Goal: Task Accomplishment & Management: Manage account settings

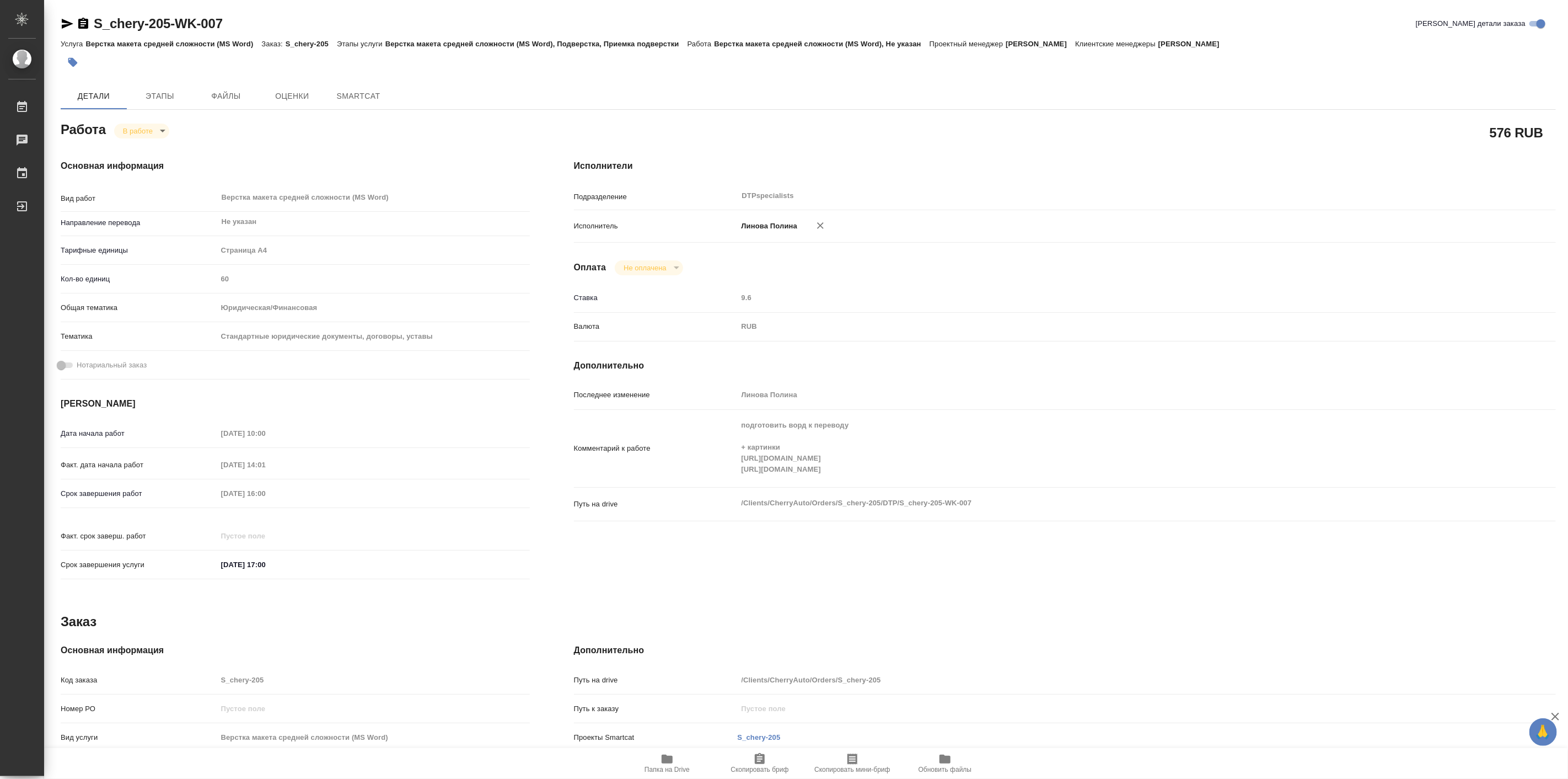
type textarea "x"
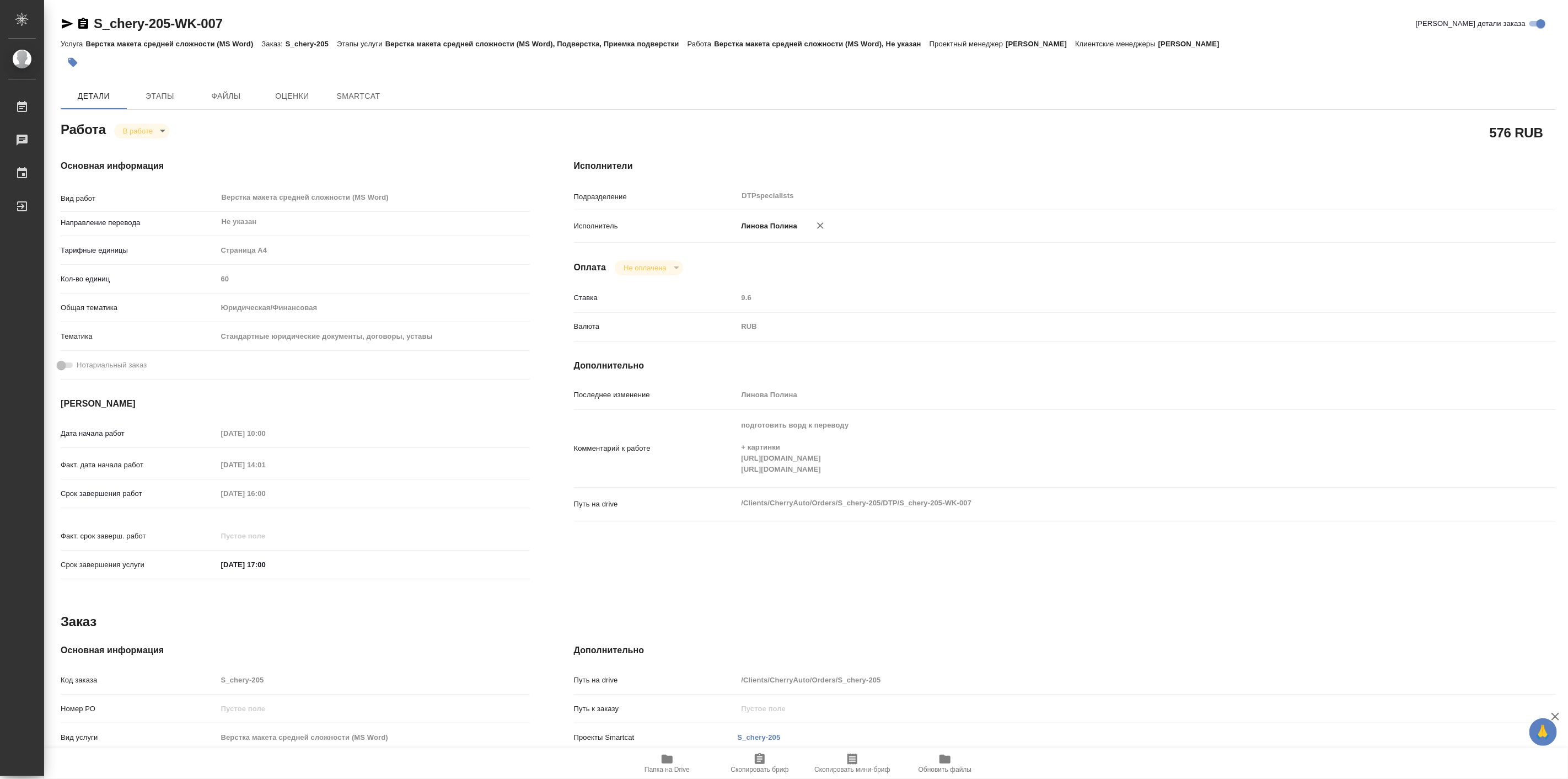
type textarea "x"
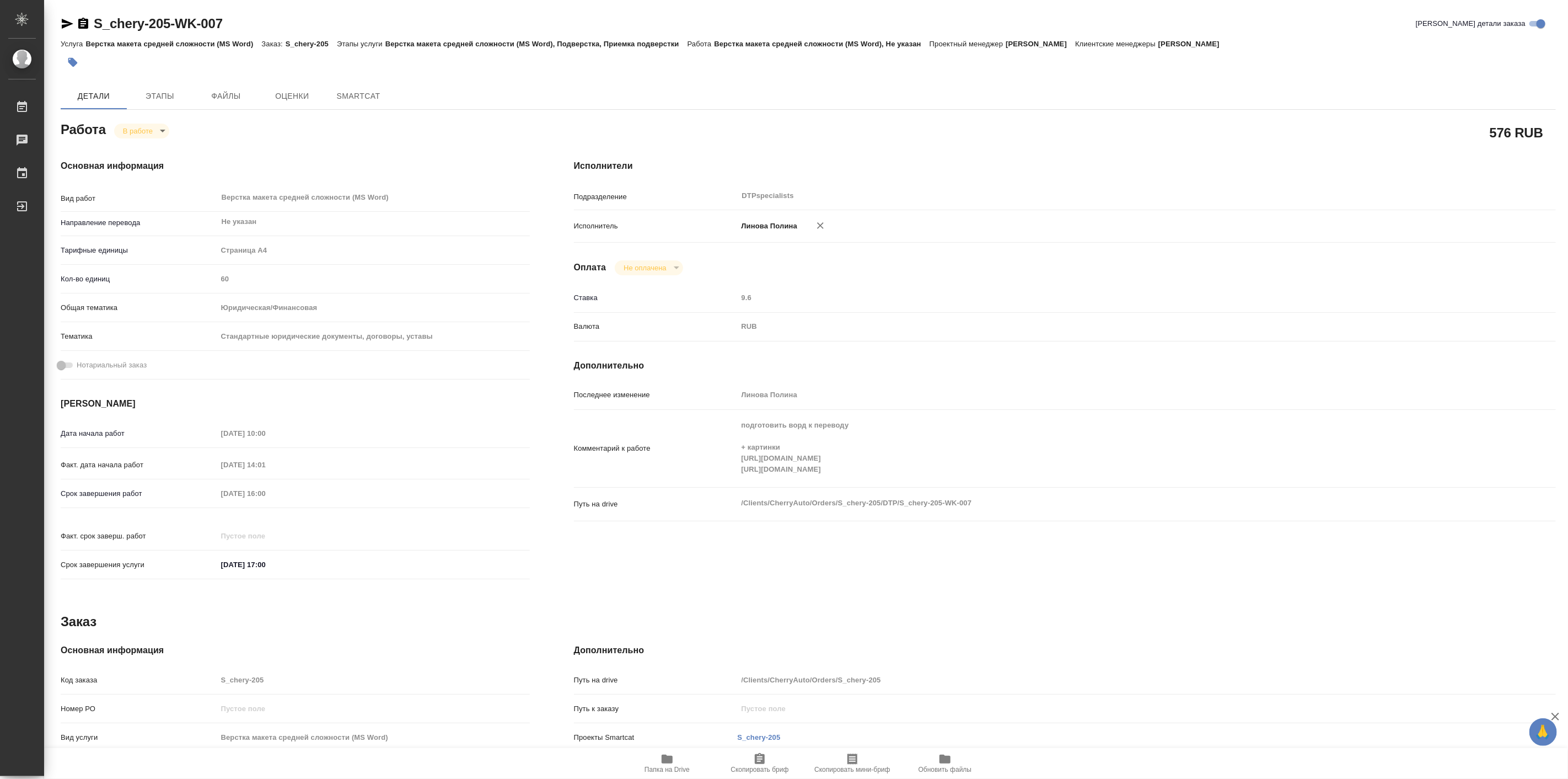
type textarea "x"
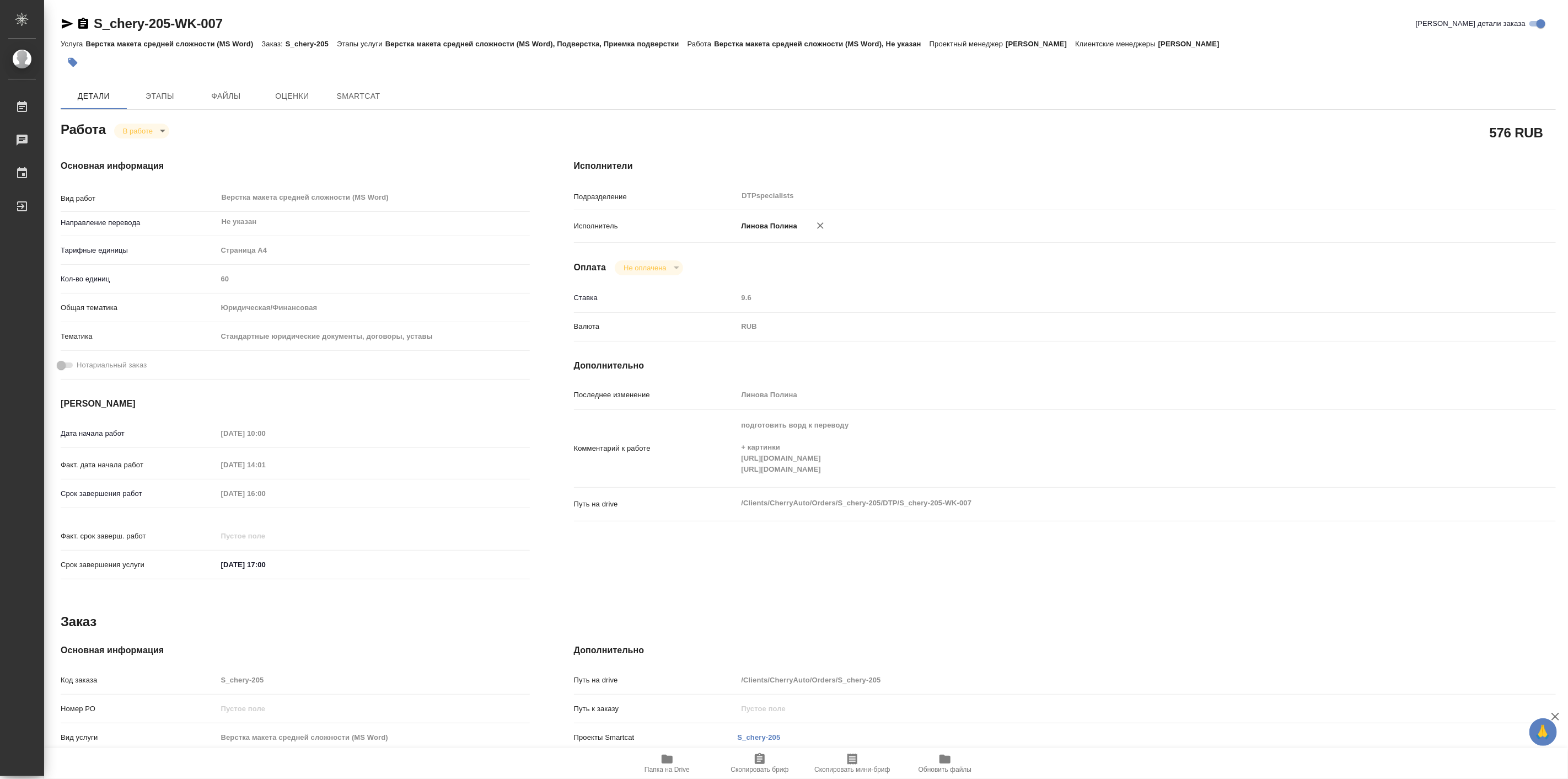
type textarea "x"
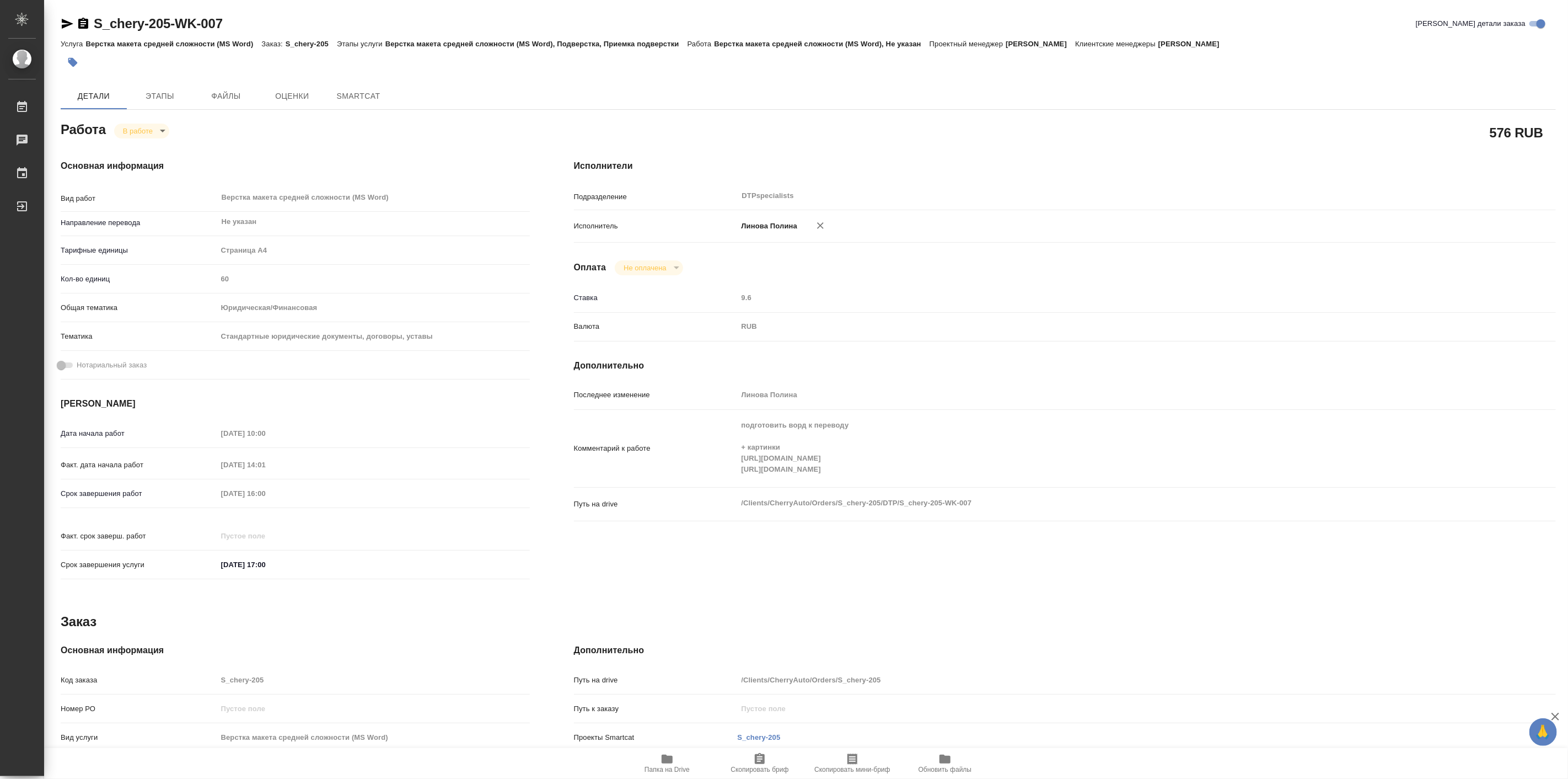
type textarea "x"
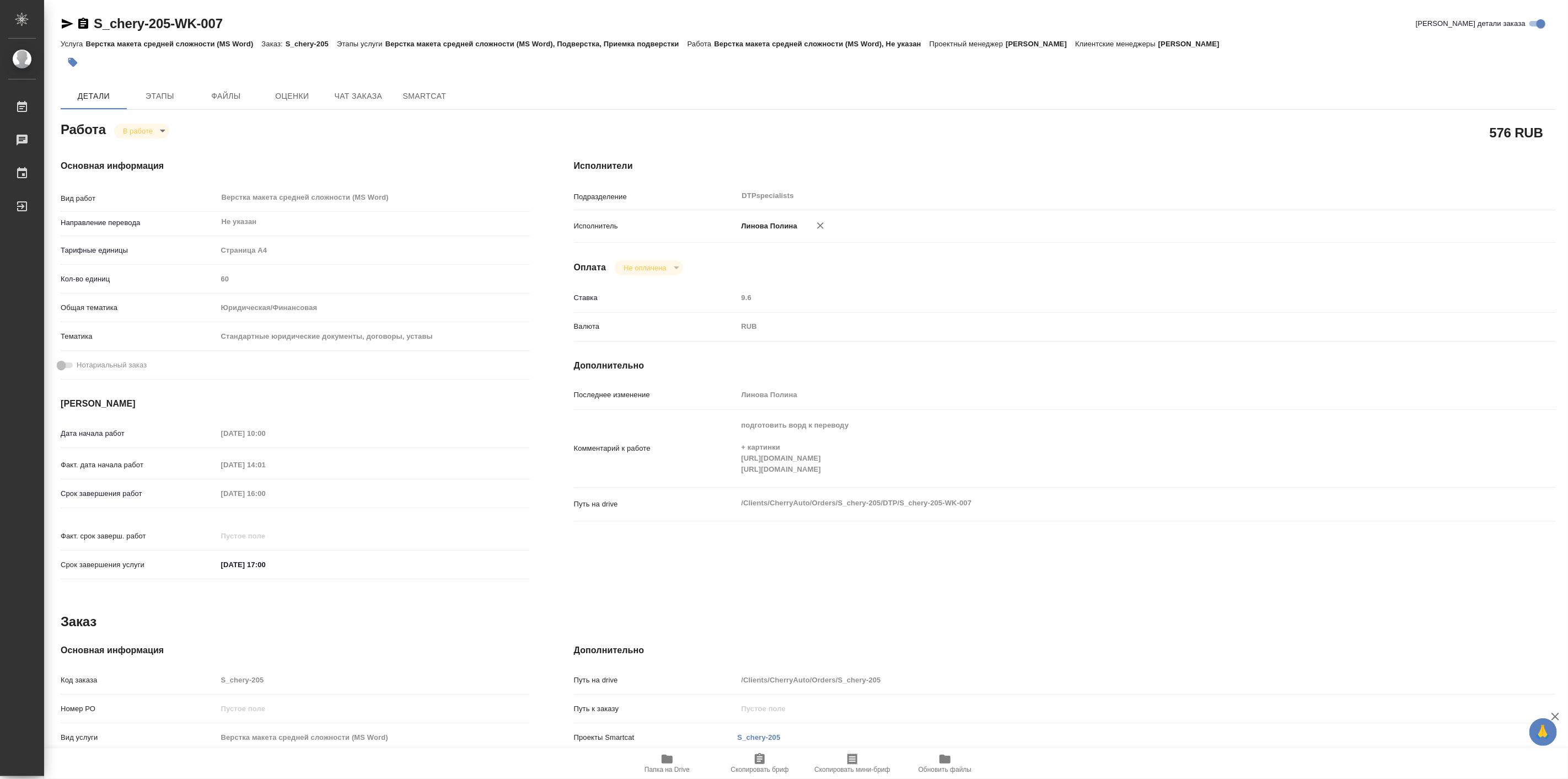
type textarea "x"
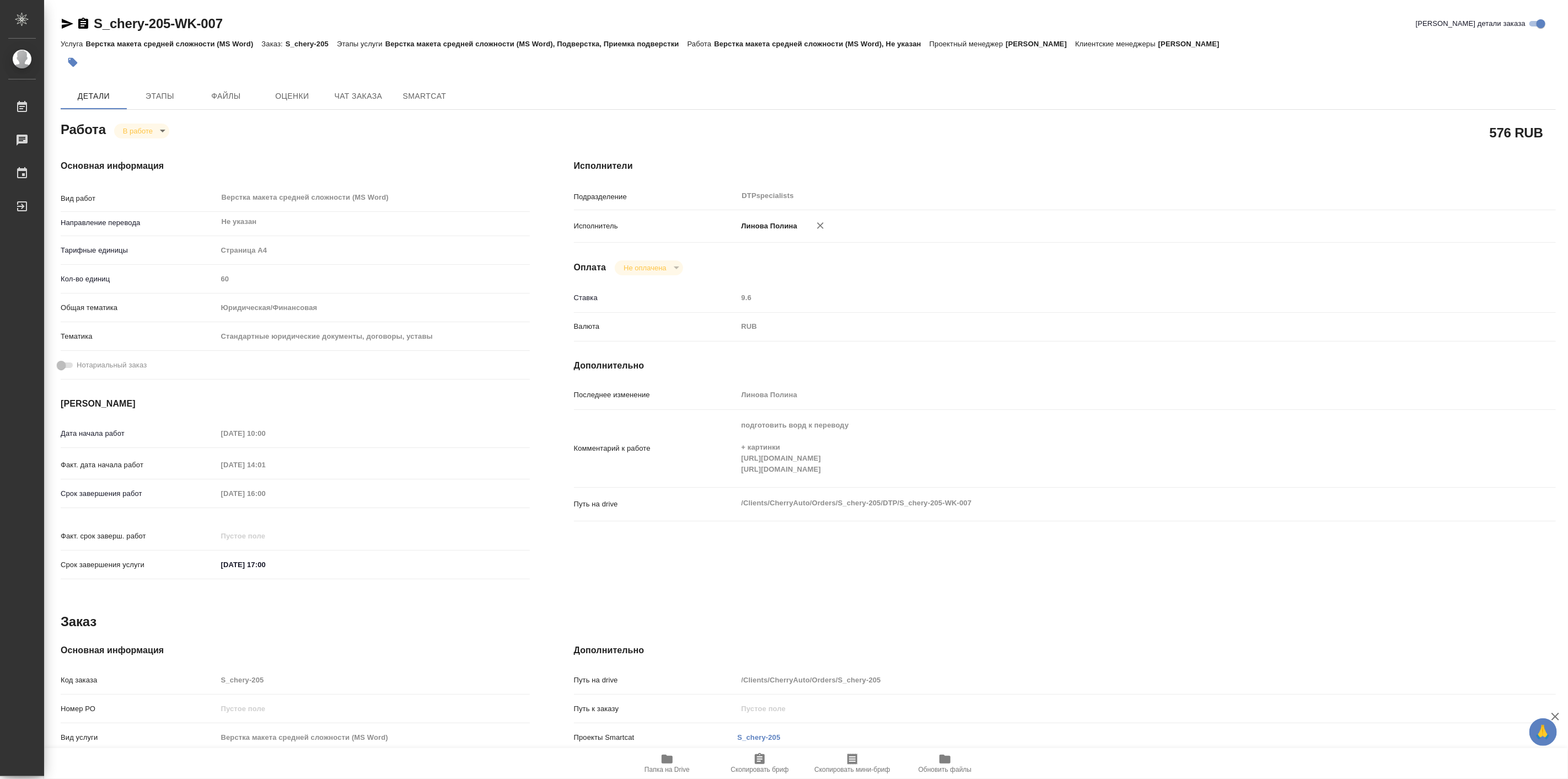
type textarea "x"
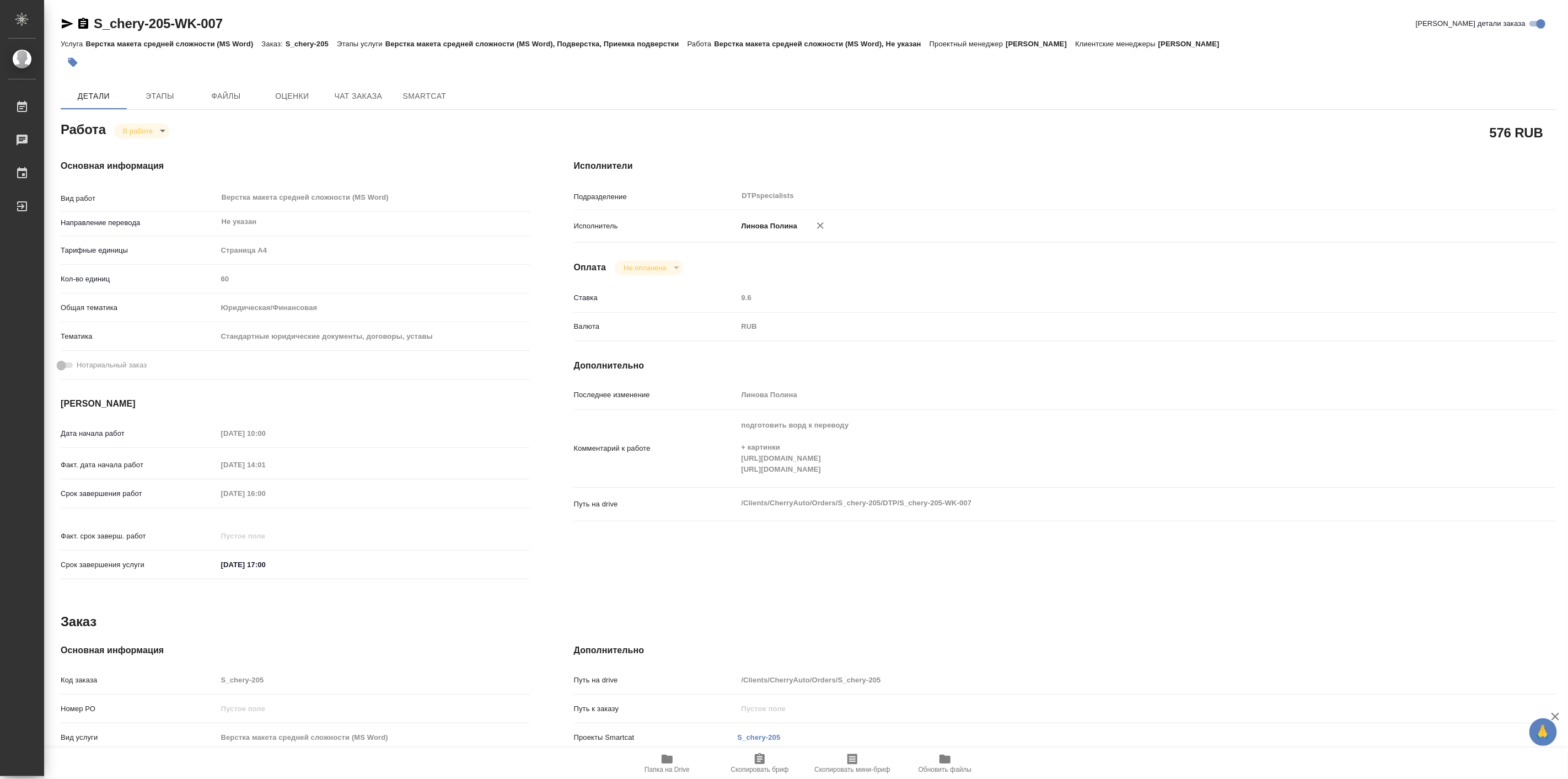
click at [163, 128] on body "🙏 .cls-1 fill:#fff; AWATERA Linova Polina Работы 0 Чаты График Выйти S_chery-20…" at bounding box center [784, 389] width 1568 height 779
click at [150, 152] on button "Выполнен" at bounding box center [142, 149] width 40 height 12
type textarea "x"
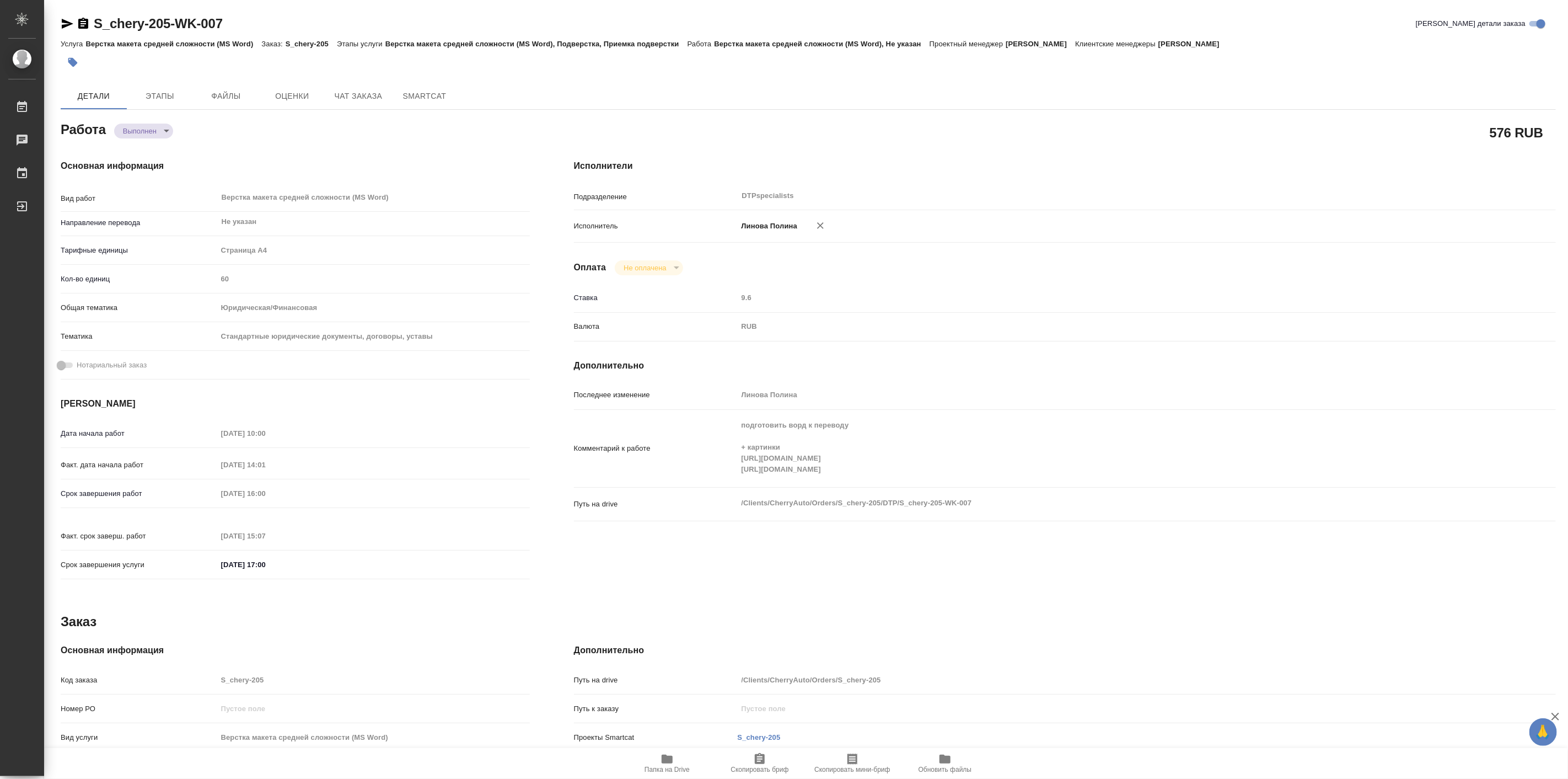
type textarea "x"
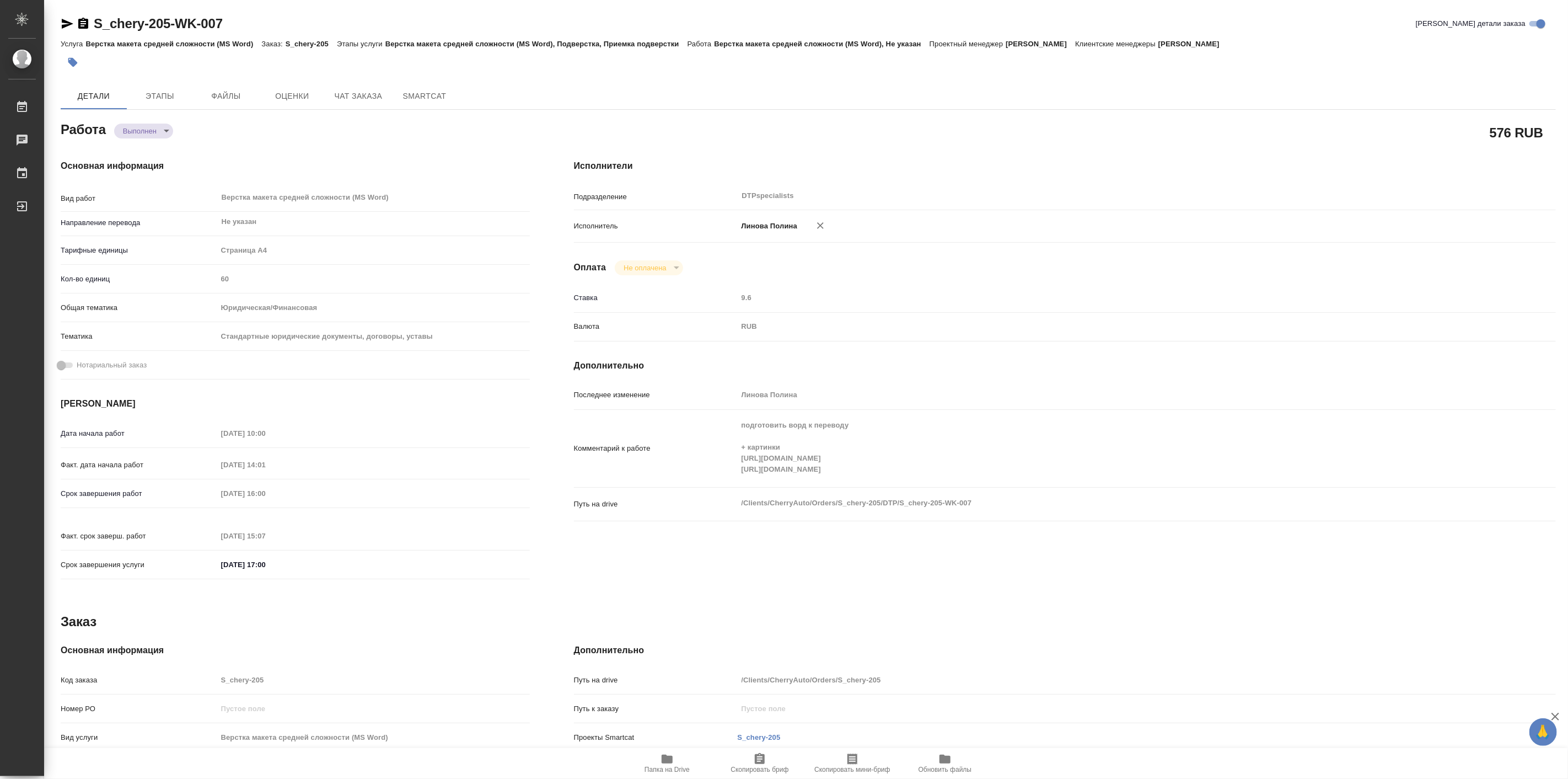
type textarea "x"
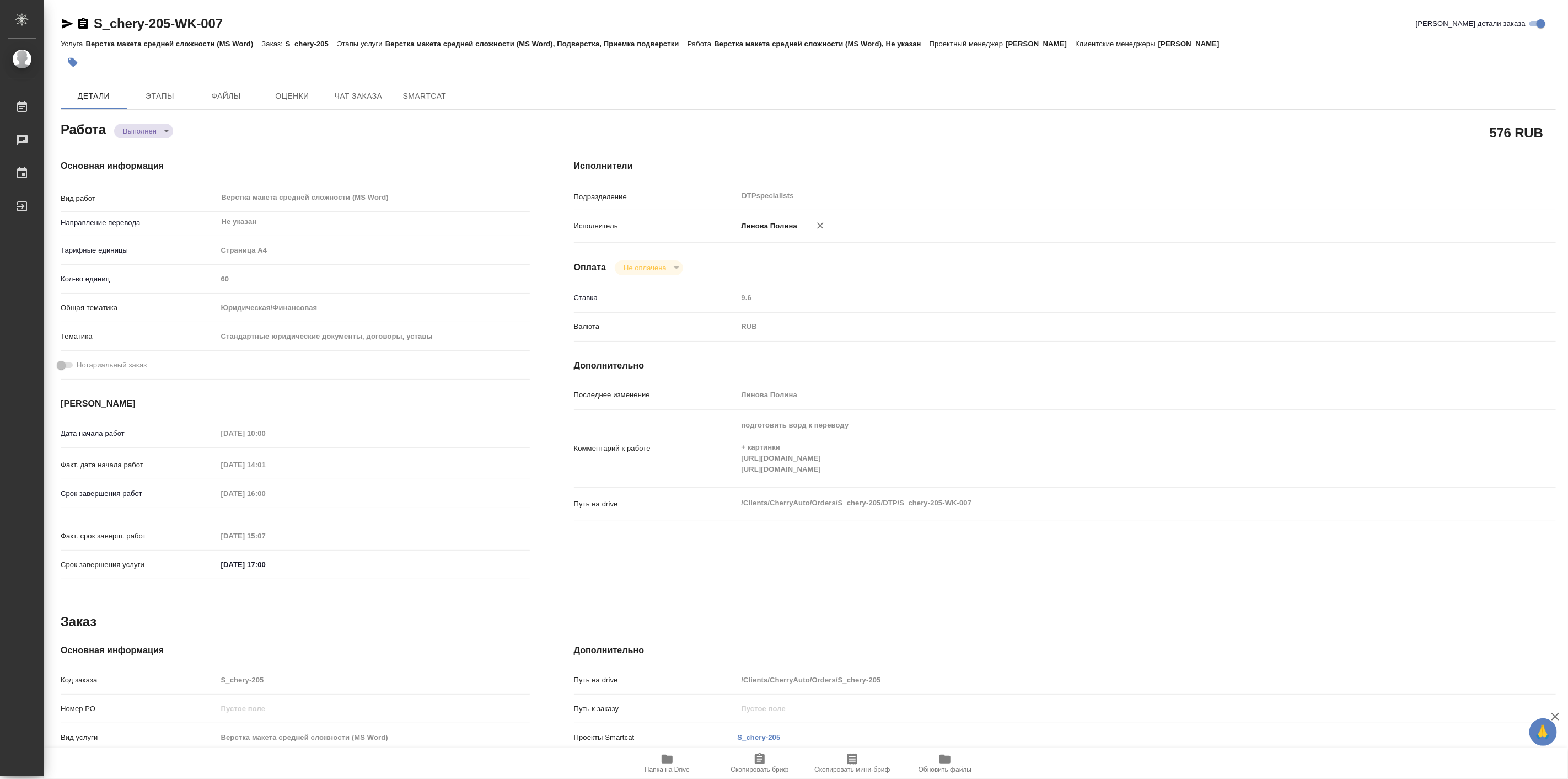
type textarea "x"
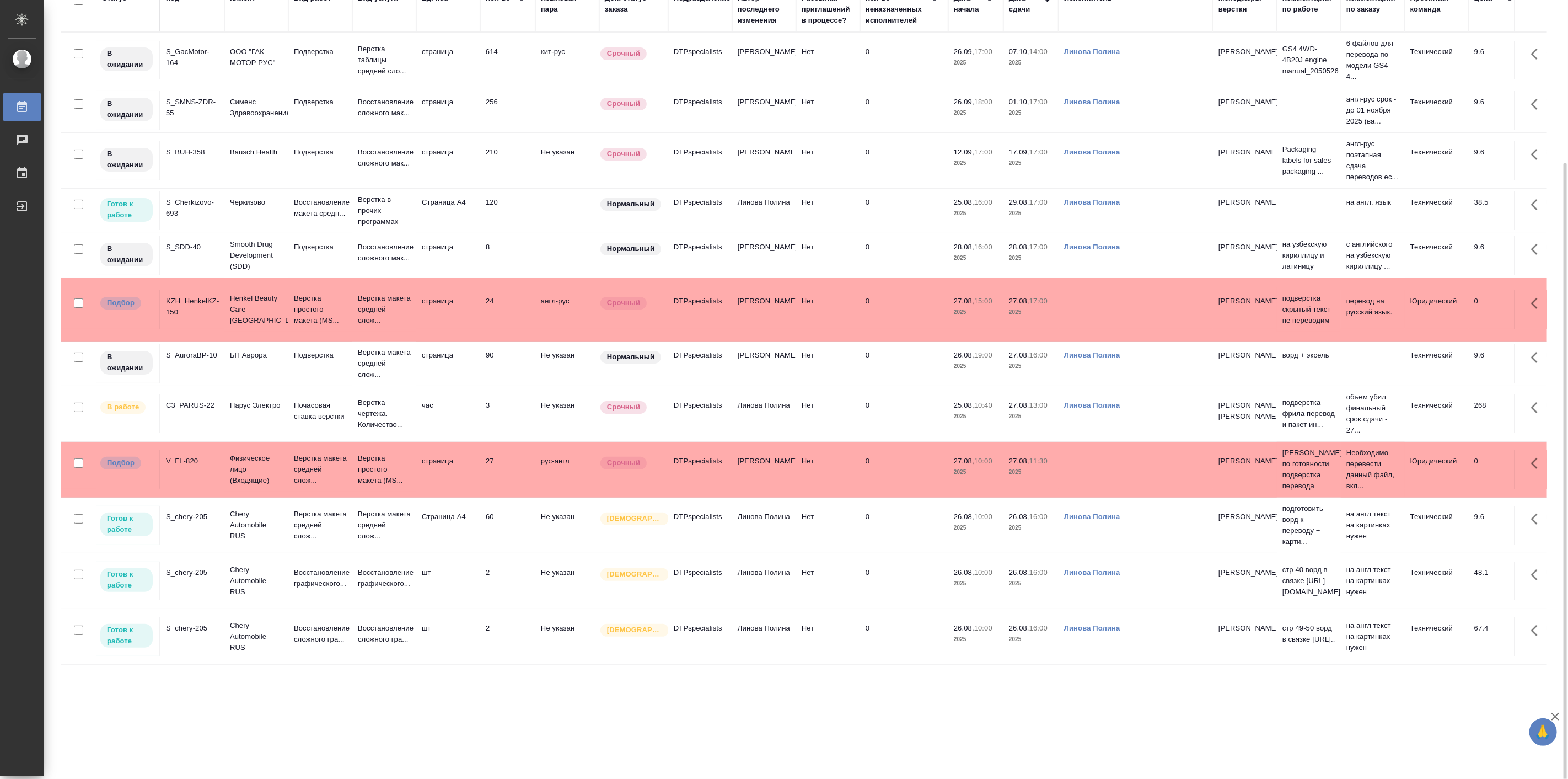
scroll to position [143, 0]
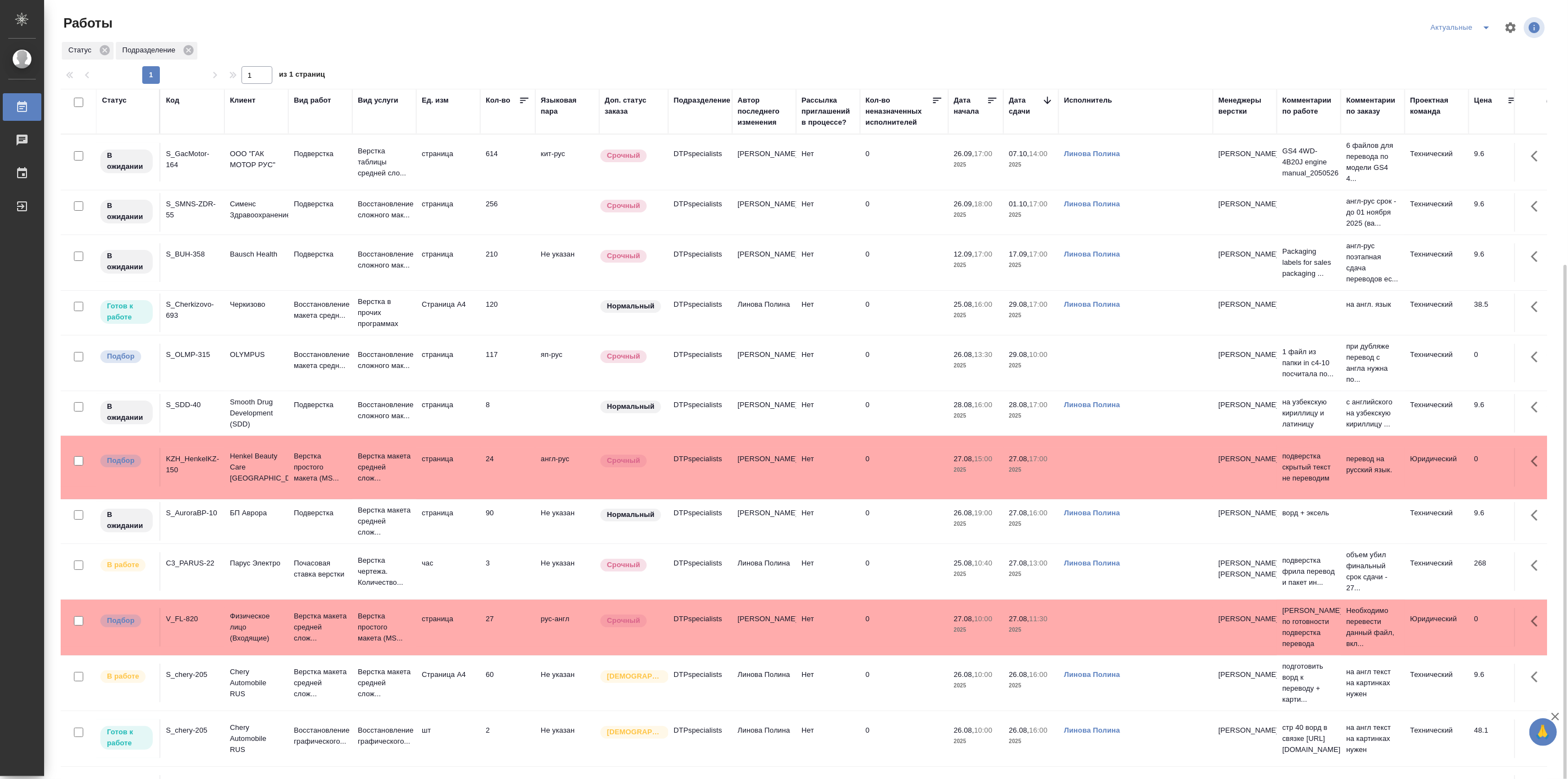
scroll to position [143, 0]
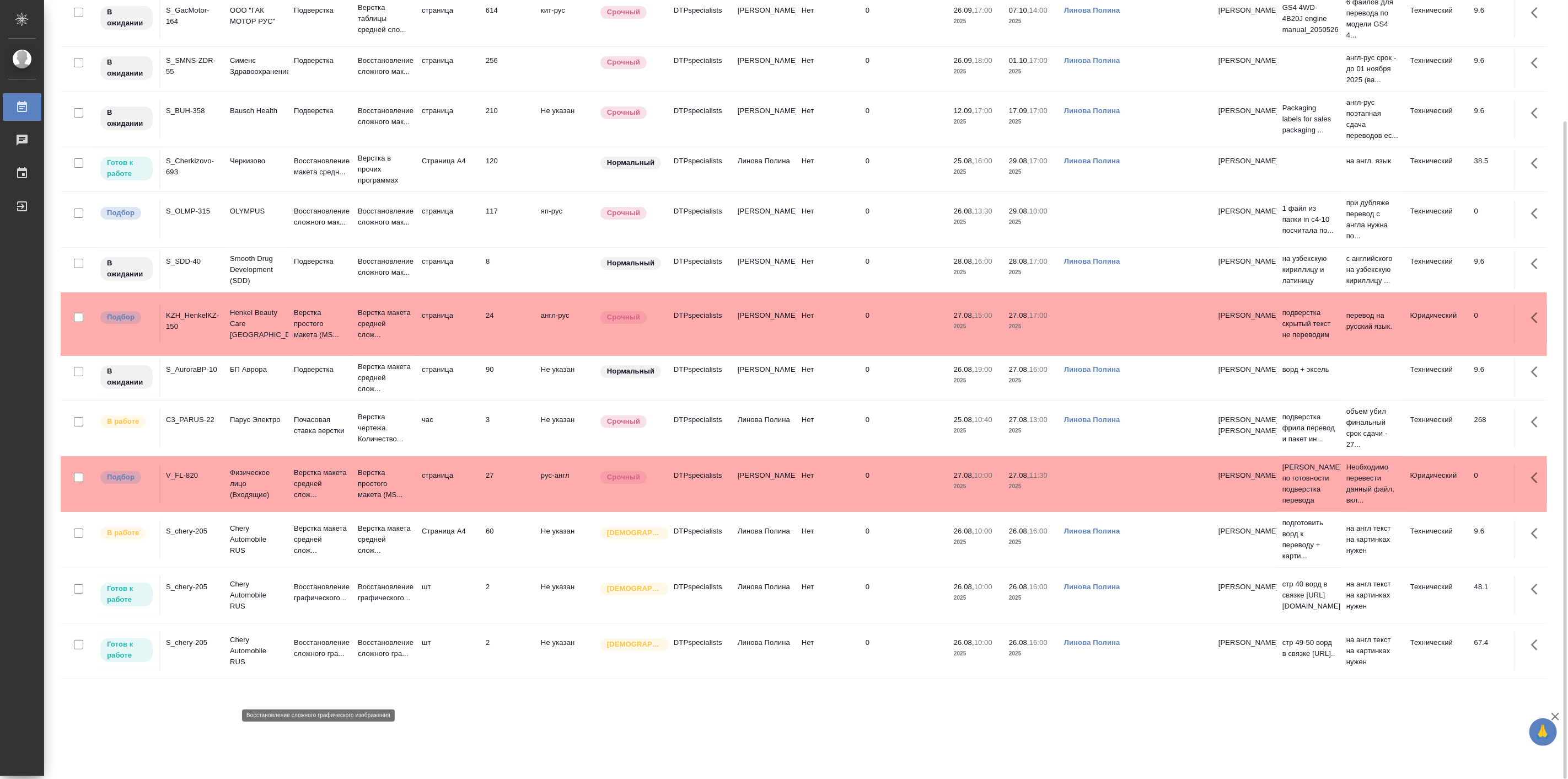
click at [318, 659] on p "Восстановление сложного гра..." at bounding box center [321, 647] width 53 height 22
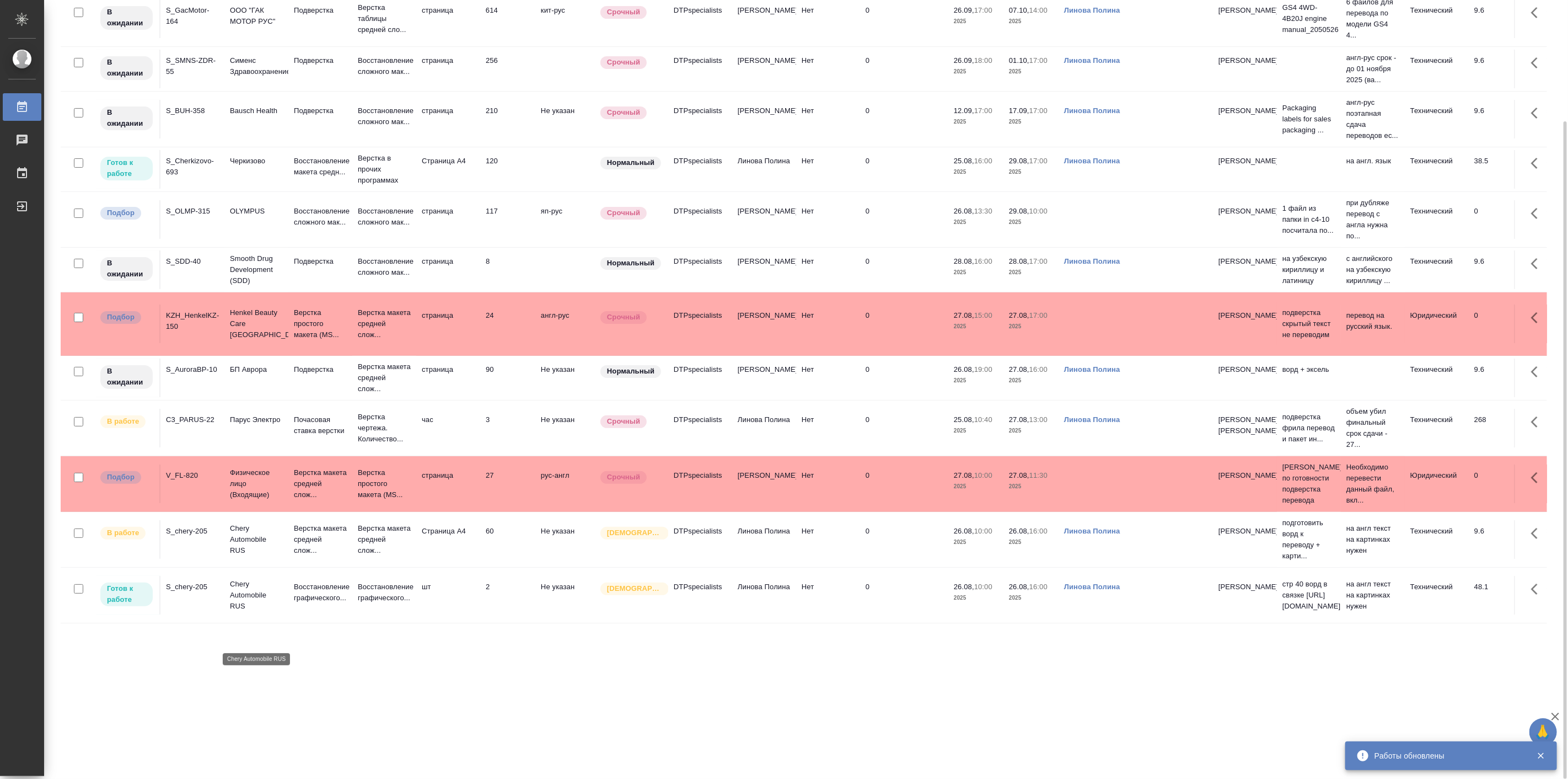
click at [251, 612] on p "Chery Automobile RUS" at bounding box center [256, 595] width 53 height 33
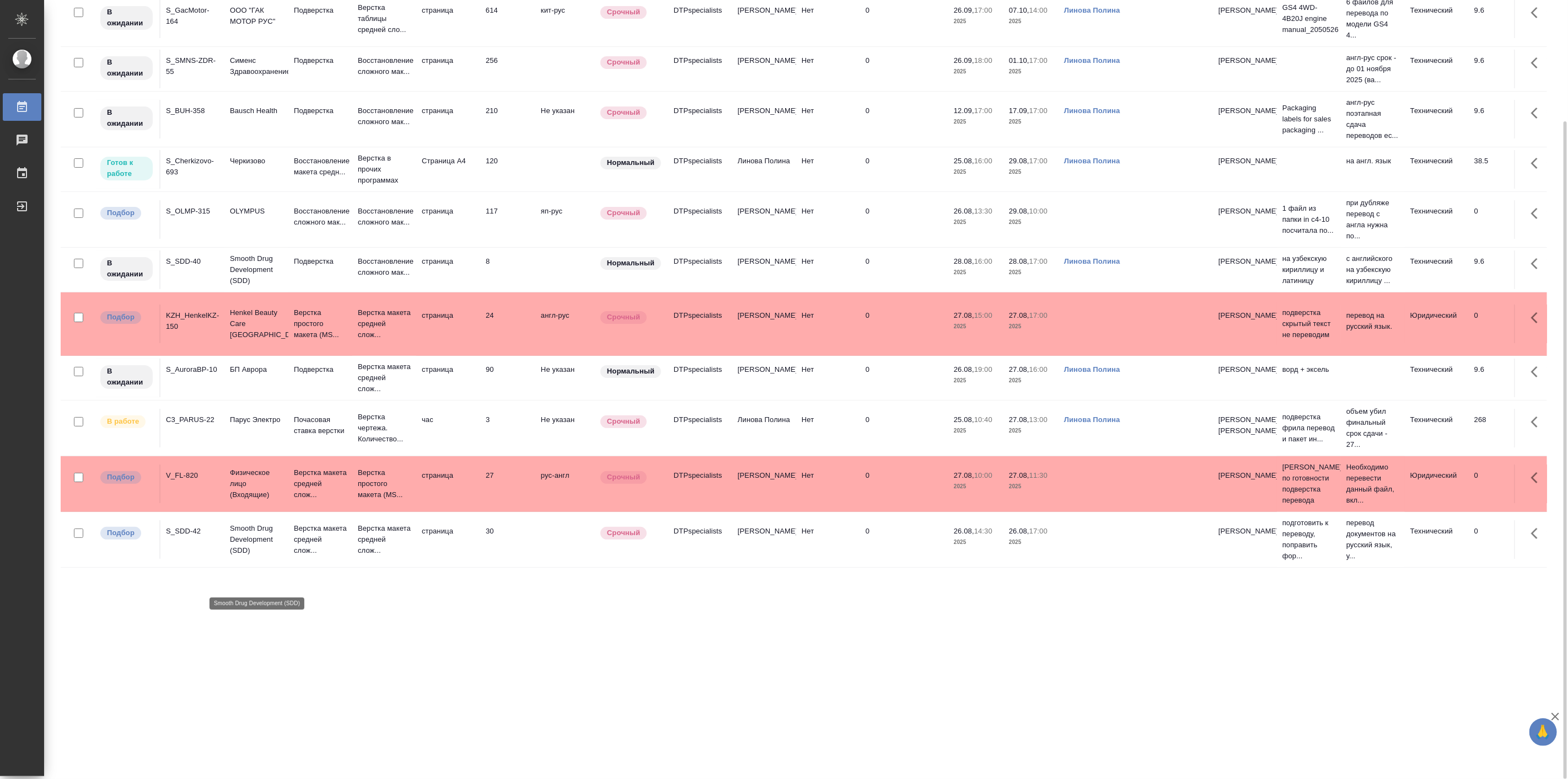
click at [283, 556] on p "Smooth Drug Development (SDD)" at bounding box center [256, 539] width 53 height 33
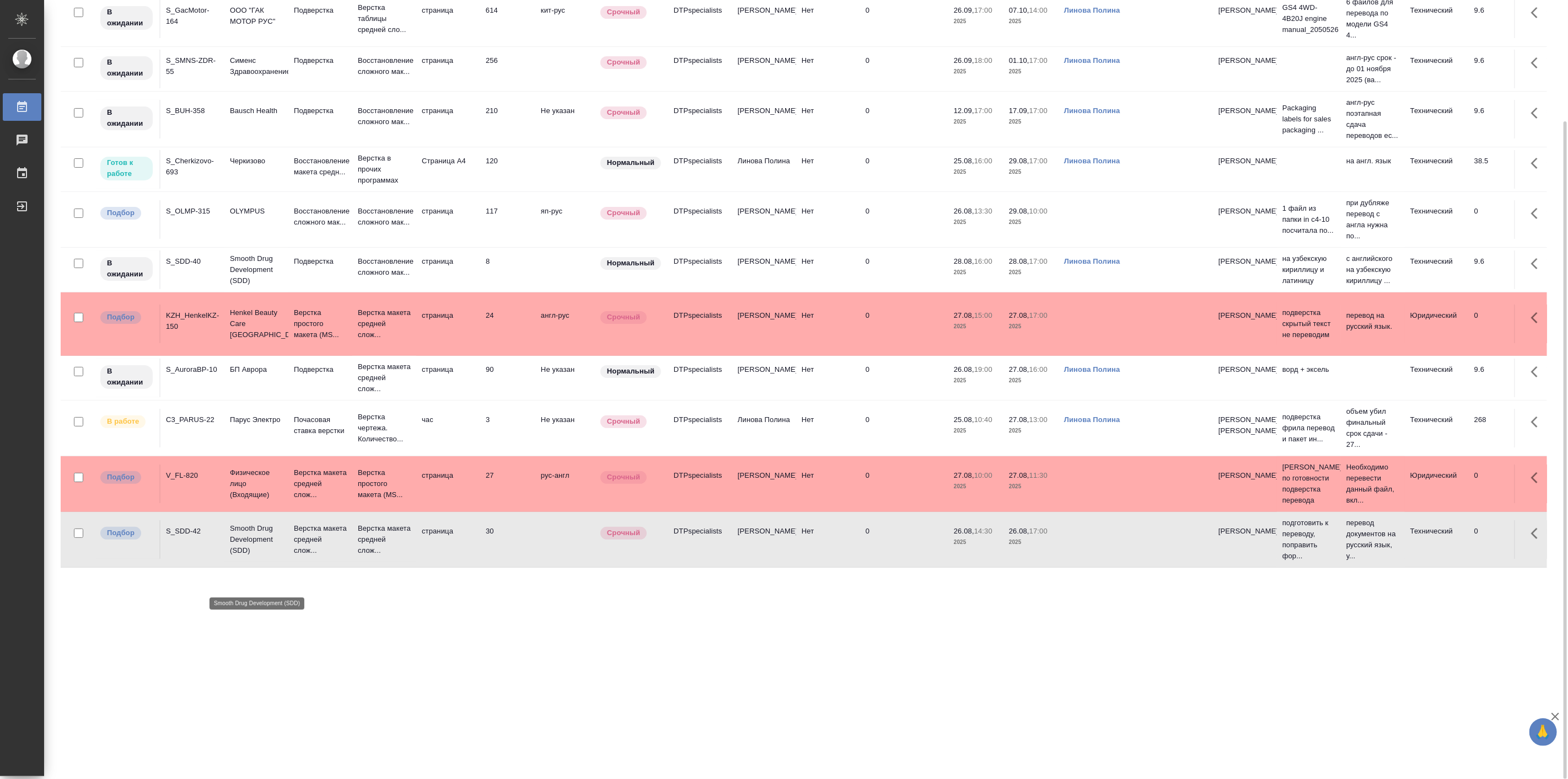
click at [283, 556] on p "Smooth Drug Development (SDD)" at bounding box center [256, 539] width 53 height 33
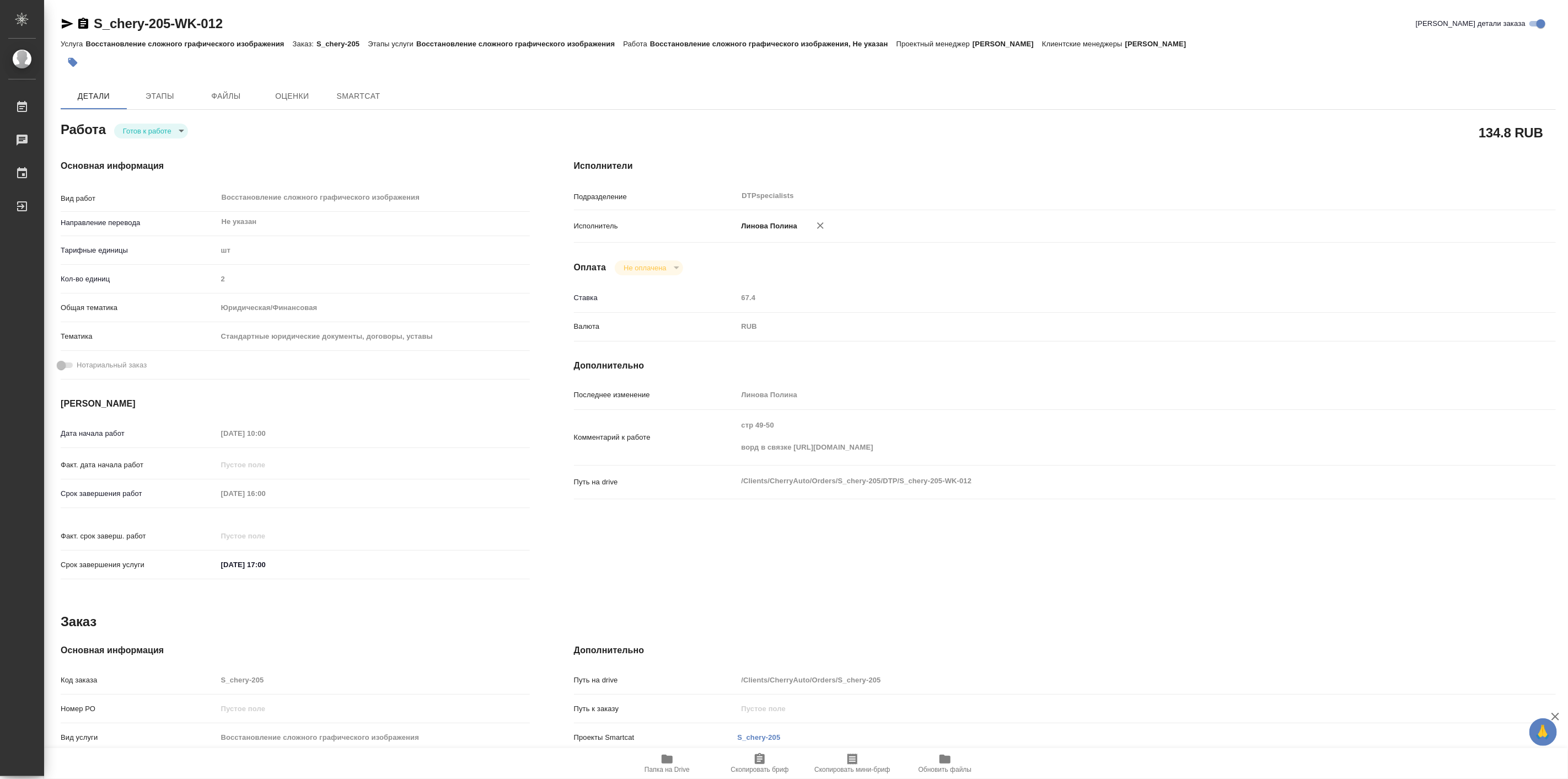
type textarea "x"
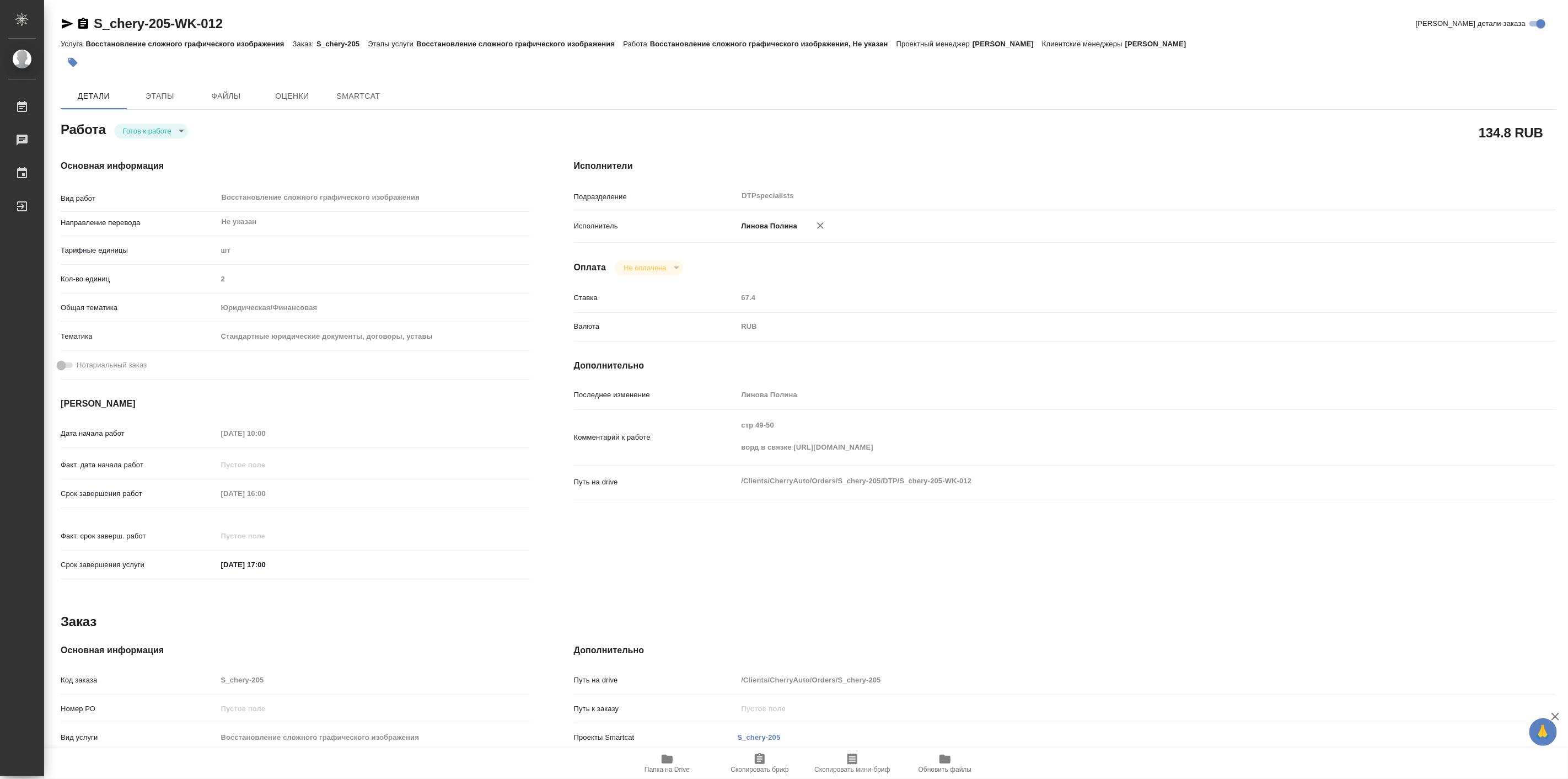
type textarea "x"
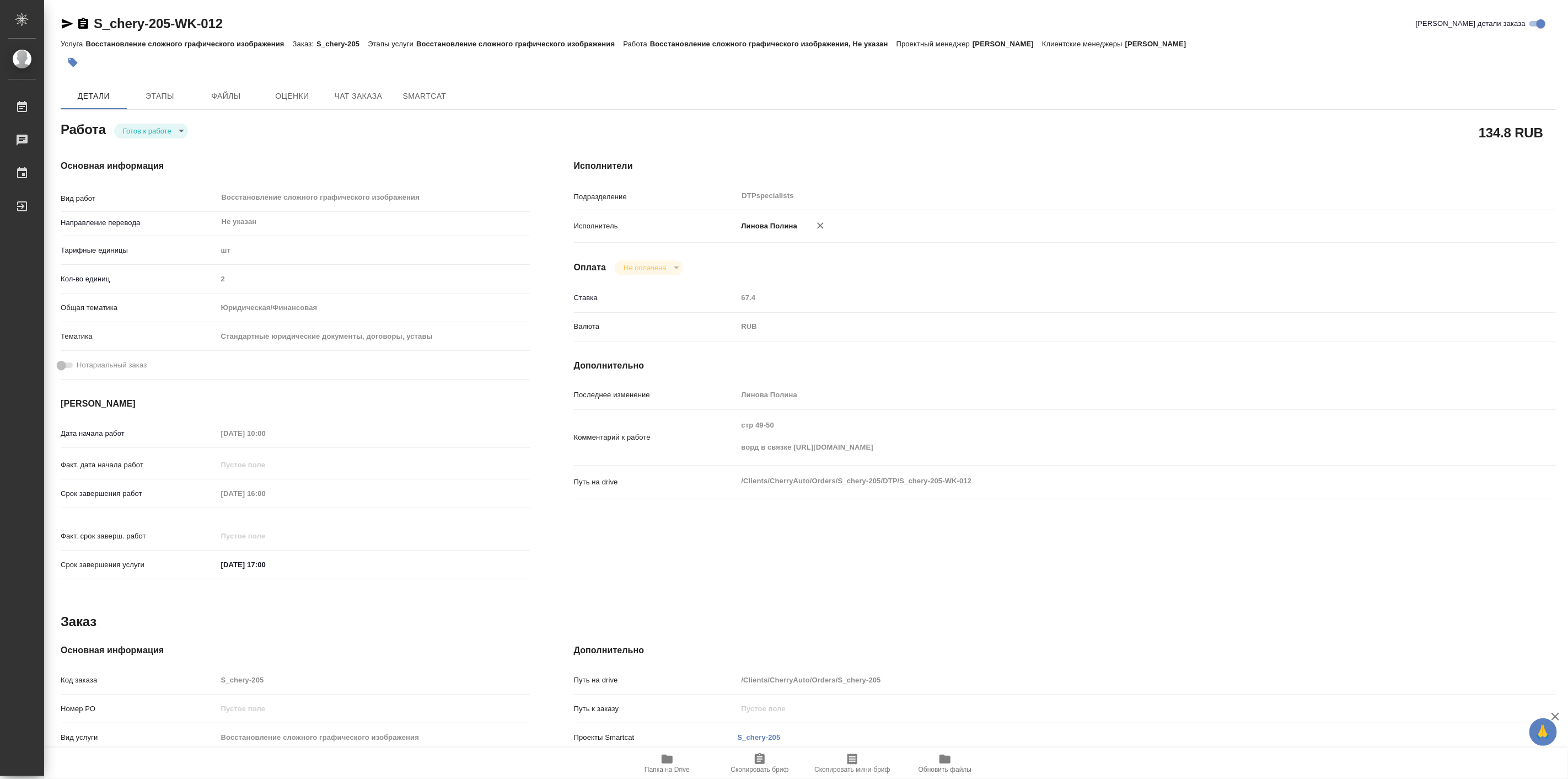
type textarea "x"
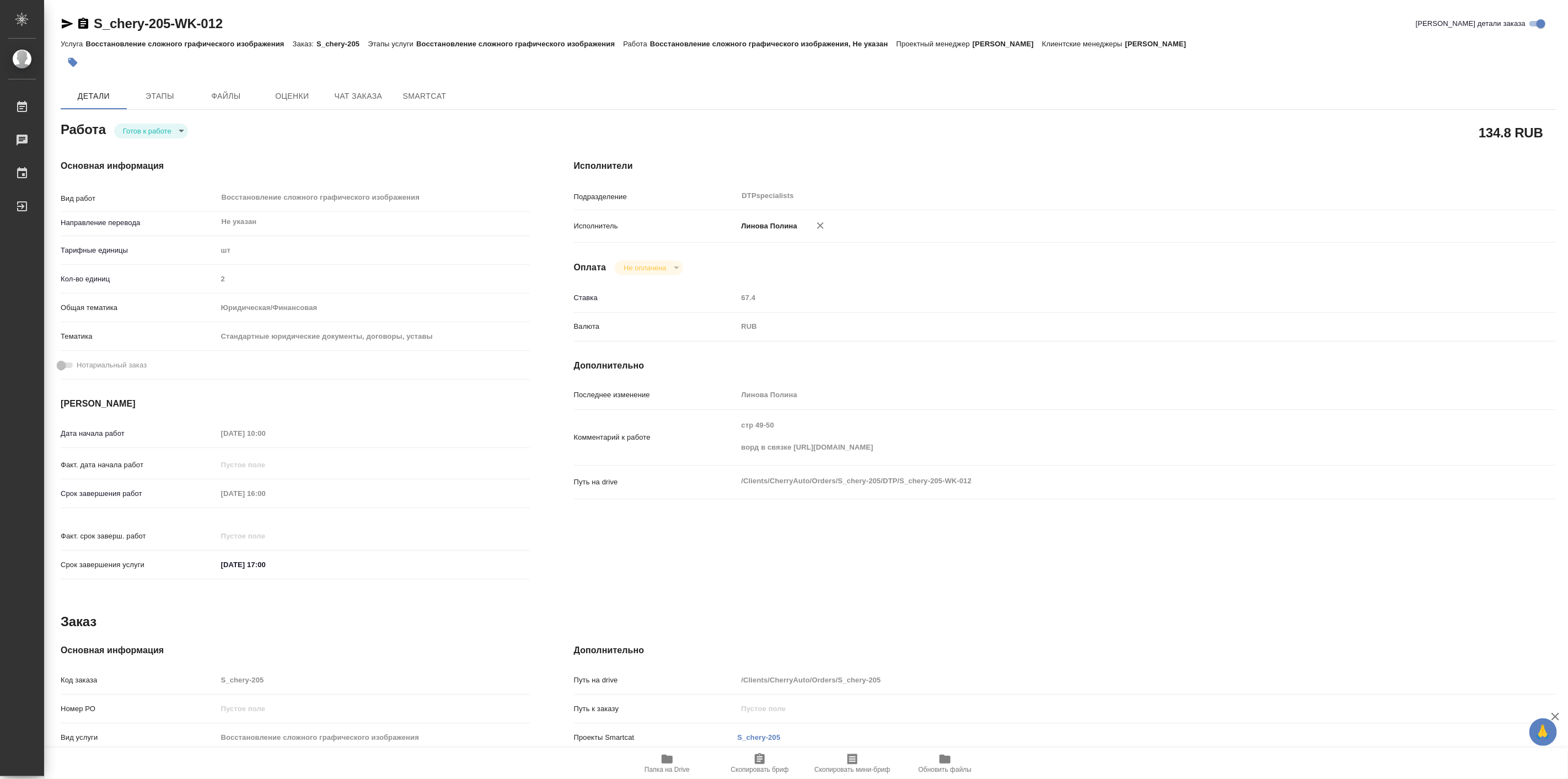
click at [169, 124] on body "🙏 .cls-1 fill:#fff; AWATERA Linova Polina Работы Чаты График Выйти S_chery-205-…" at bounding box center [784, 389] width 1568 height 779
type textarea "x"
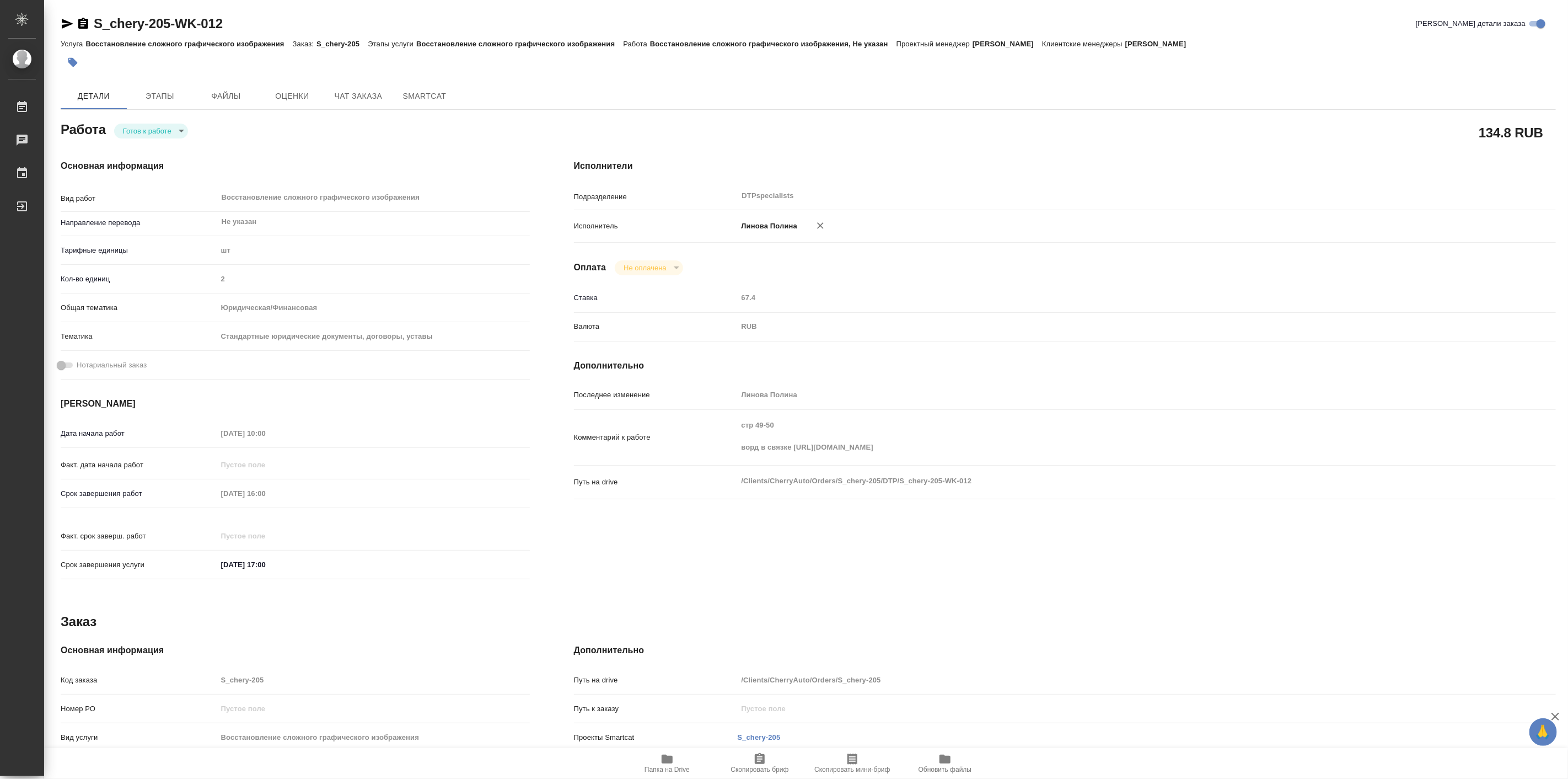
type textarea "x"
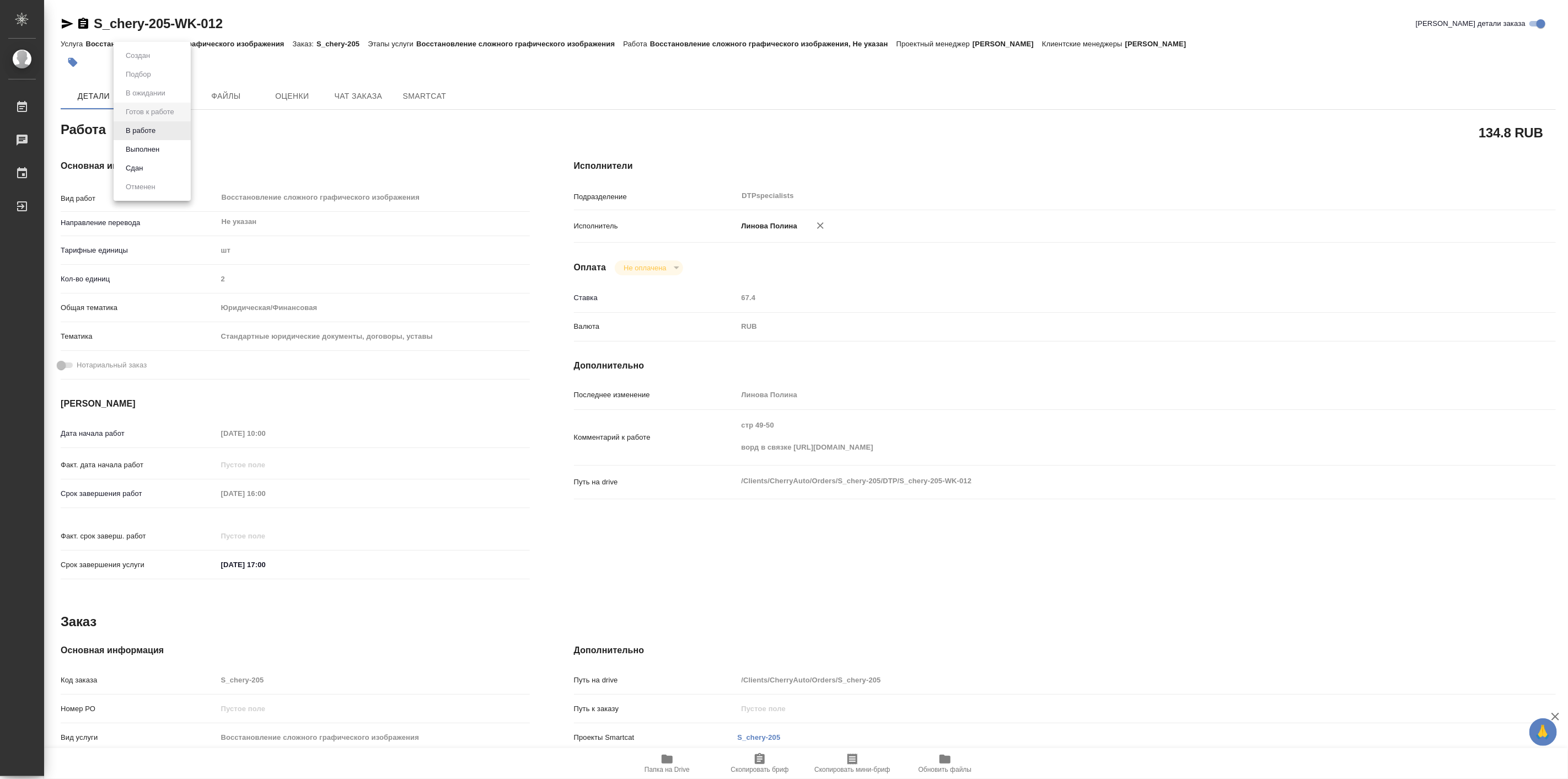
type textarea "x"
click at [151, 148] on button "Выполнен" at bounding box center [142, 149] width 40 height 12
type textarea "x"
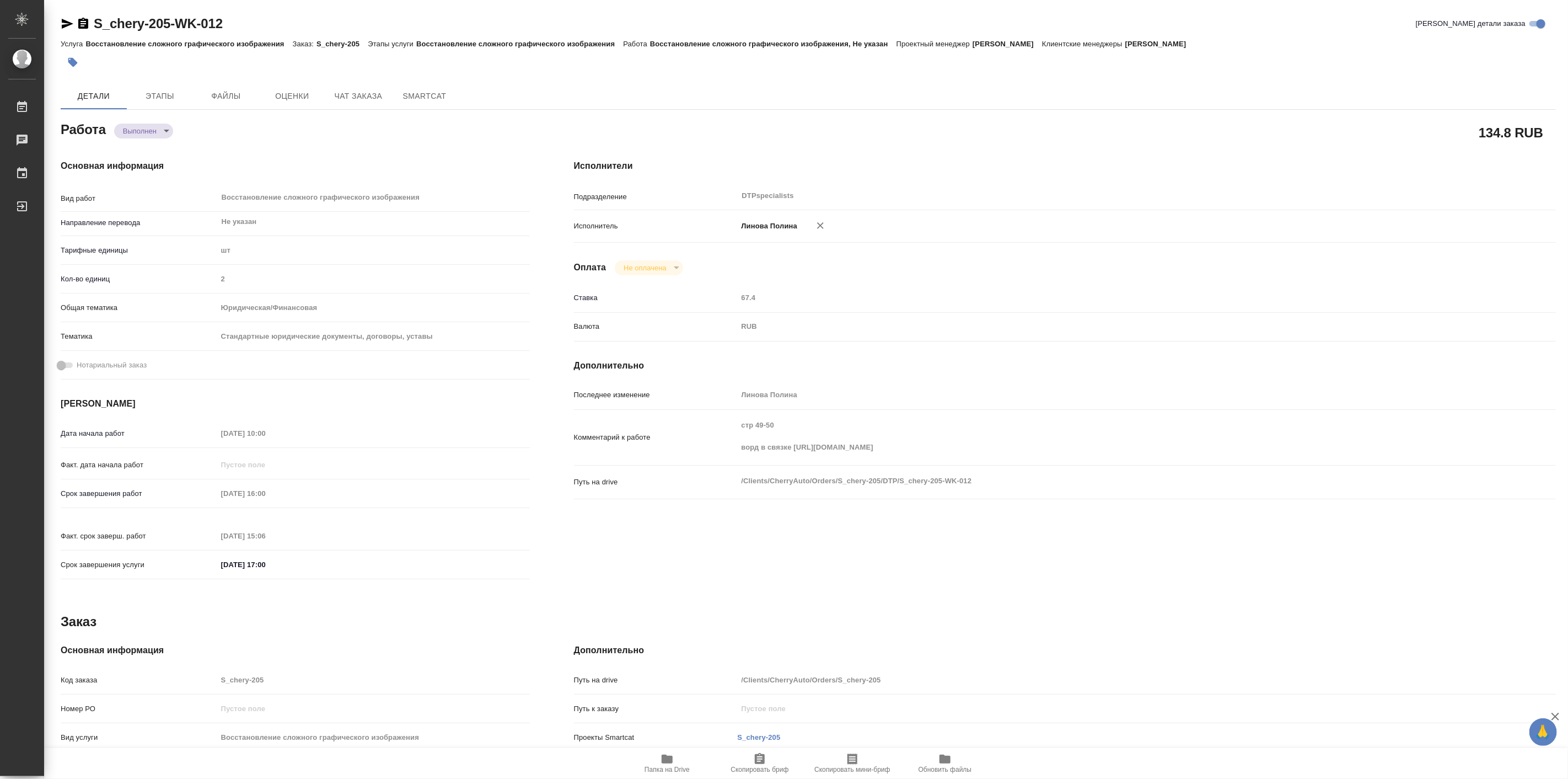
type textarea "x"
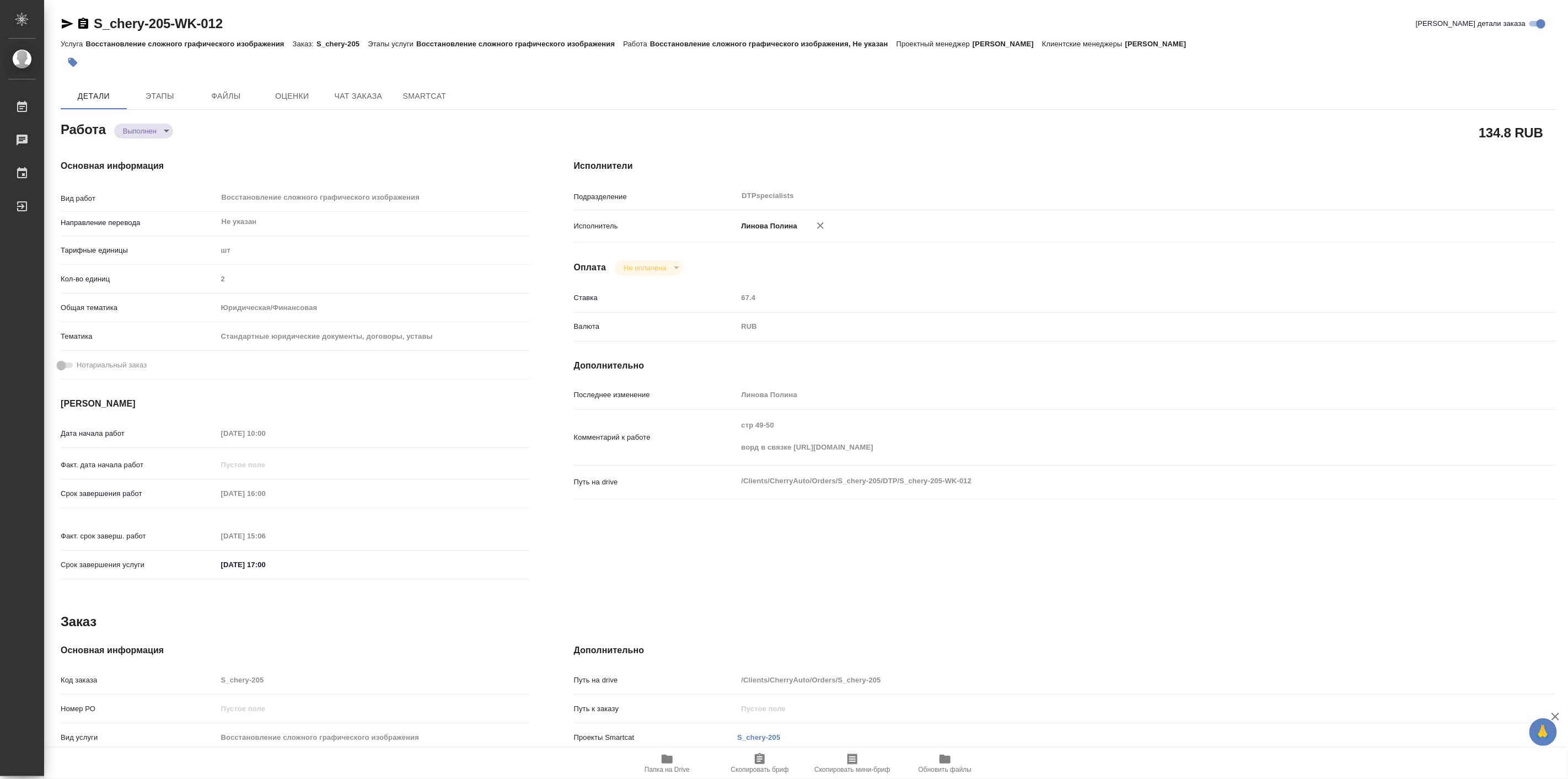
type textarea "x"
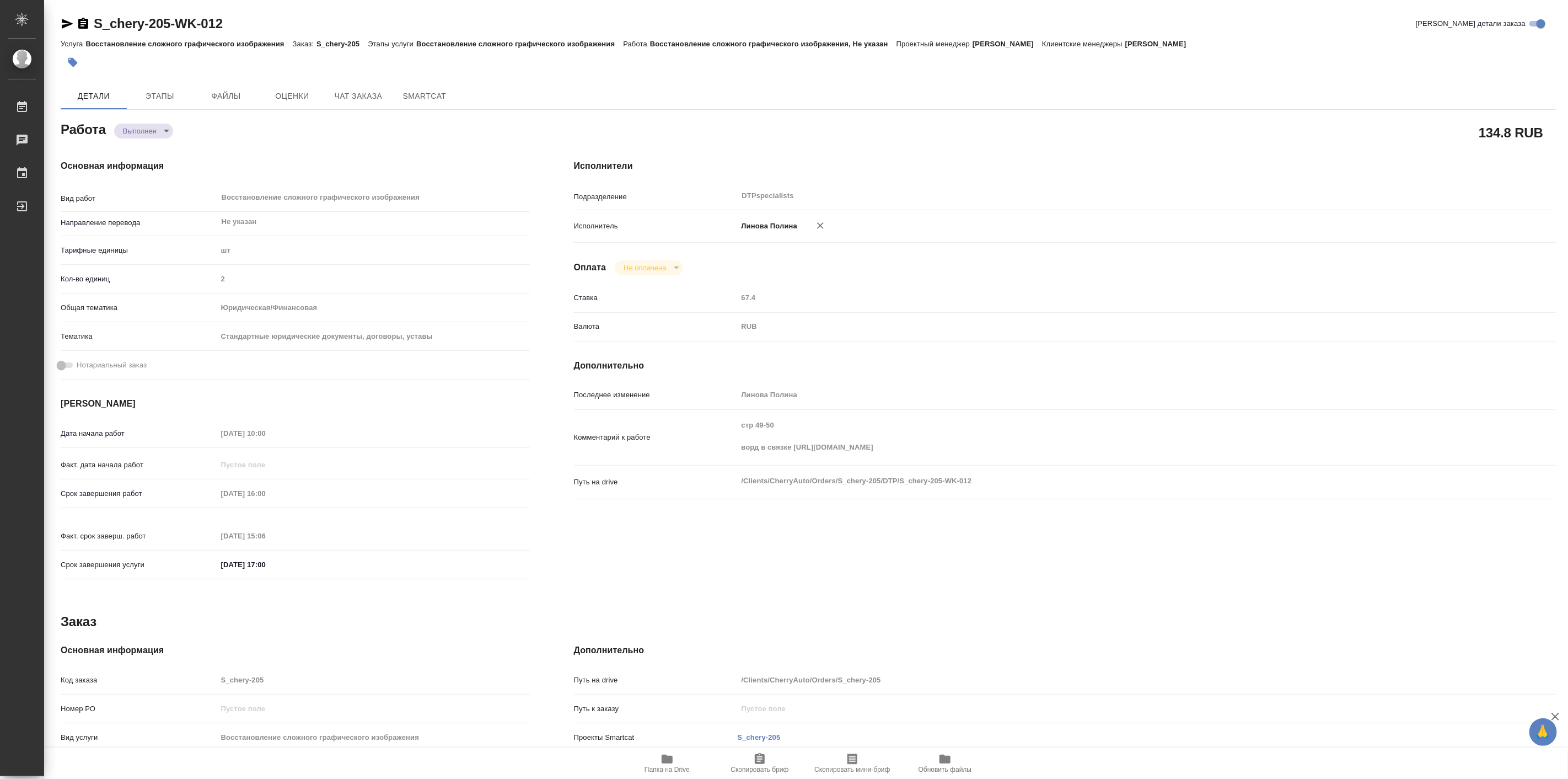
type textarea "x"
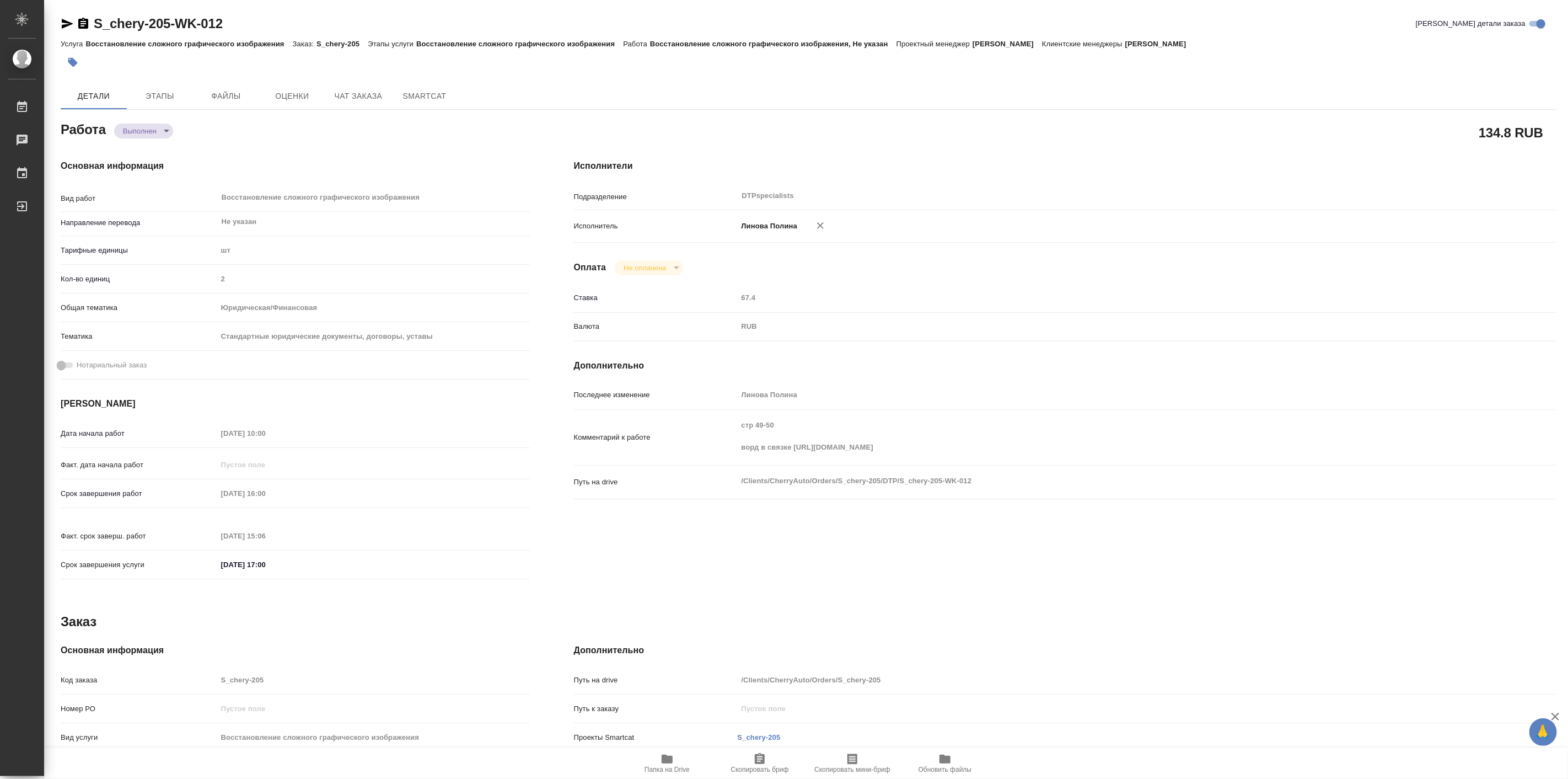
type textarea "x"
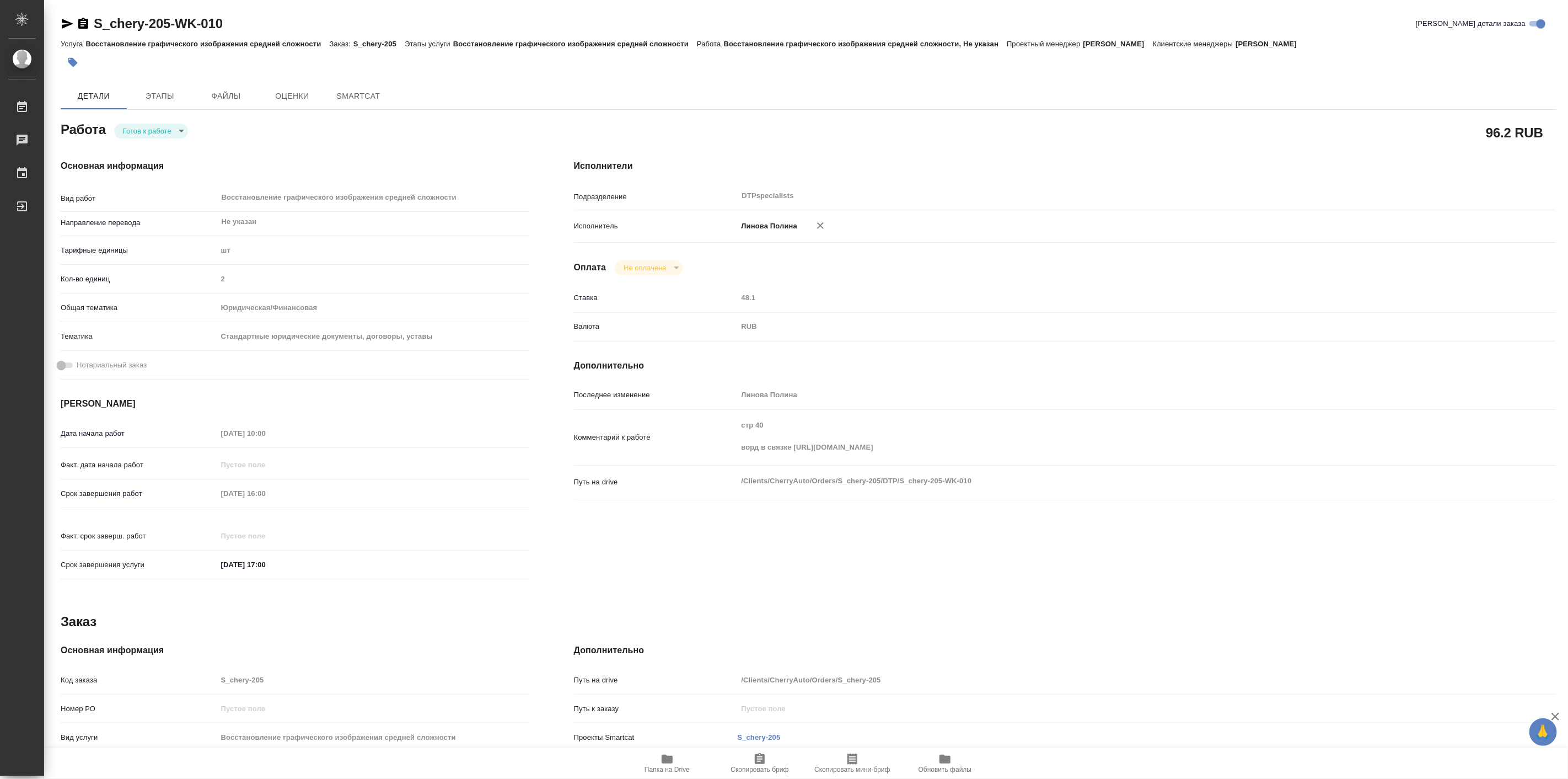
type textarea "x"
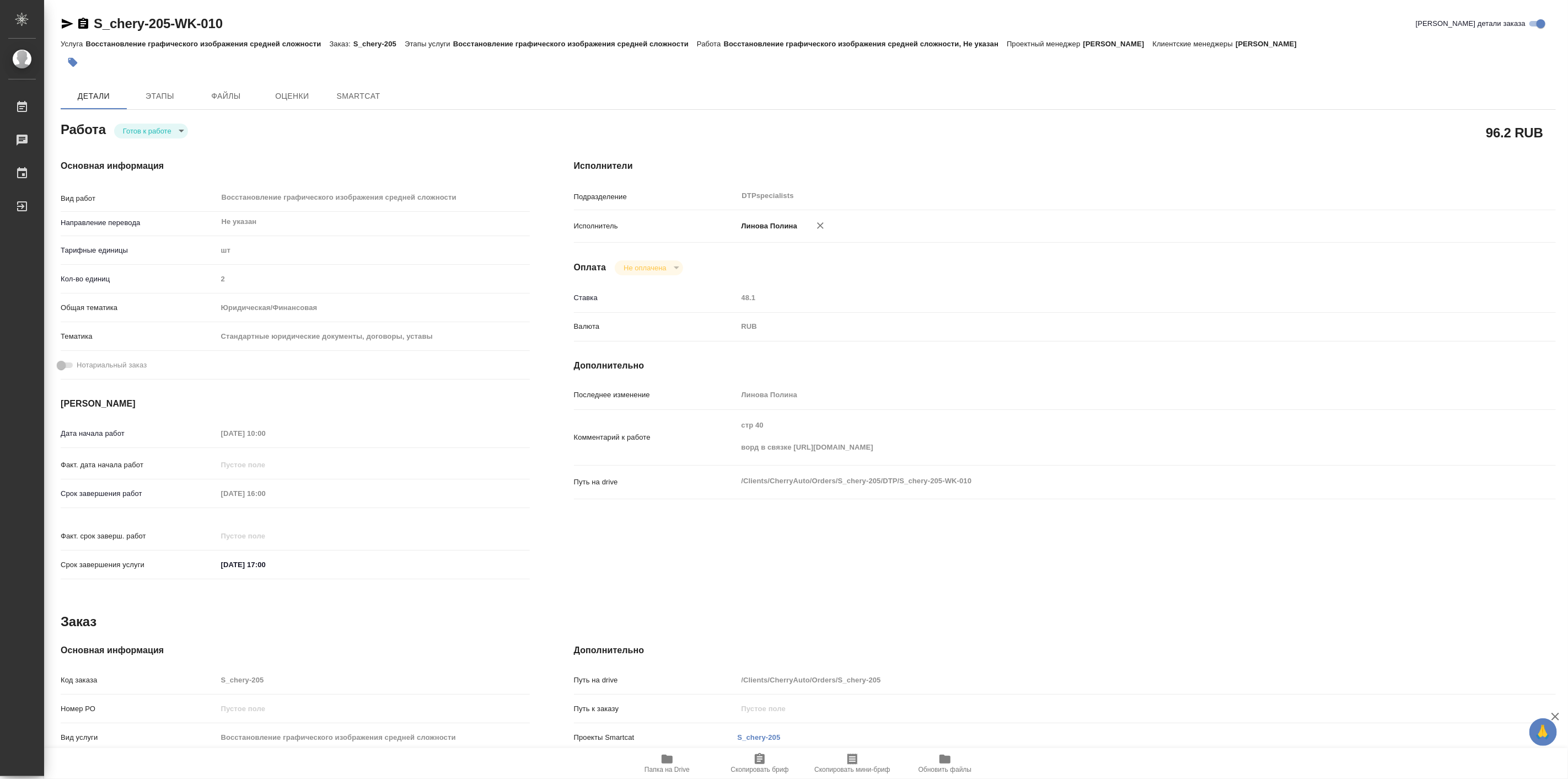
type textarea "x"
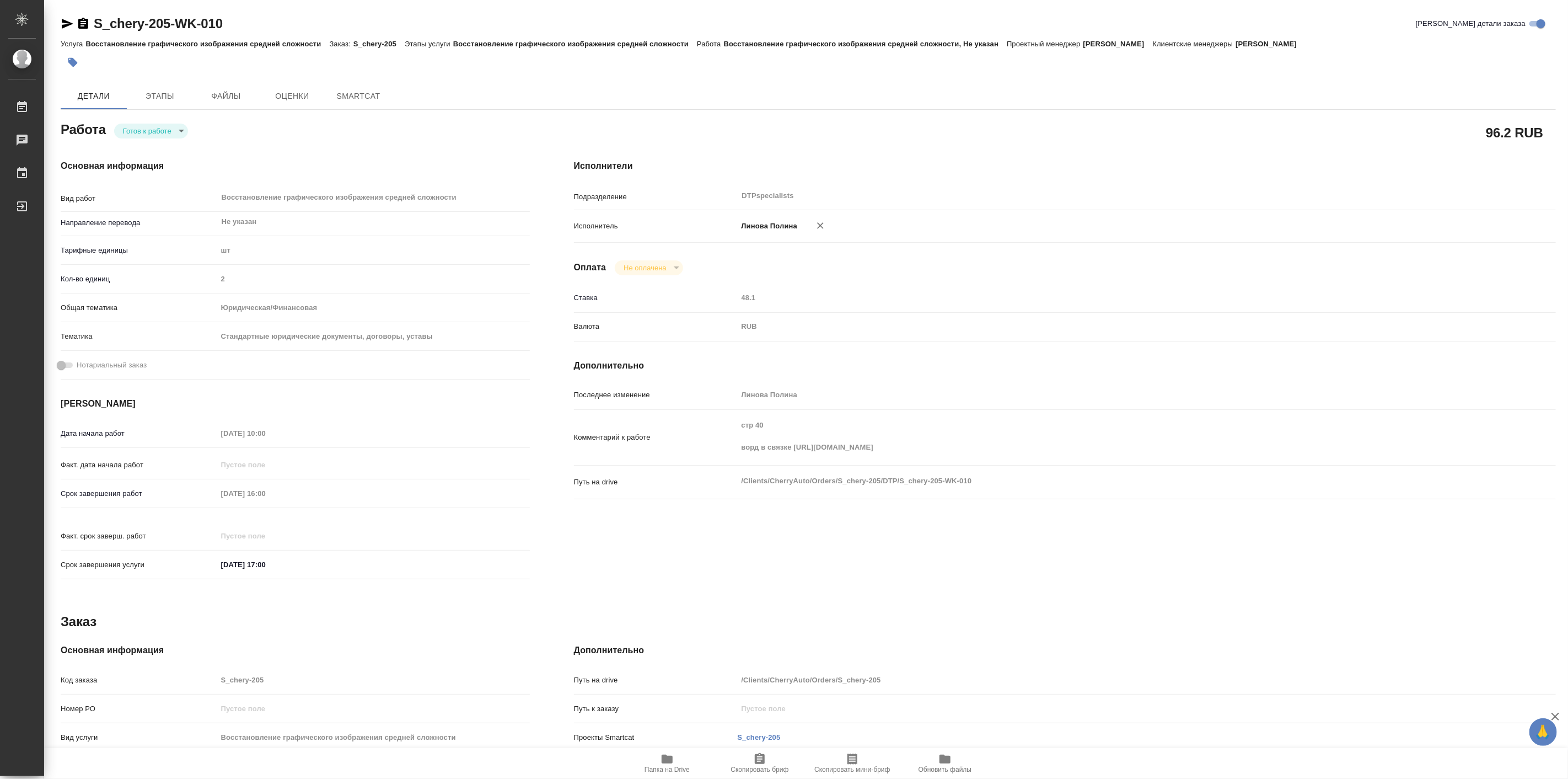
type textarea "x"
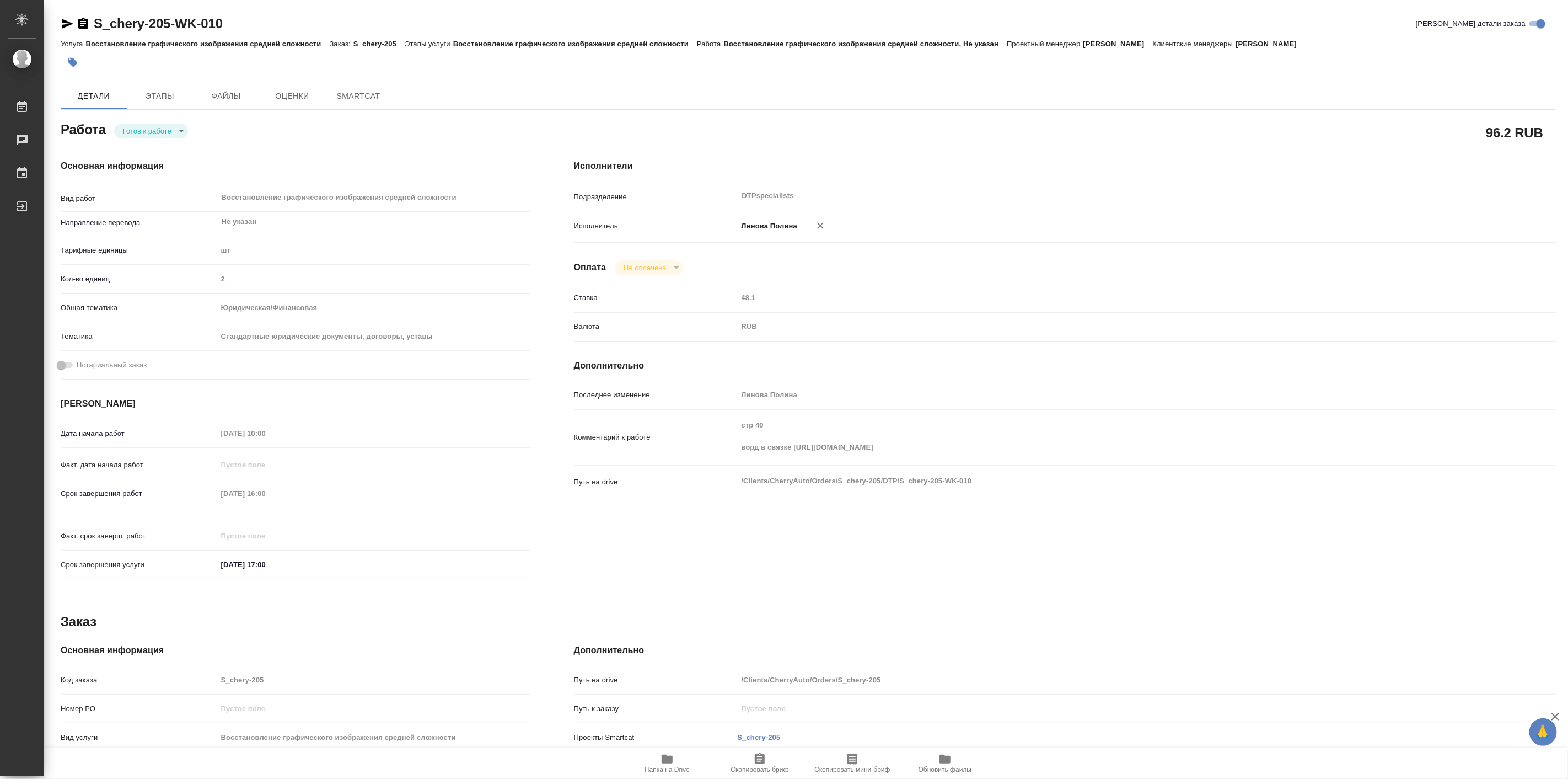
type textarea "x"
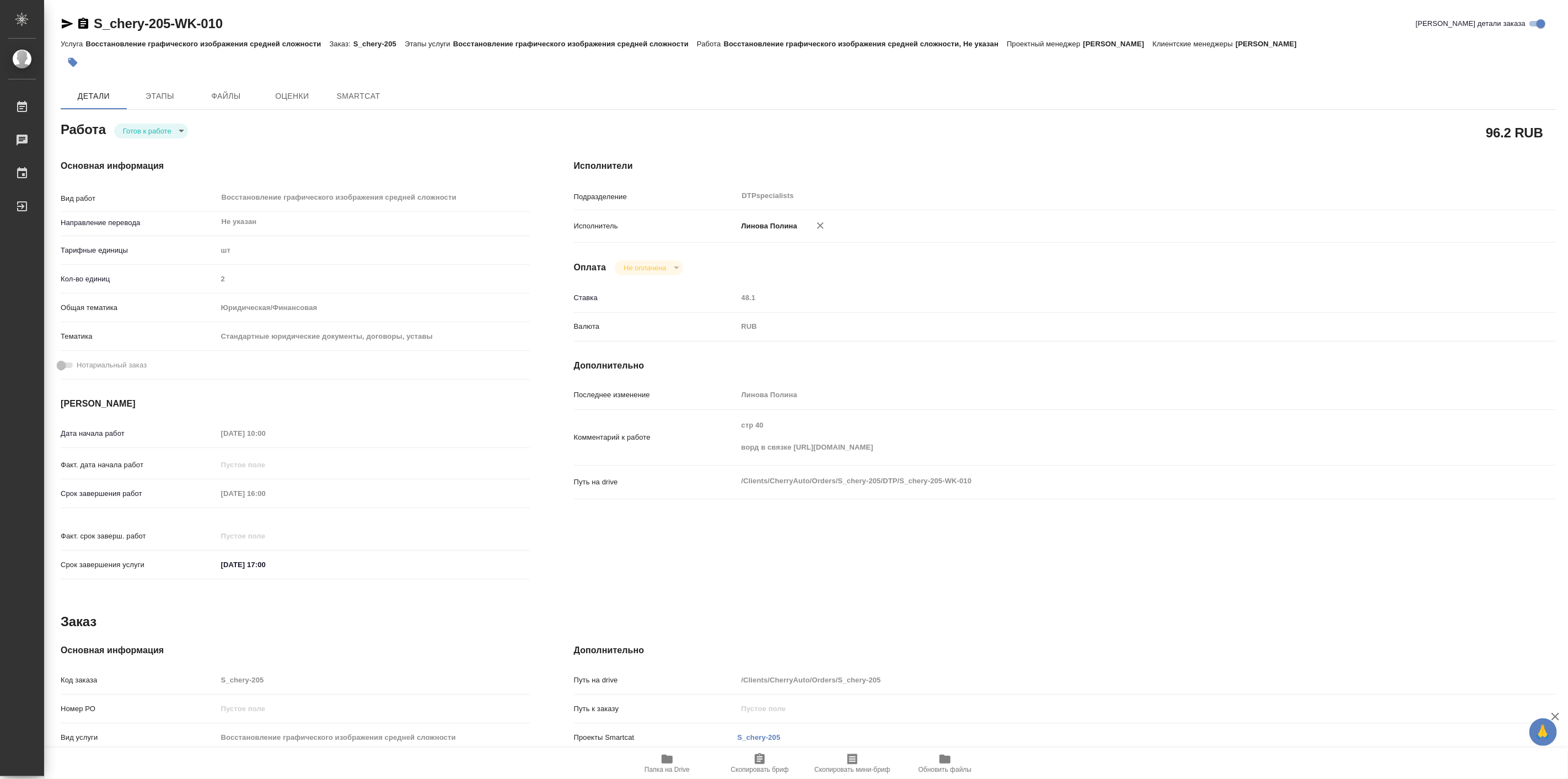
type textarea "x"
click at [157, 133] on body "🙏 .cls-1 fill:#fff; AWATERA Linova Polina Работы Чаты График Выйти S_chery-205-…" at bounding box center [784, 389] width 1568 height 779
type textarea "x"
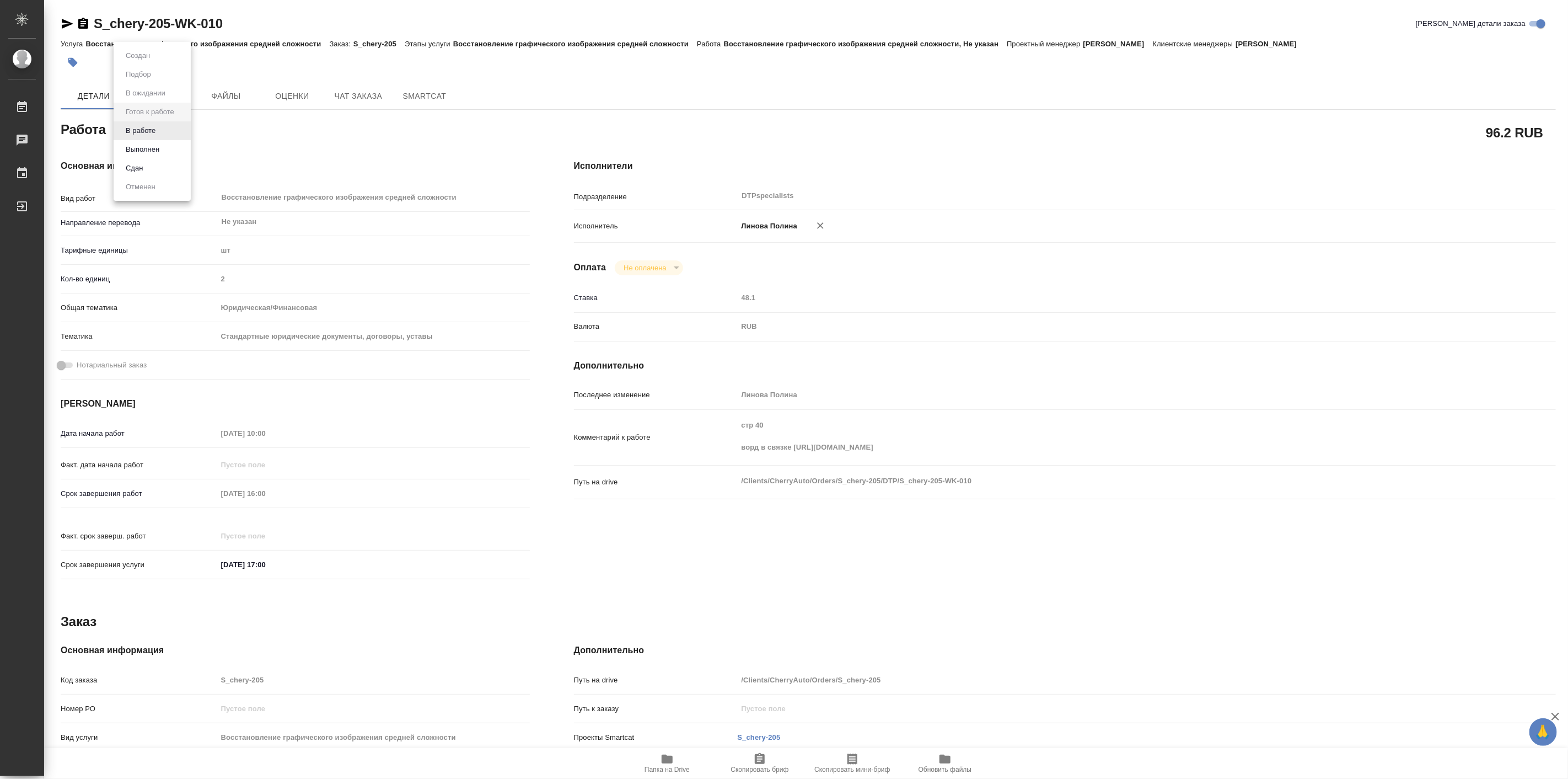
type textarea "x"
click at [145, 150] on button "Выполнен" at bounding box center [142, 149] width 40 height 12
type textarea "x"
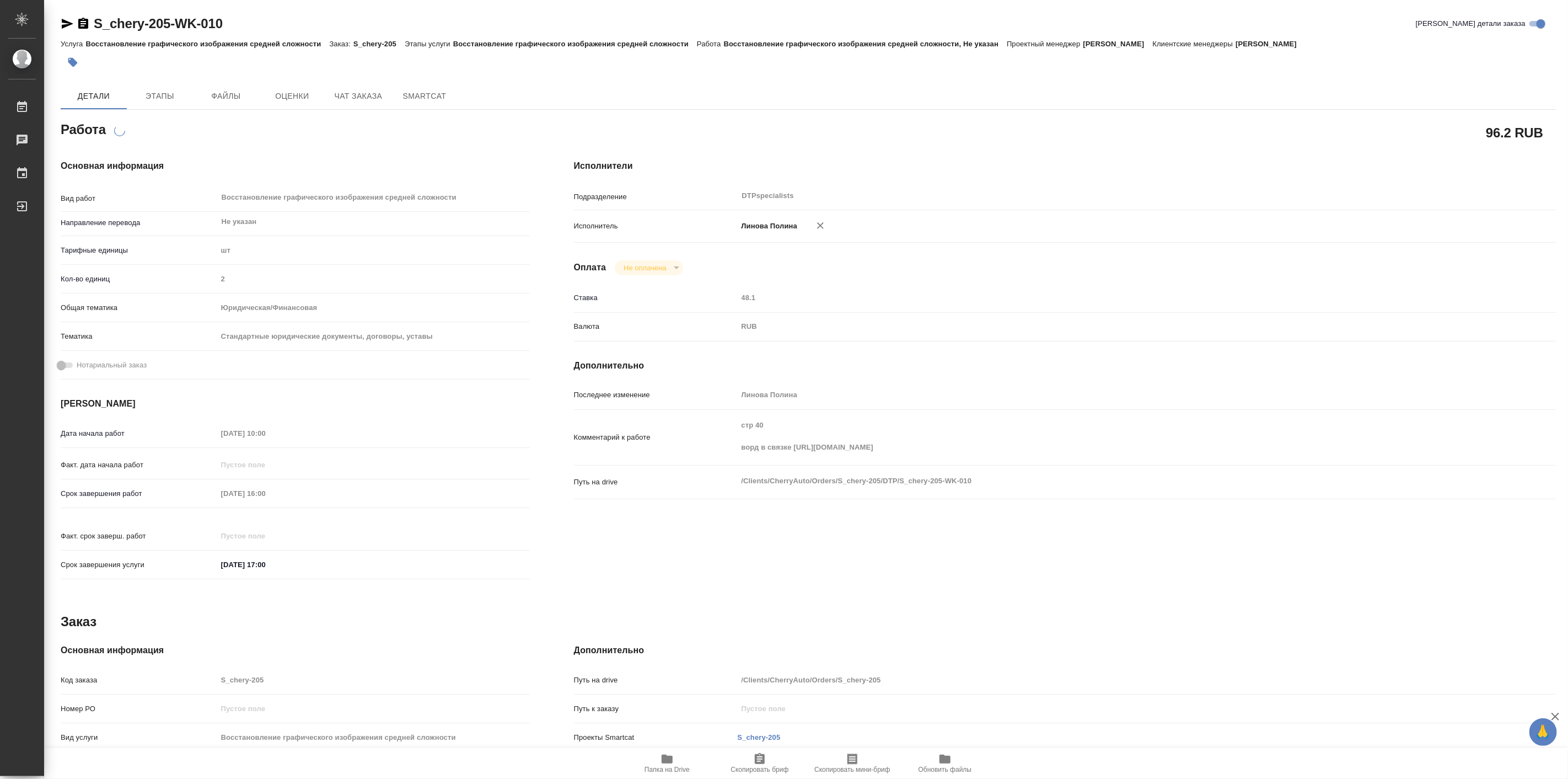
type textarea "x"
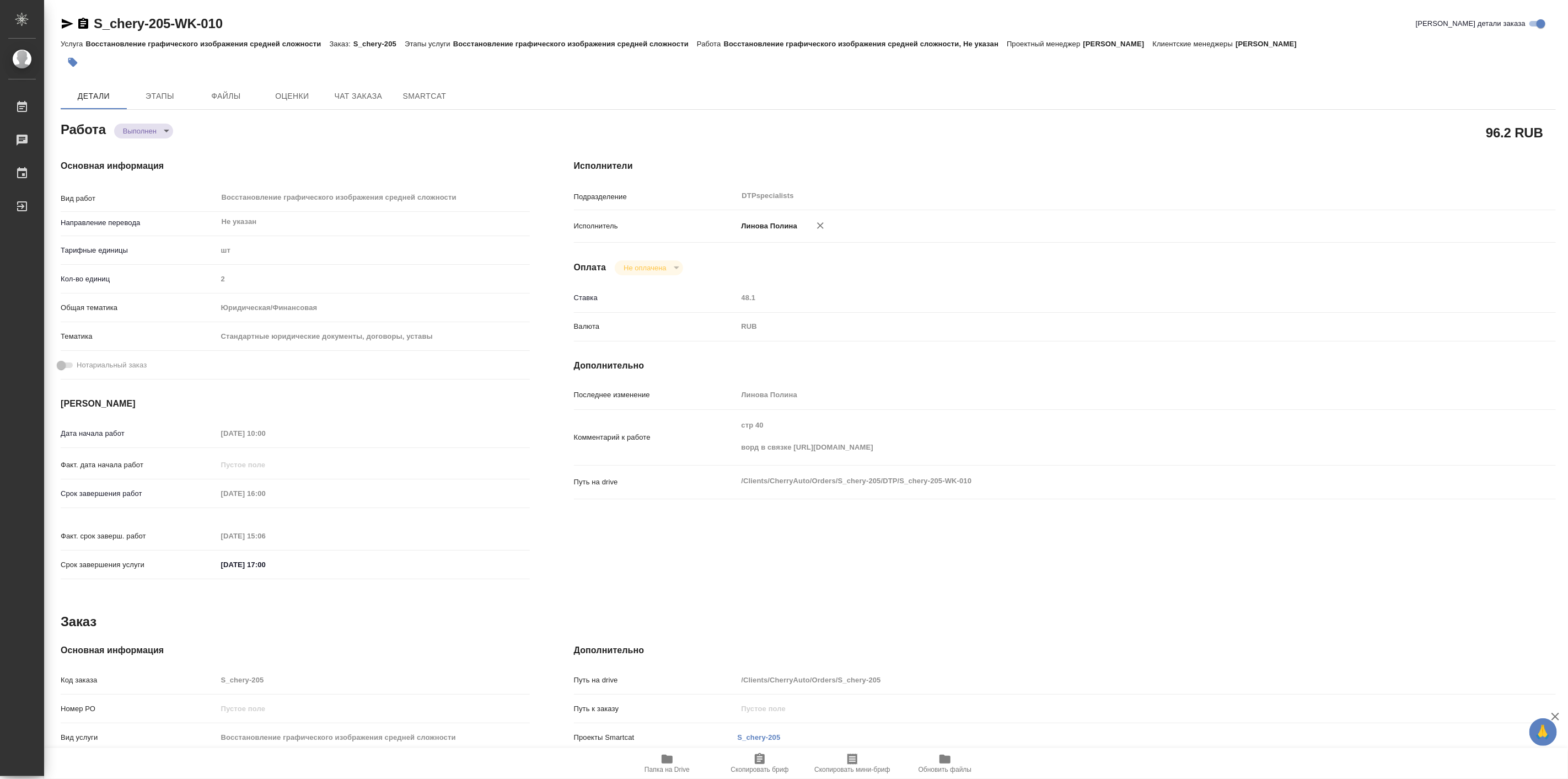
type textarea "x"
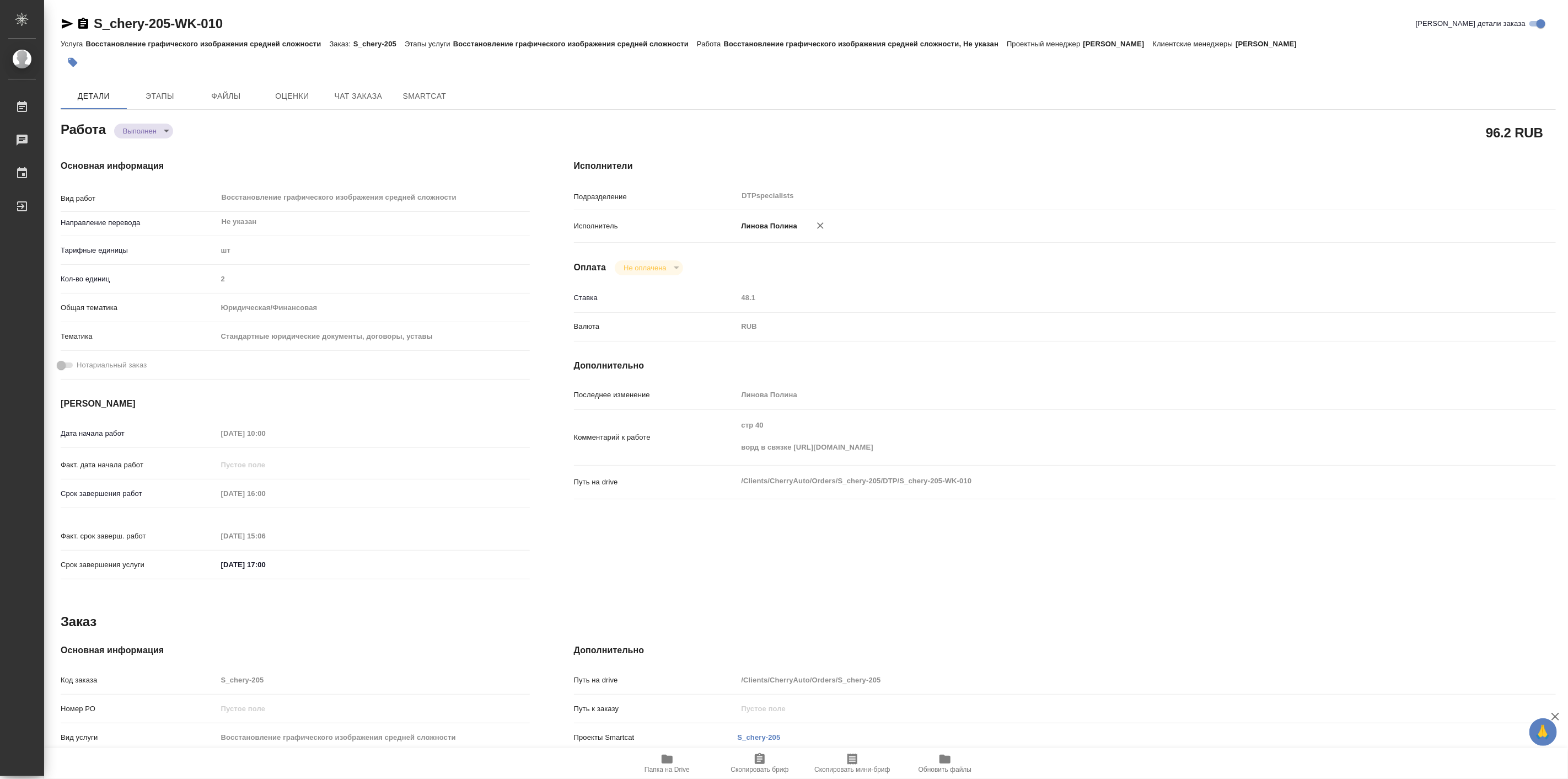
type textarea "x"
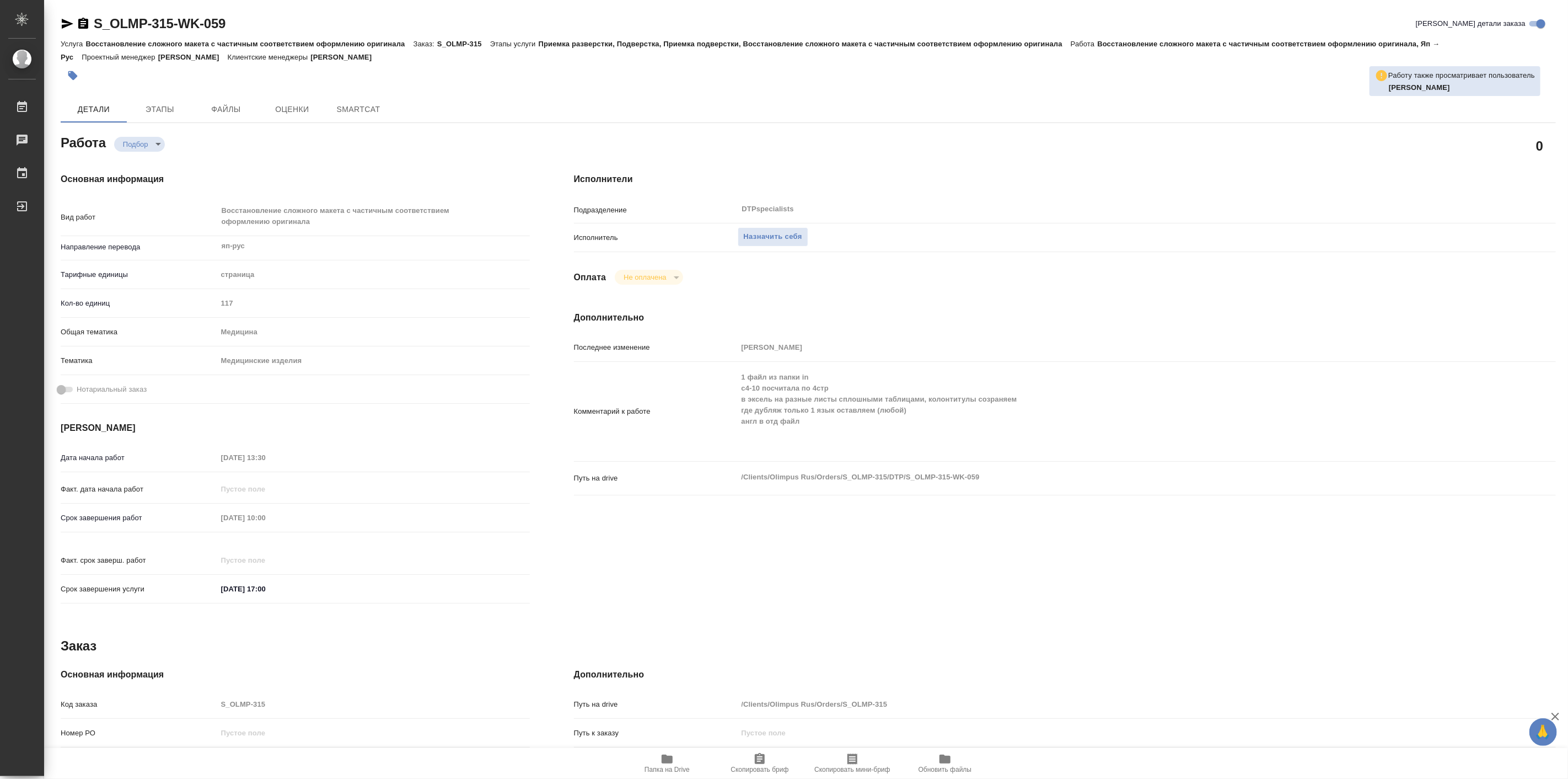
type textarea "x"
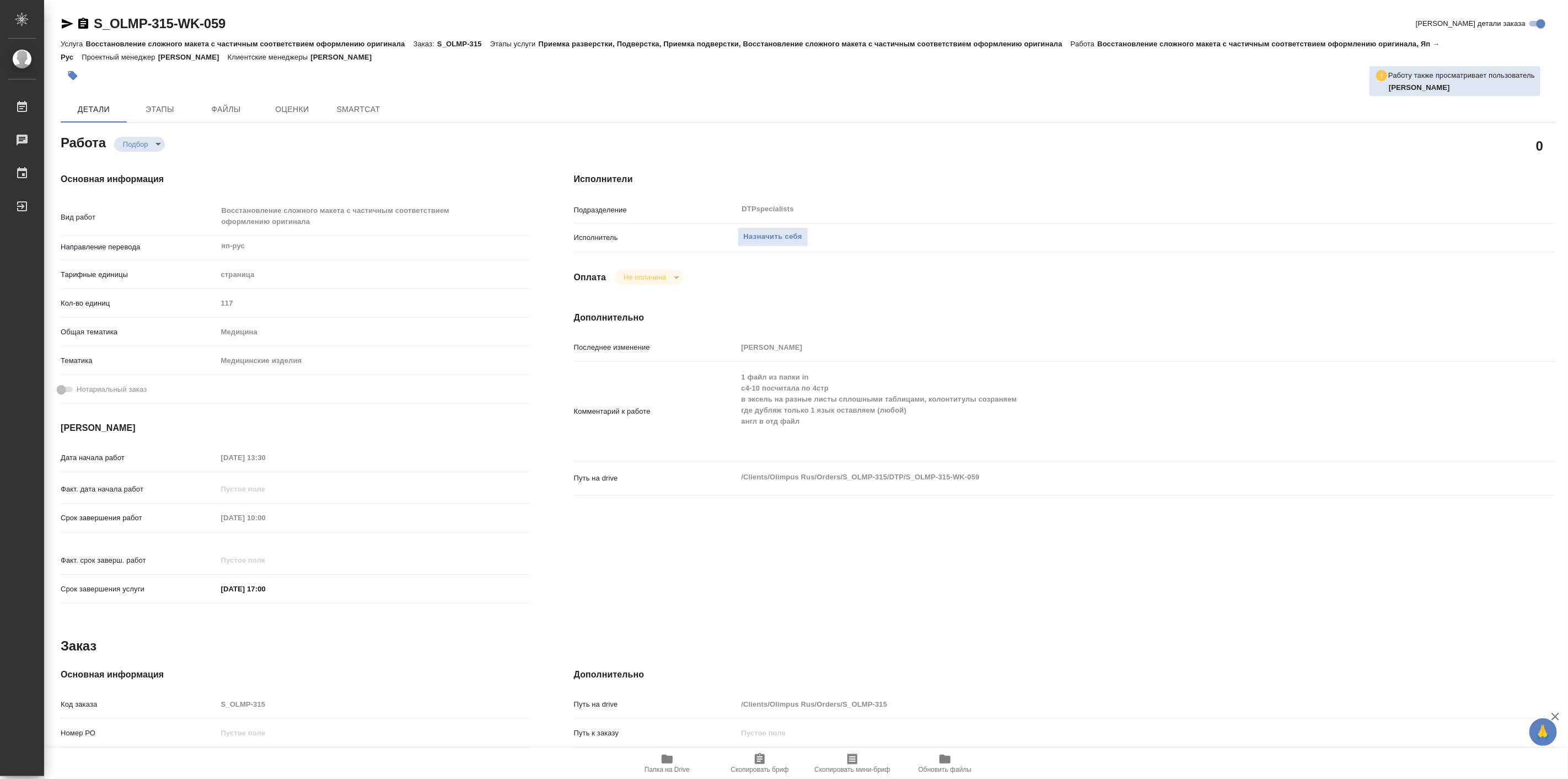
type textarea "x"
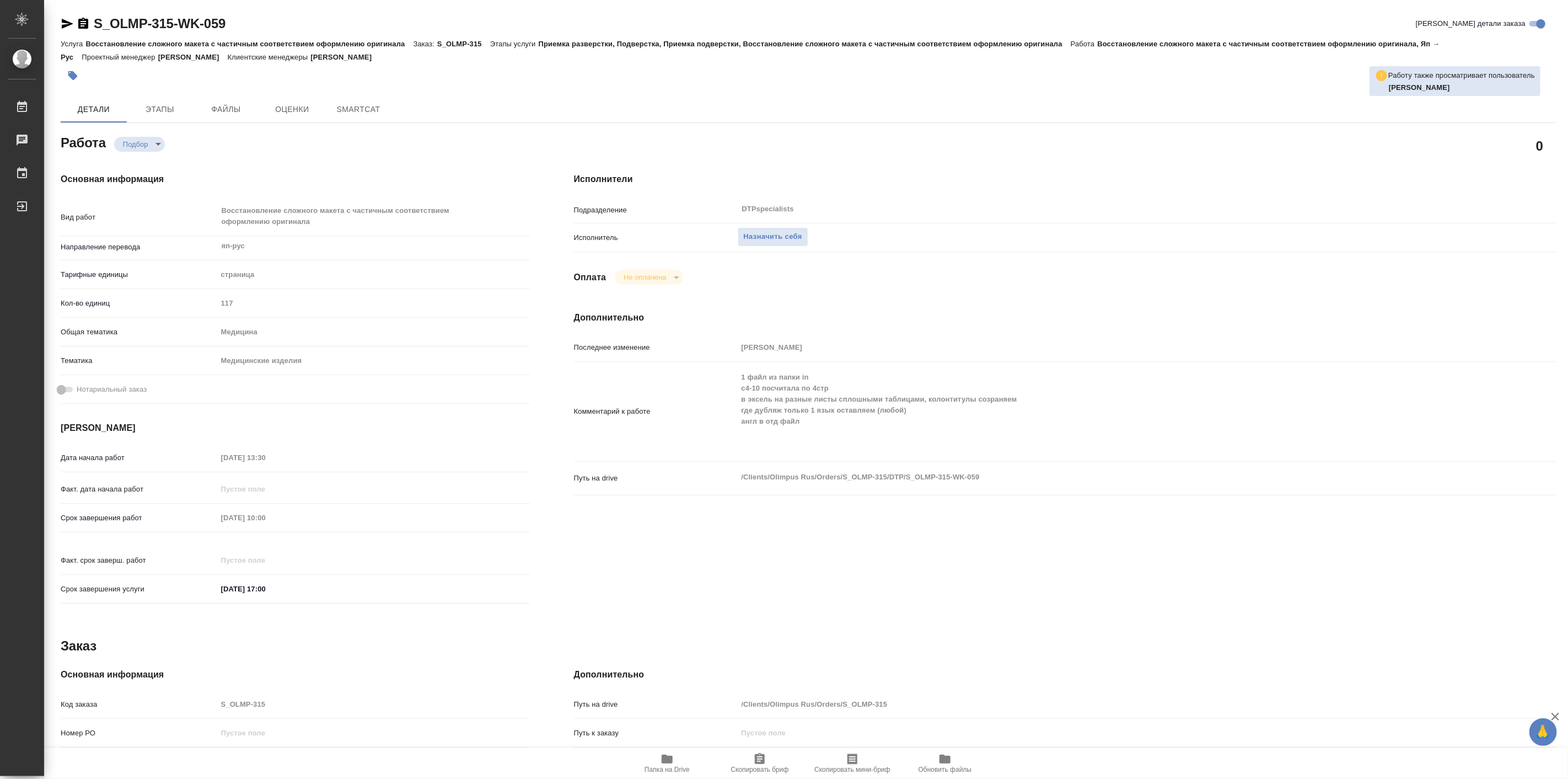
type textarea "x"
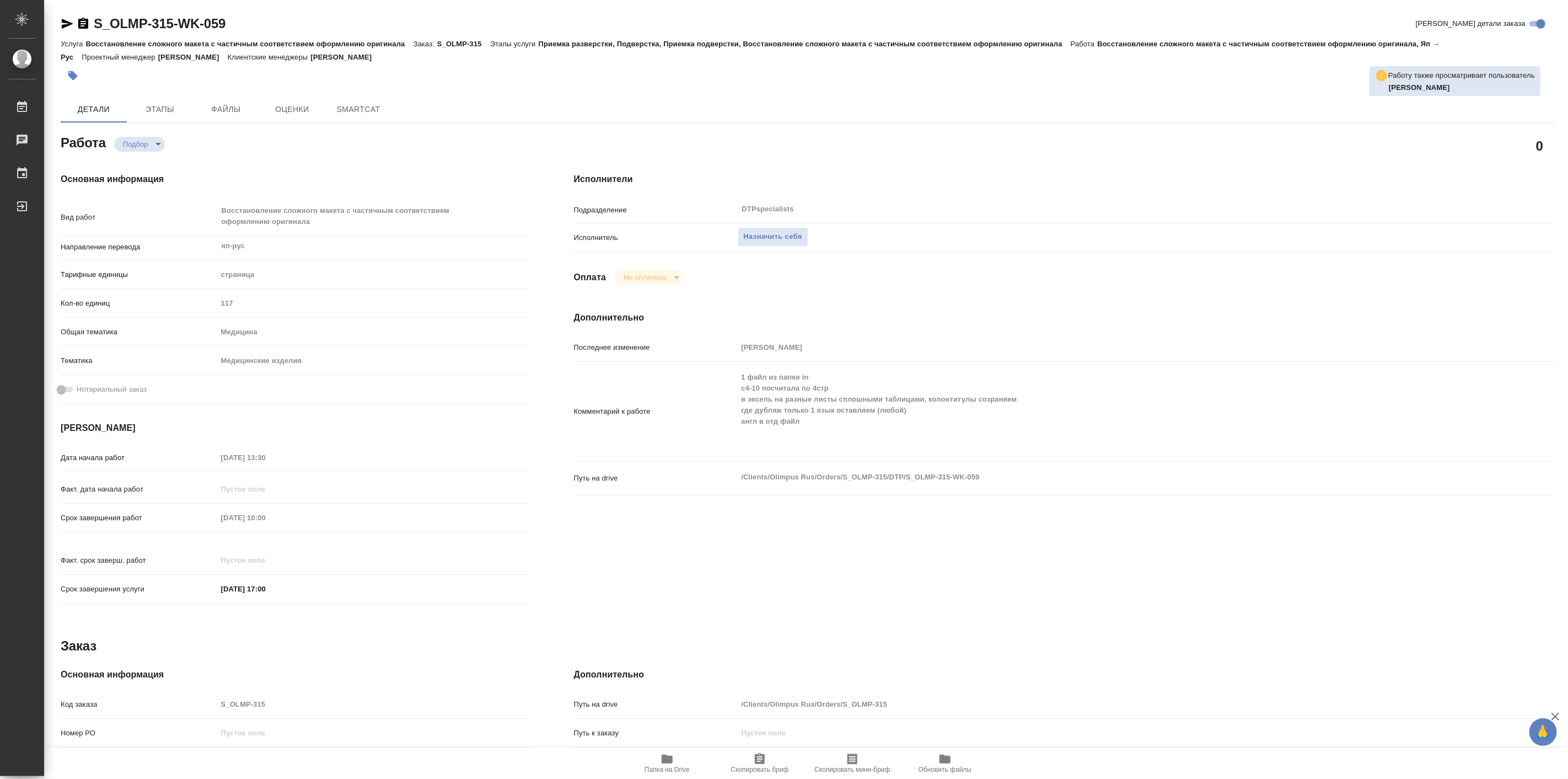
type textarea "x"
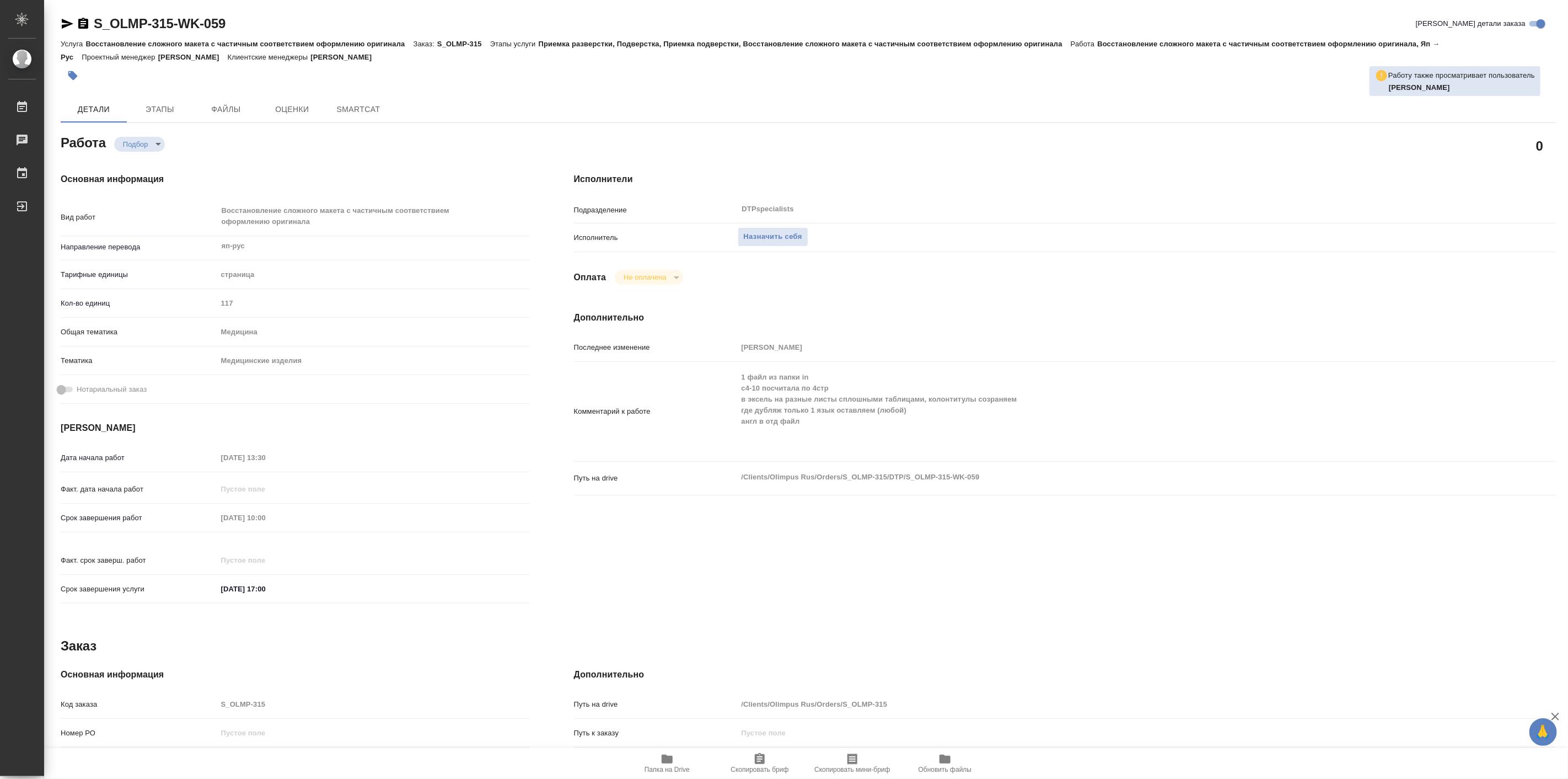
type textarea "x"
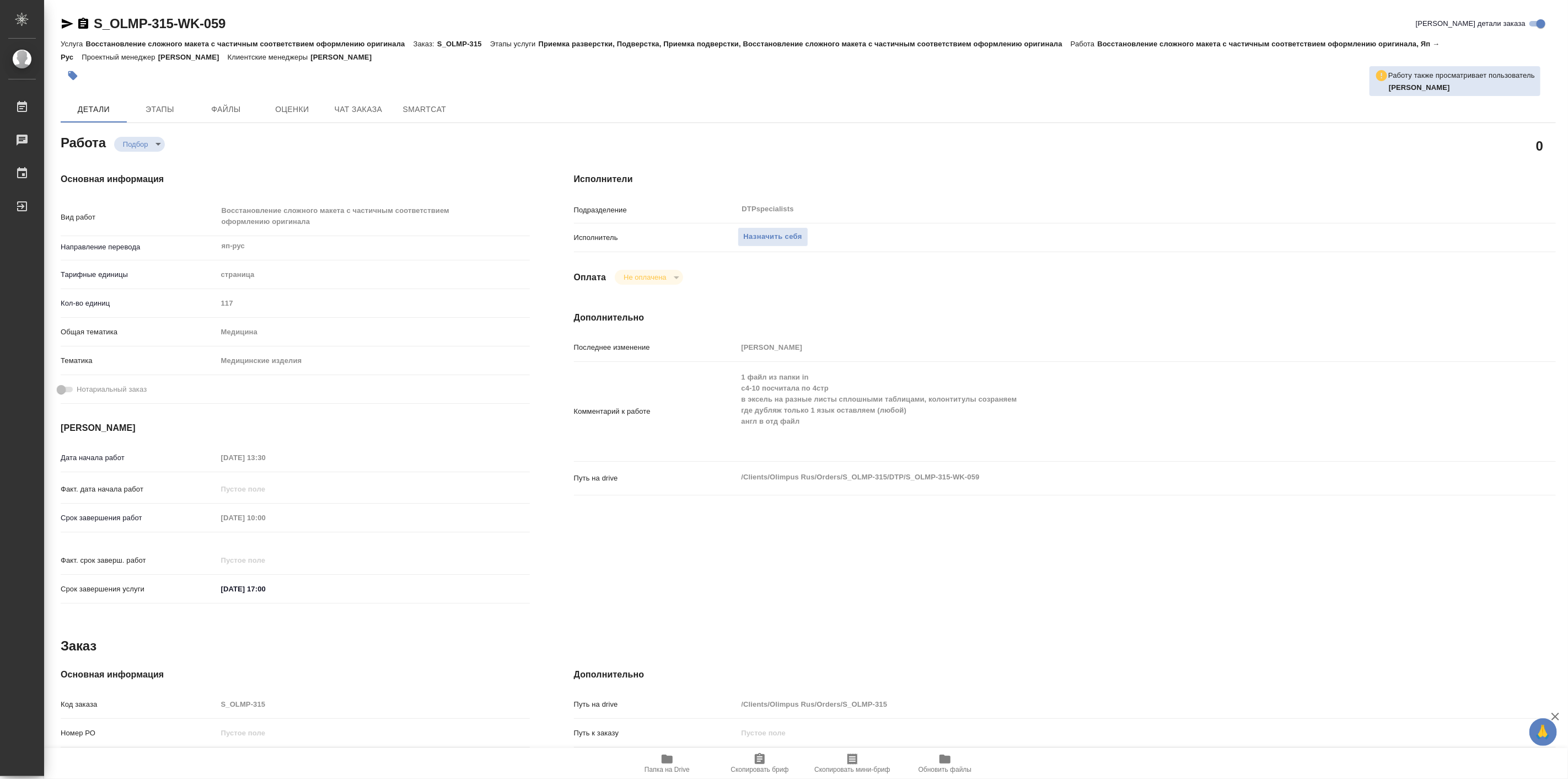
type textarea "x"
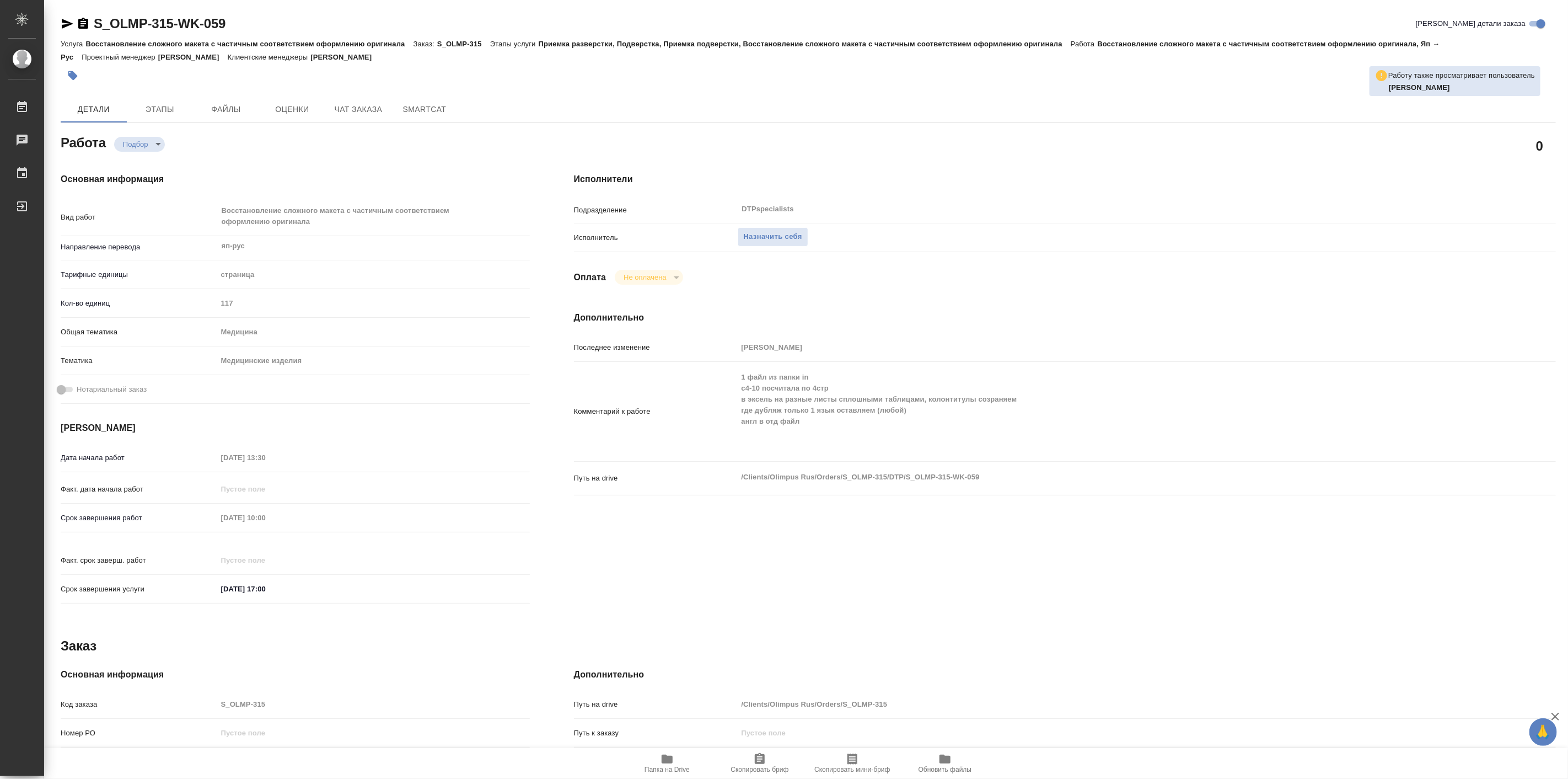
type textarea "x"
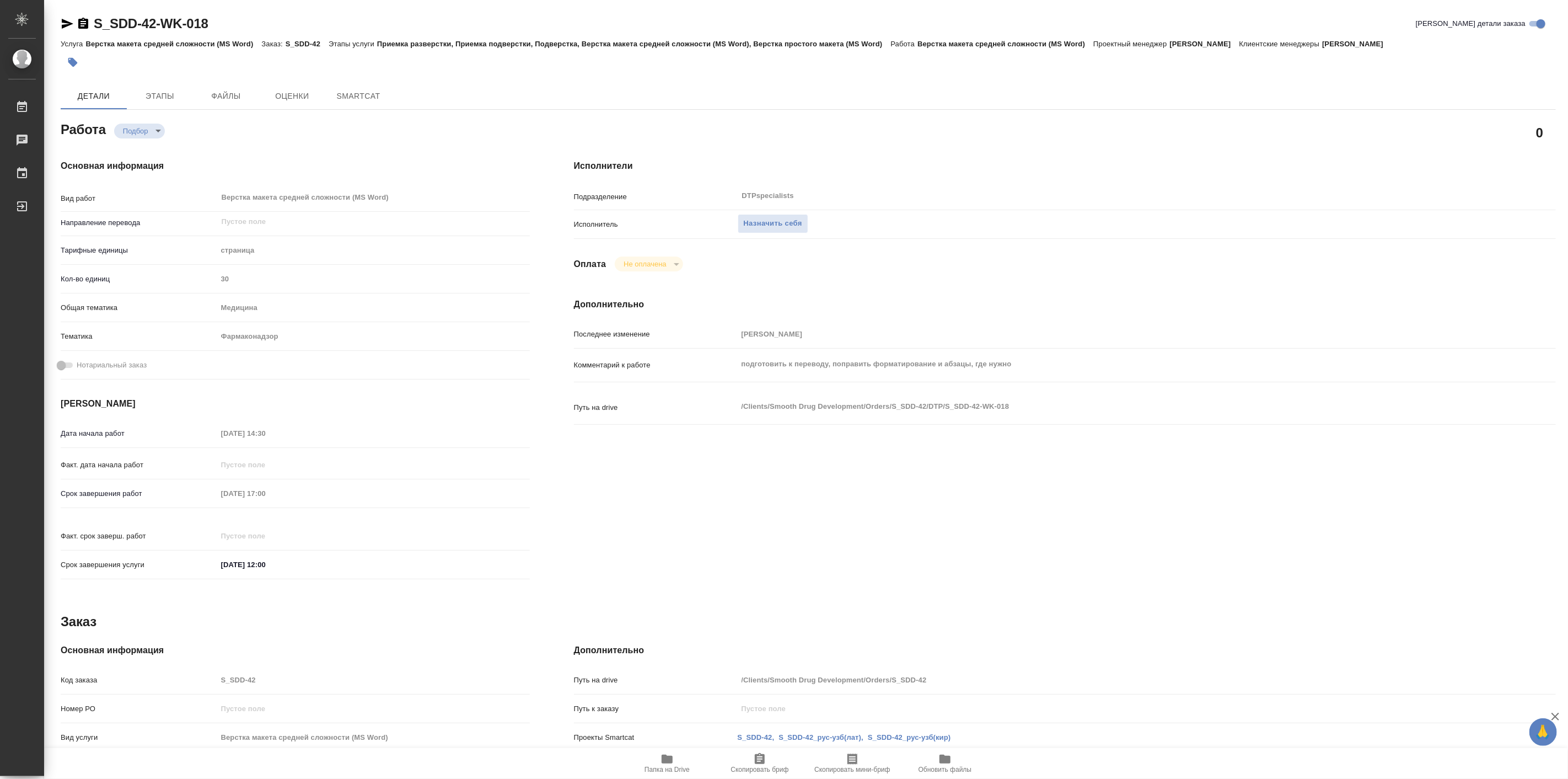
type textarea "x"
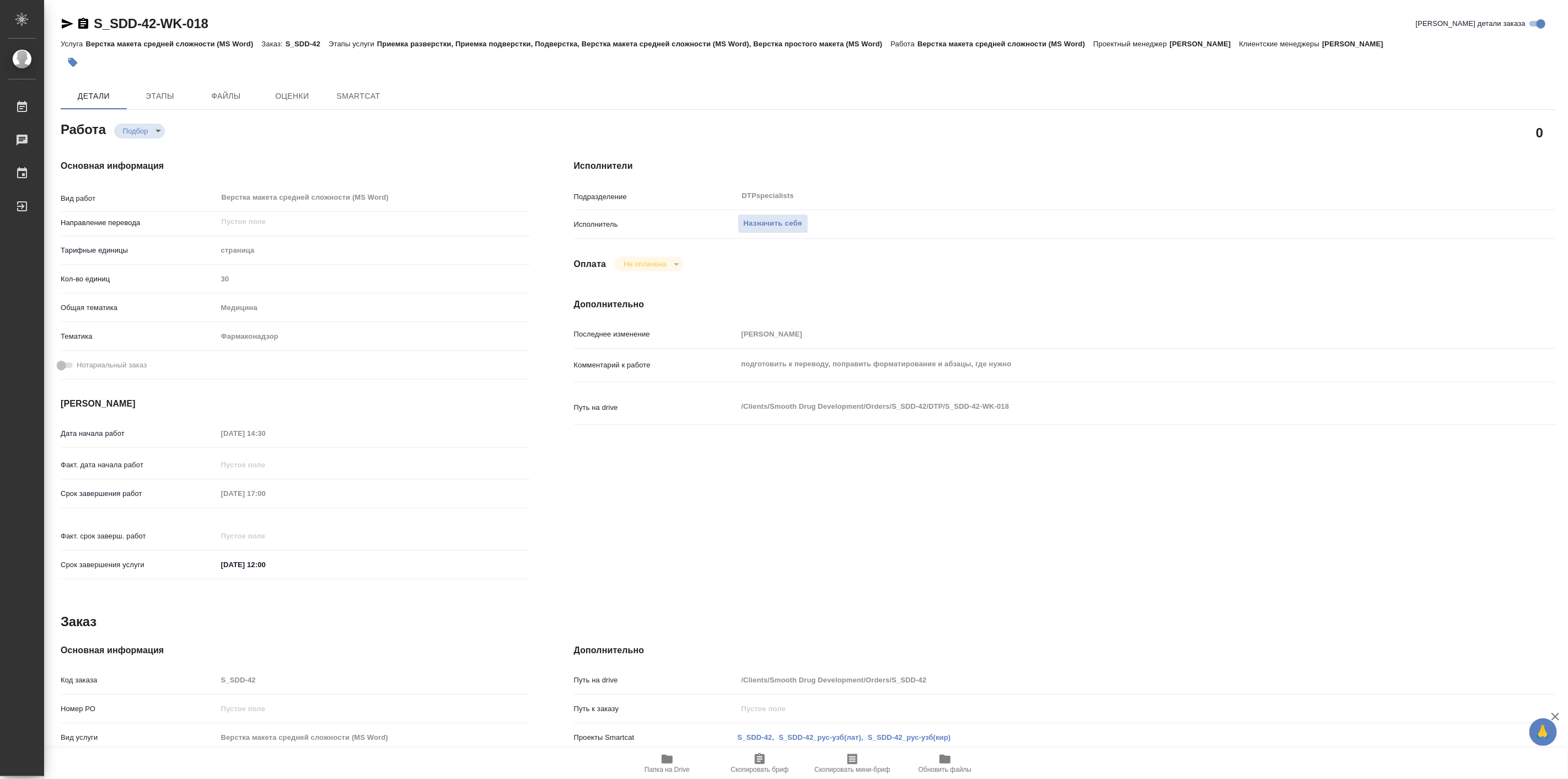
type textarea "x"
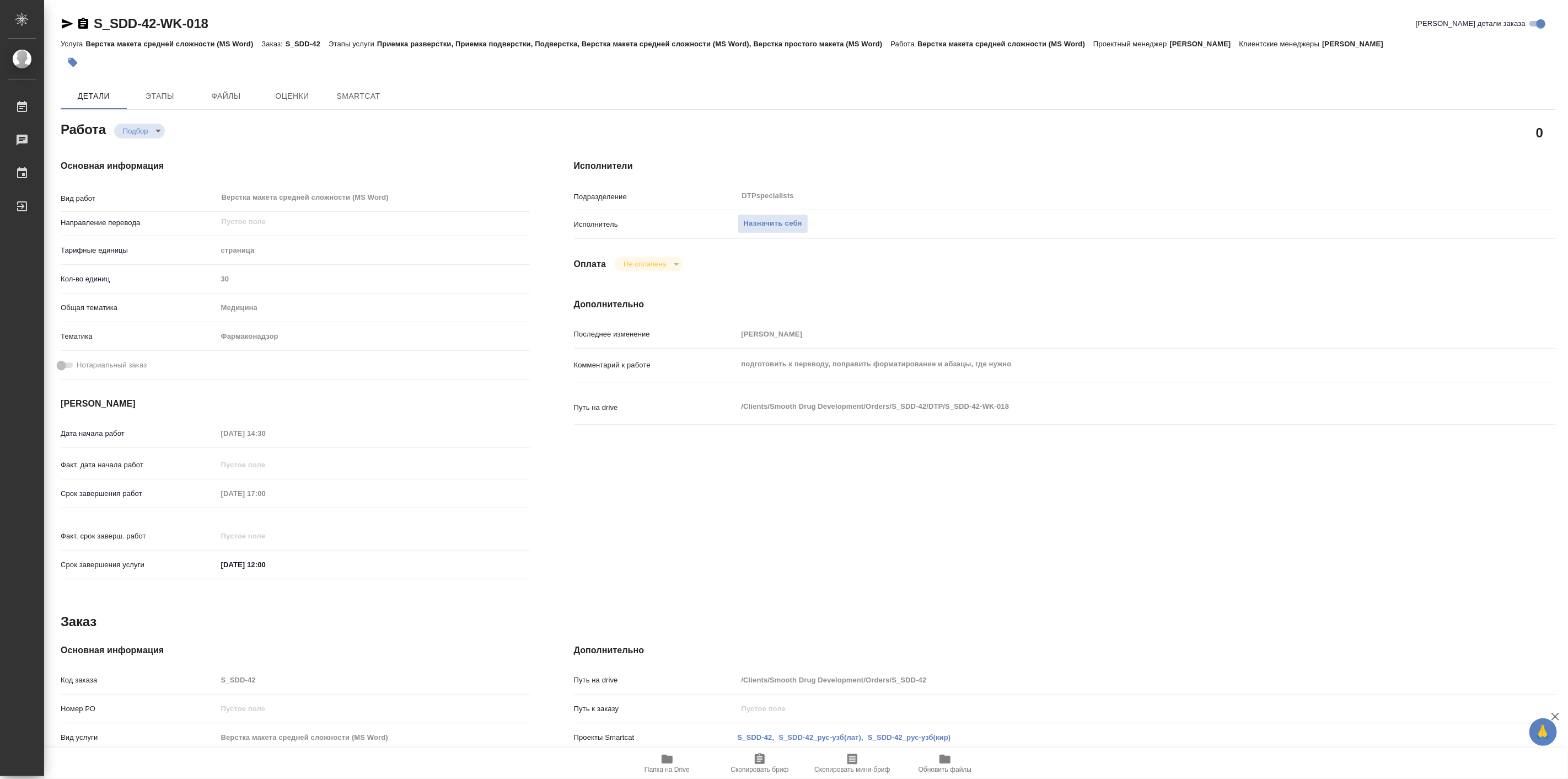
type textarea "x"
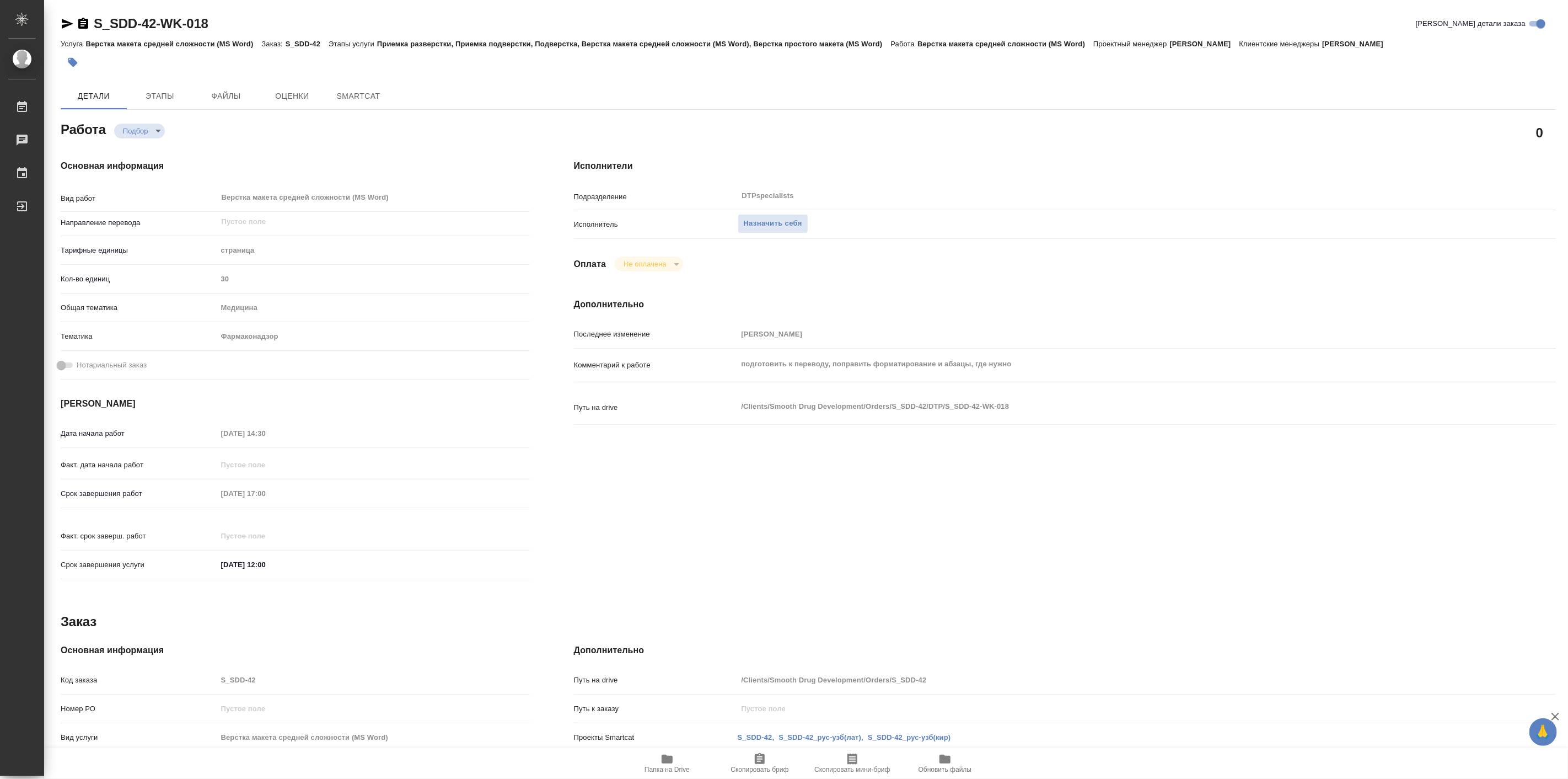
type textarea "x"
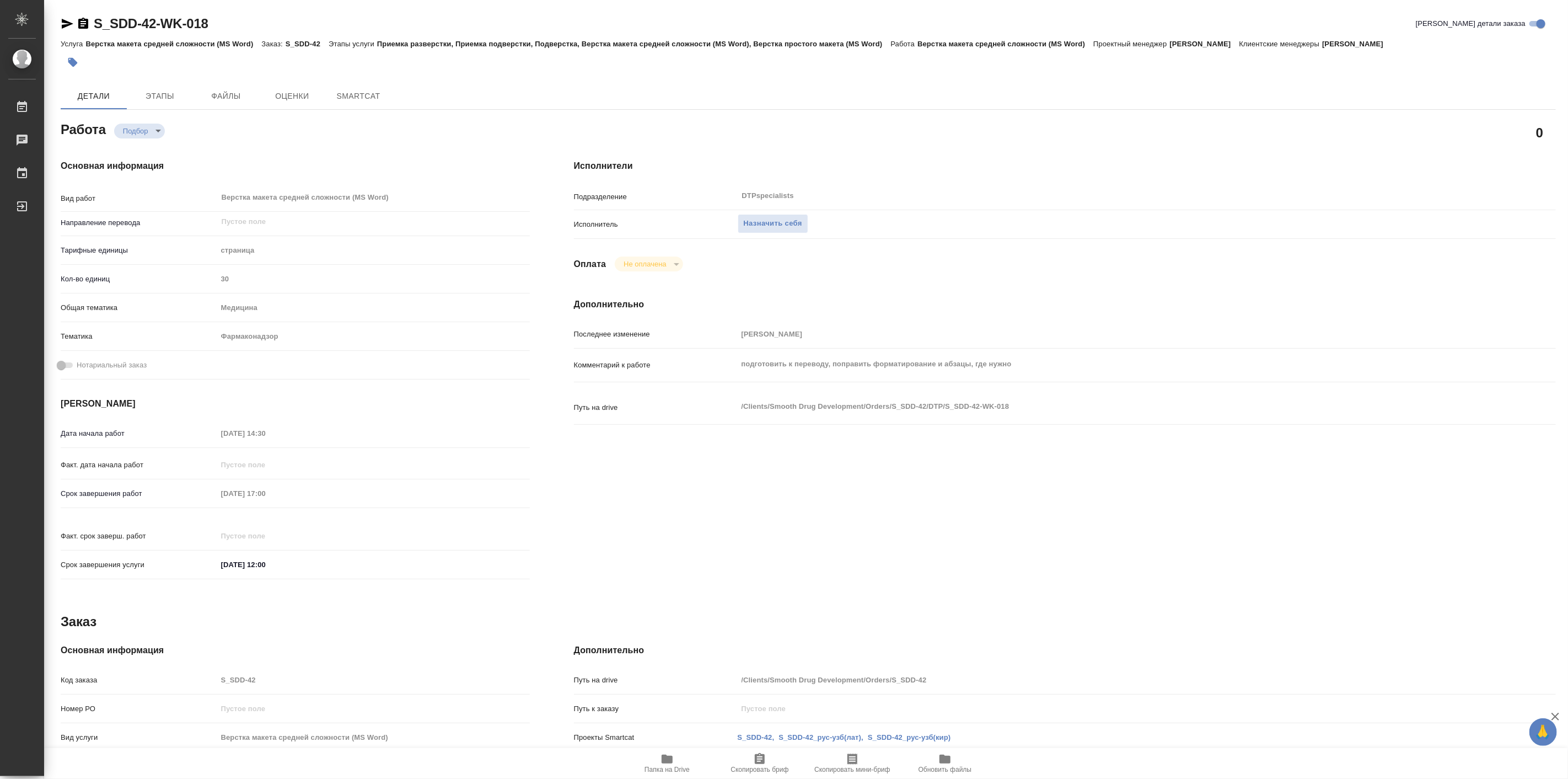
type textarea "x"
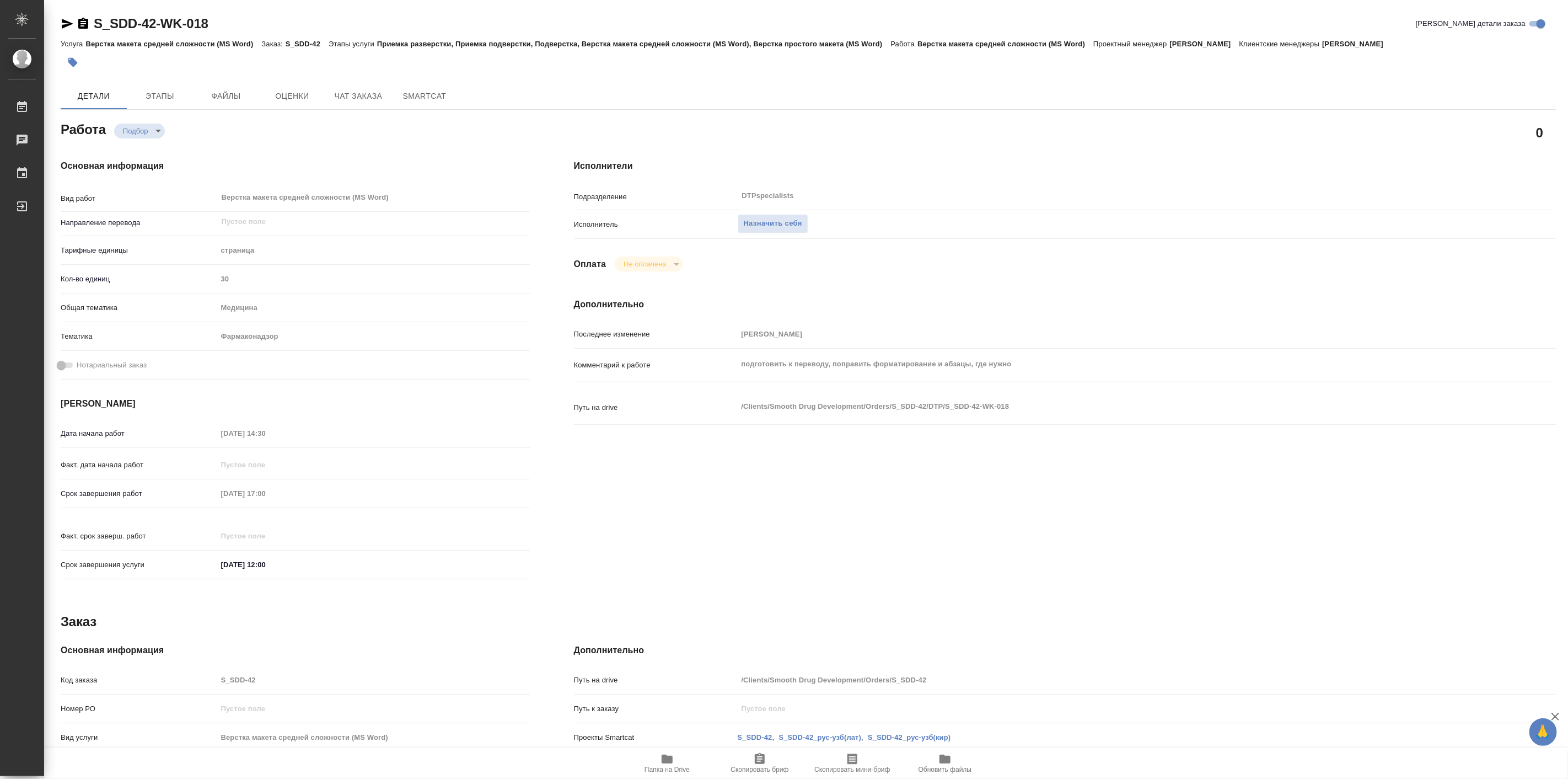
type textarea "x"
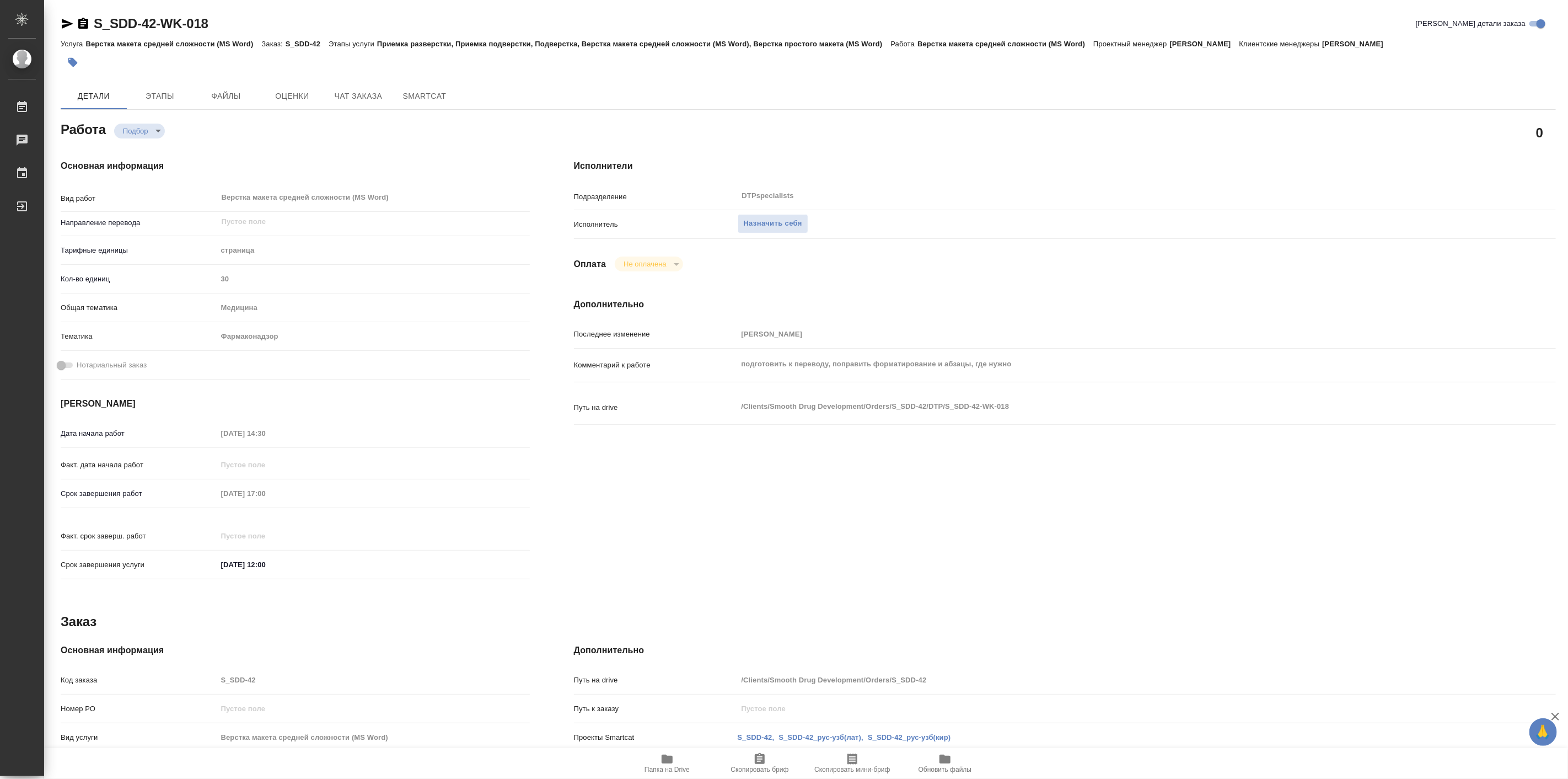
type textarea "x"
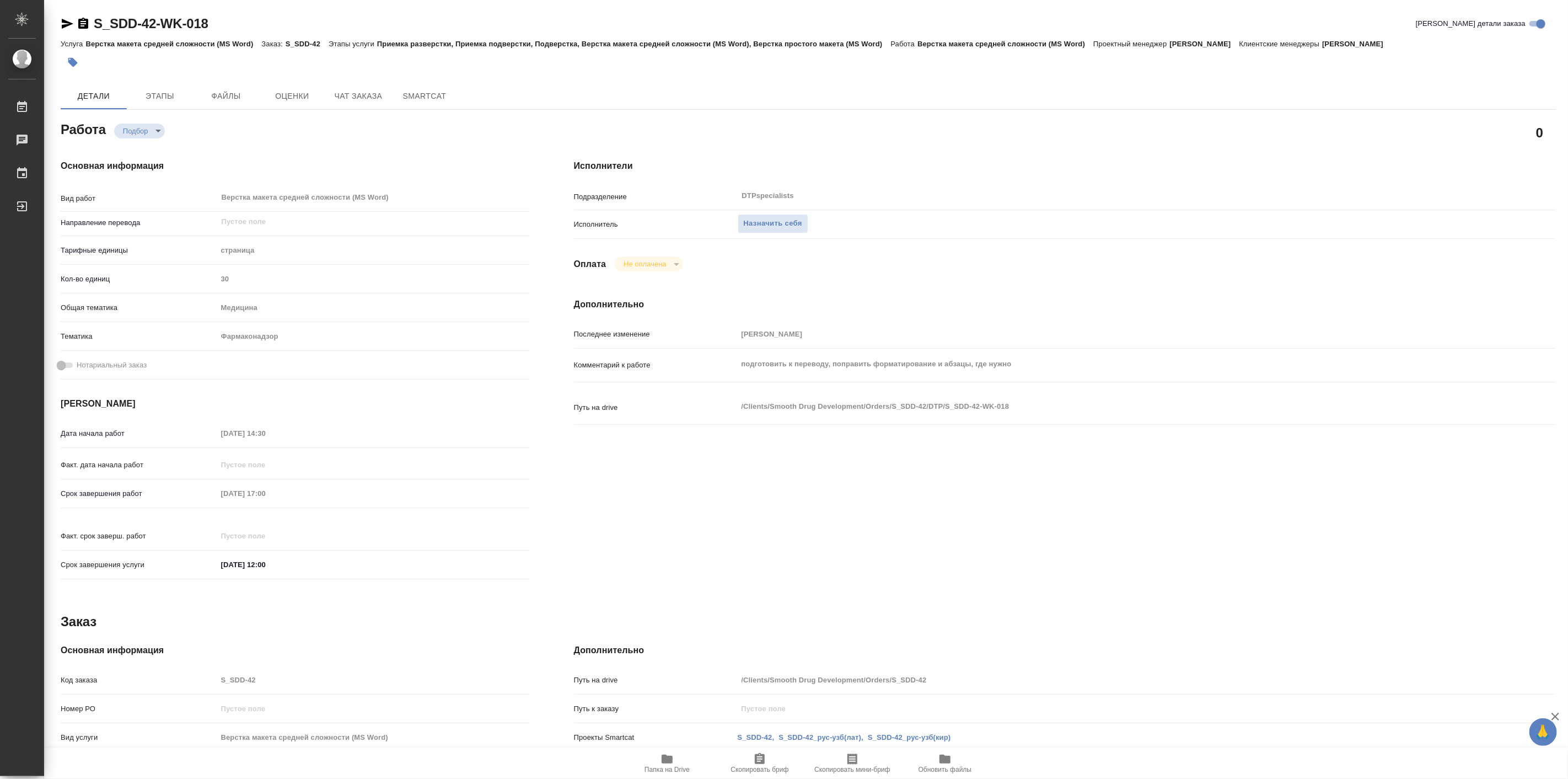
type textarea "x"
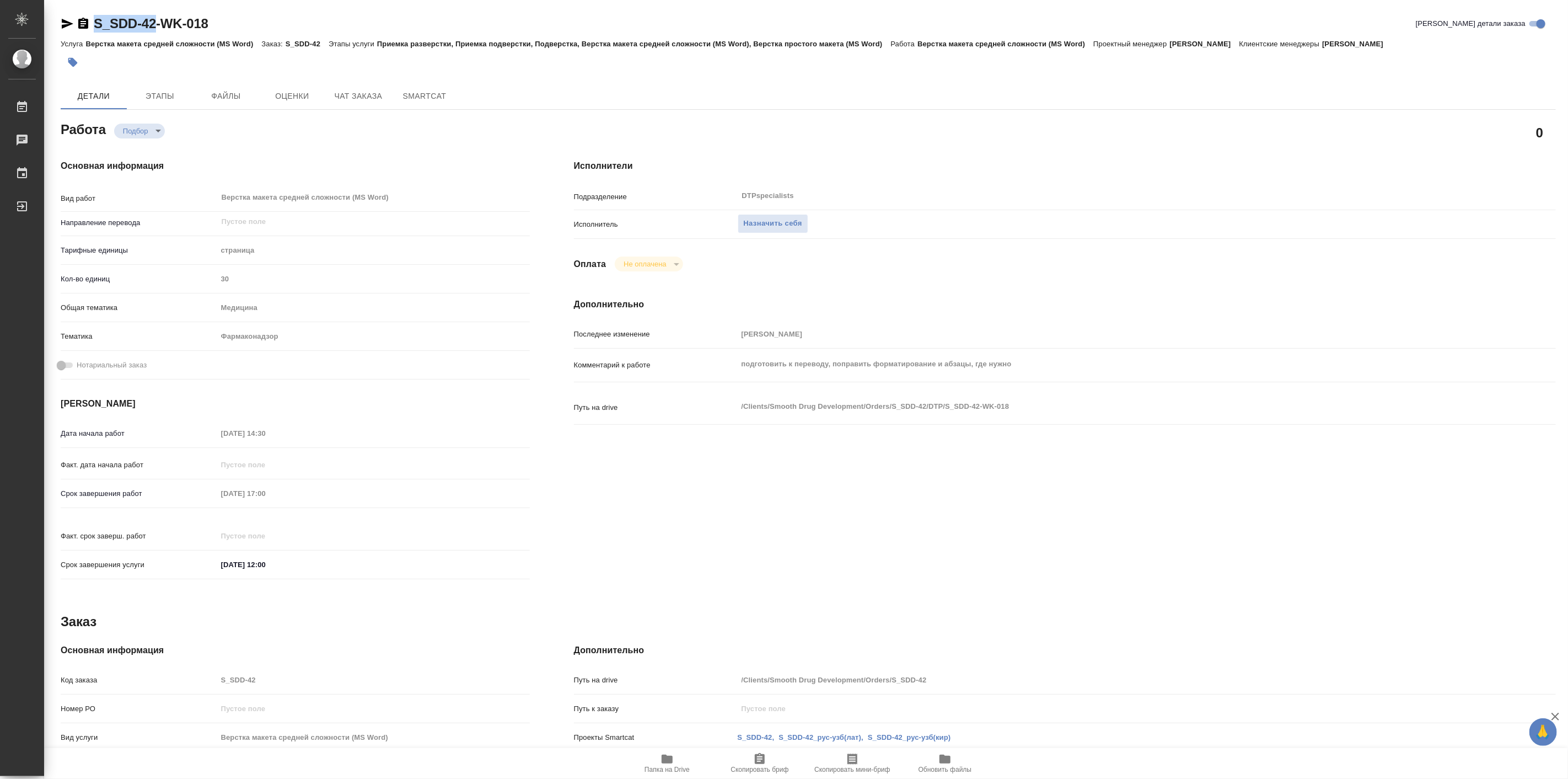
drag, startPoint x: 94, startPoint y: 9, endPoint x: 155, endPoint y: 26, distance: 63.3
click at [155, 26] on div "S_SDD-42-WK-018 Кратко детали заказа Услуга Верстка макета средней сложности (M…" at bounding box center [808, 469] width 1507 height 938
type textarea "x"
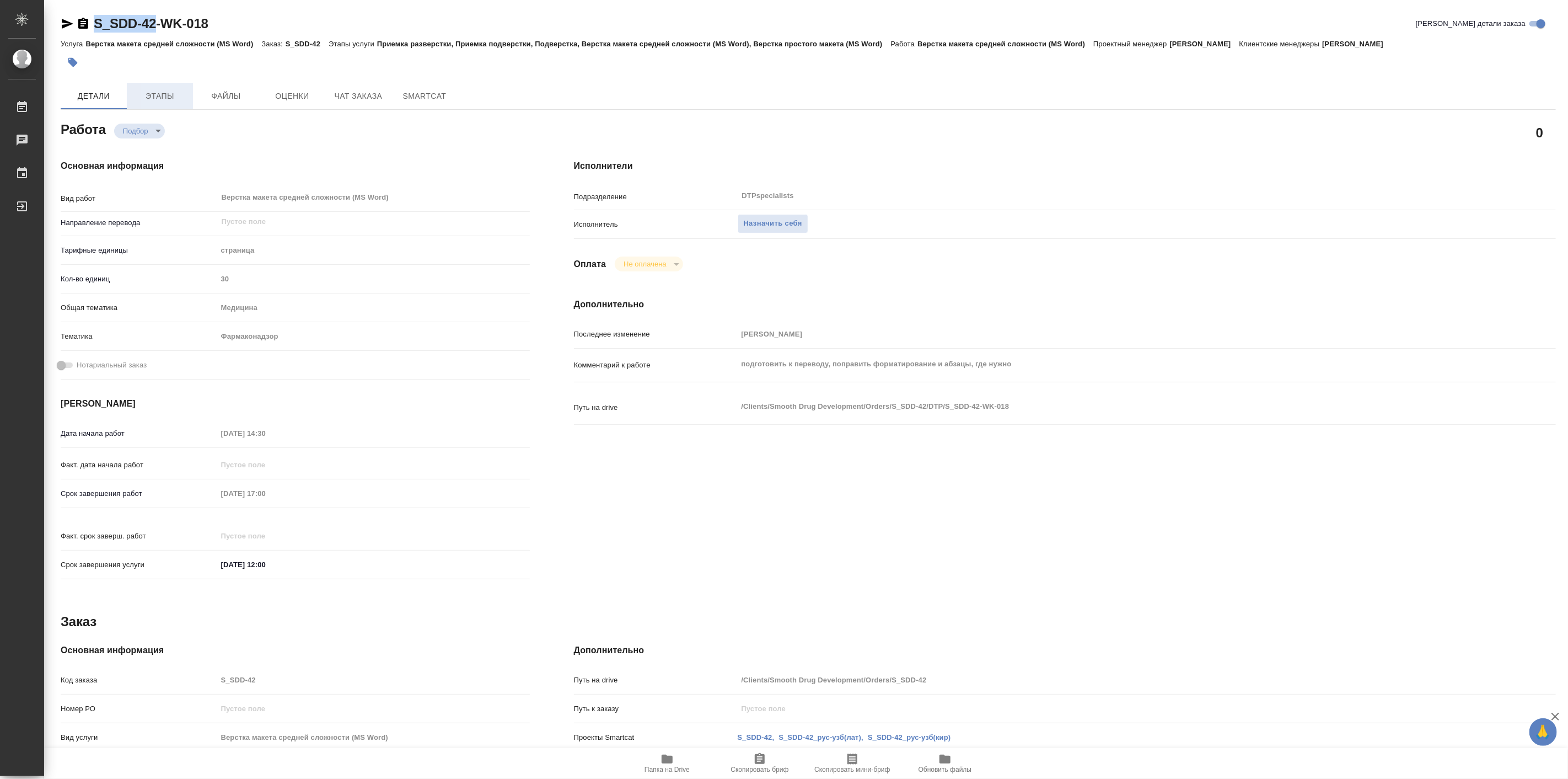
type textarea "x"
copy link "S_SDD-42"
click at [666, 769] on span "Папка на Drive" at bounding box center [668, 770] width 46 height 8
type textarea "x"
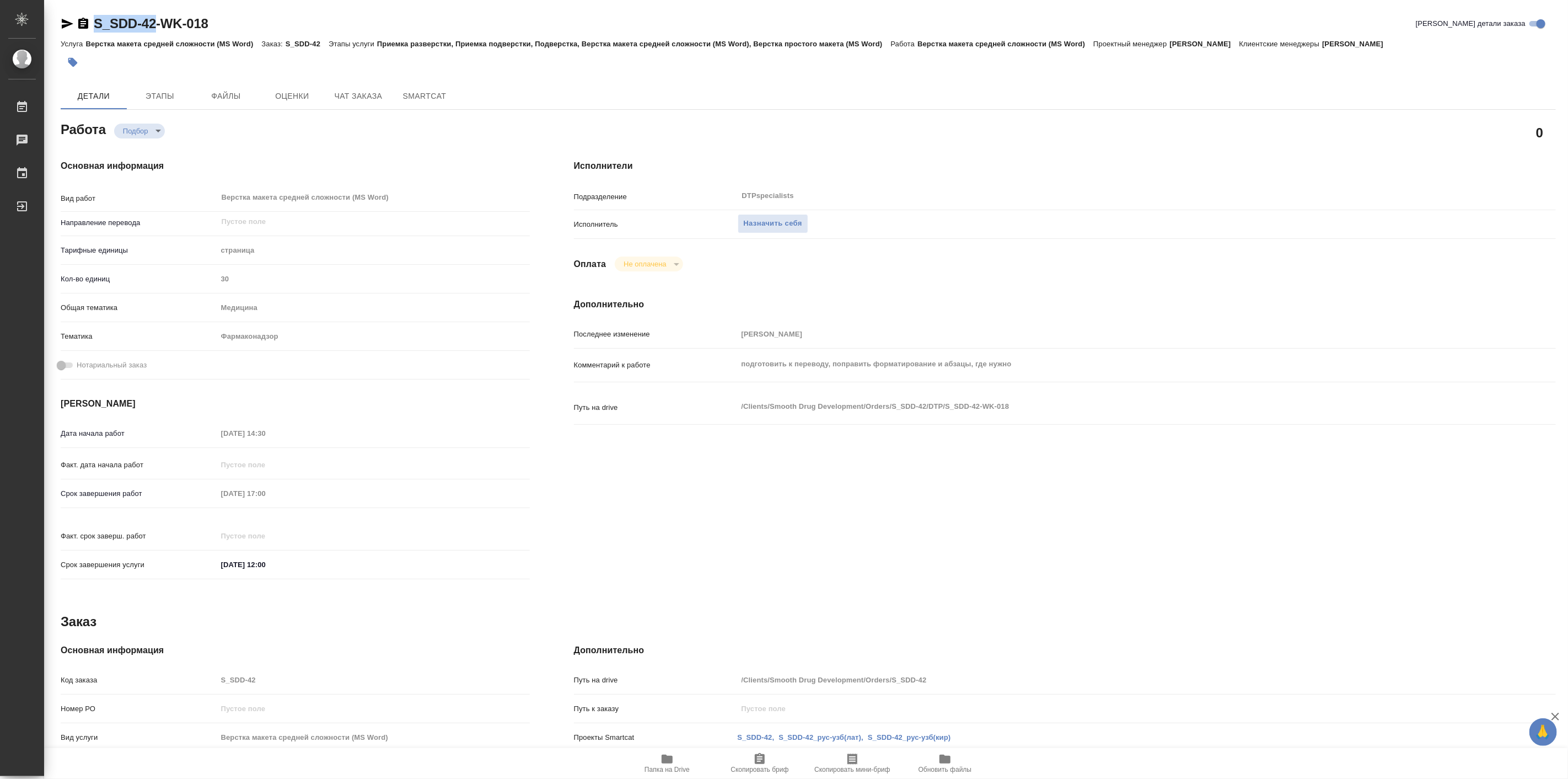
type textarea "x"
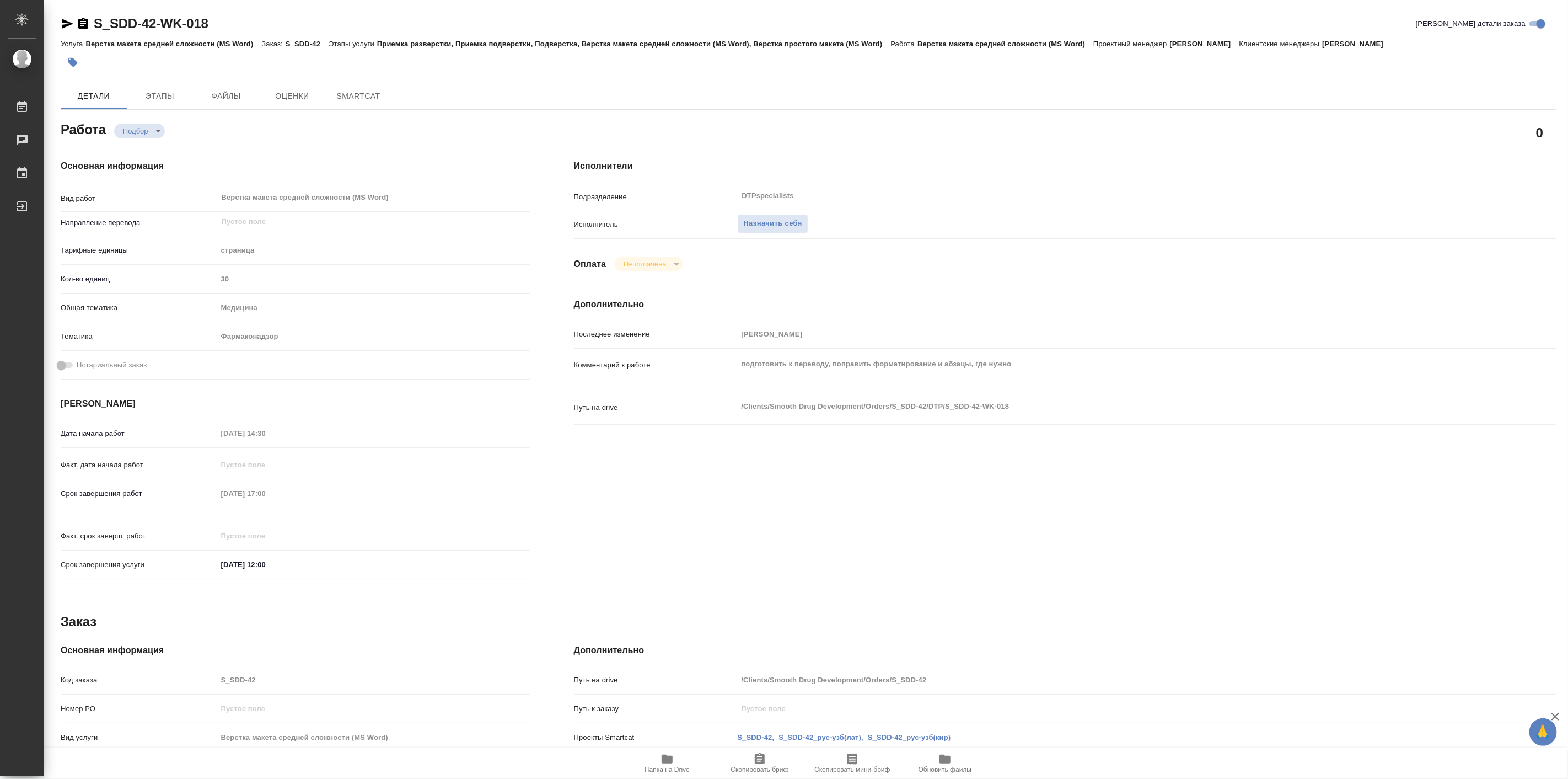
type textarea "x"
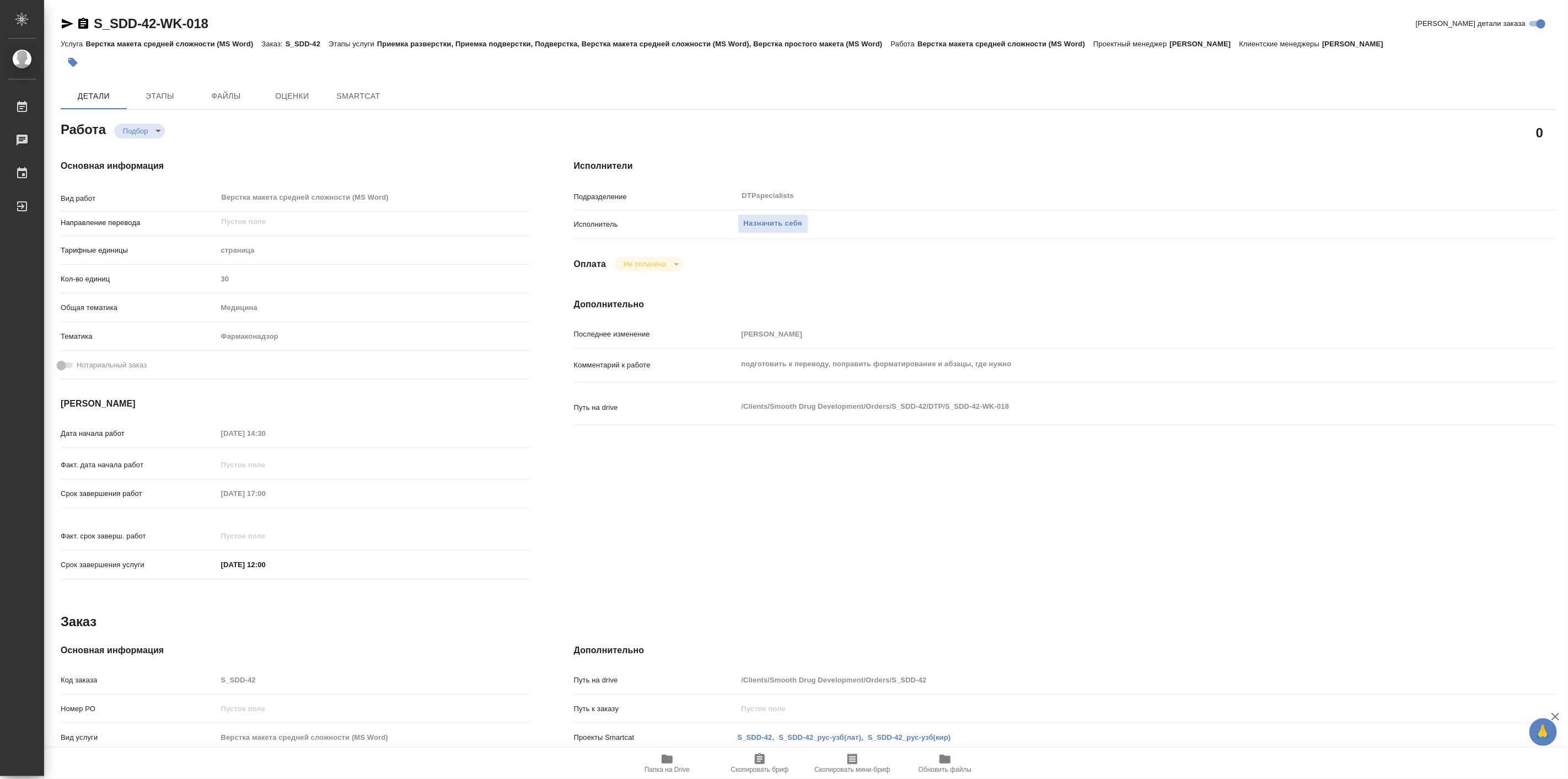
type textarea "x"
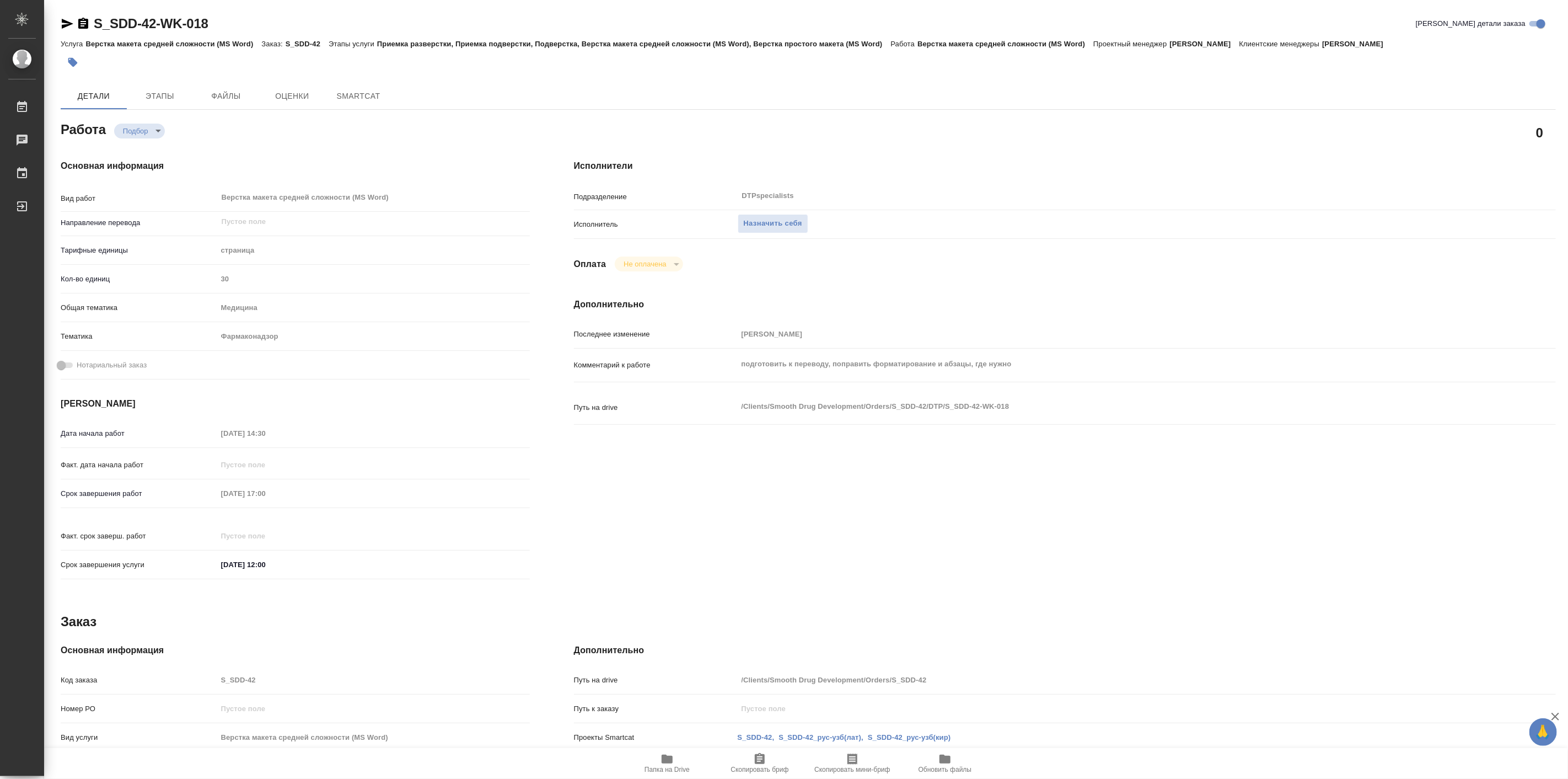
type textarea "x"
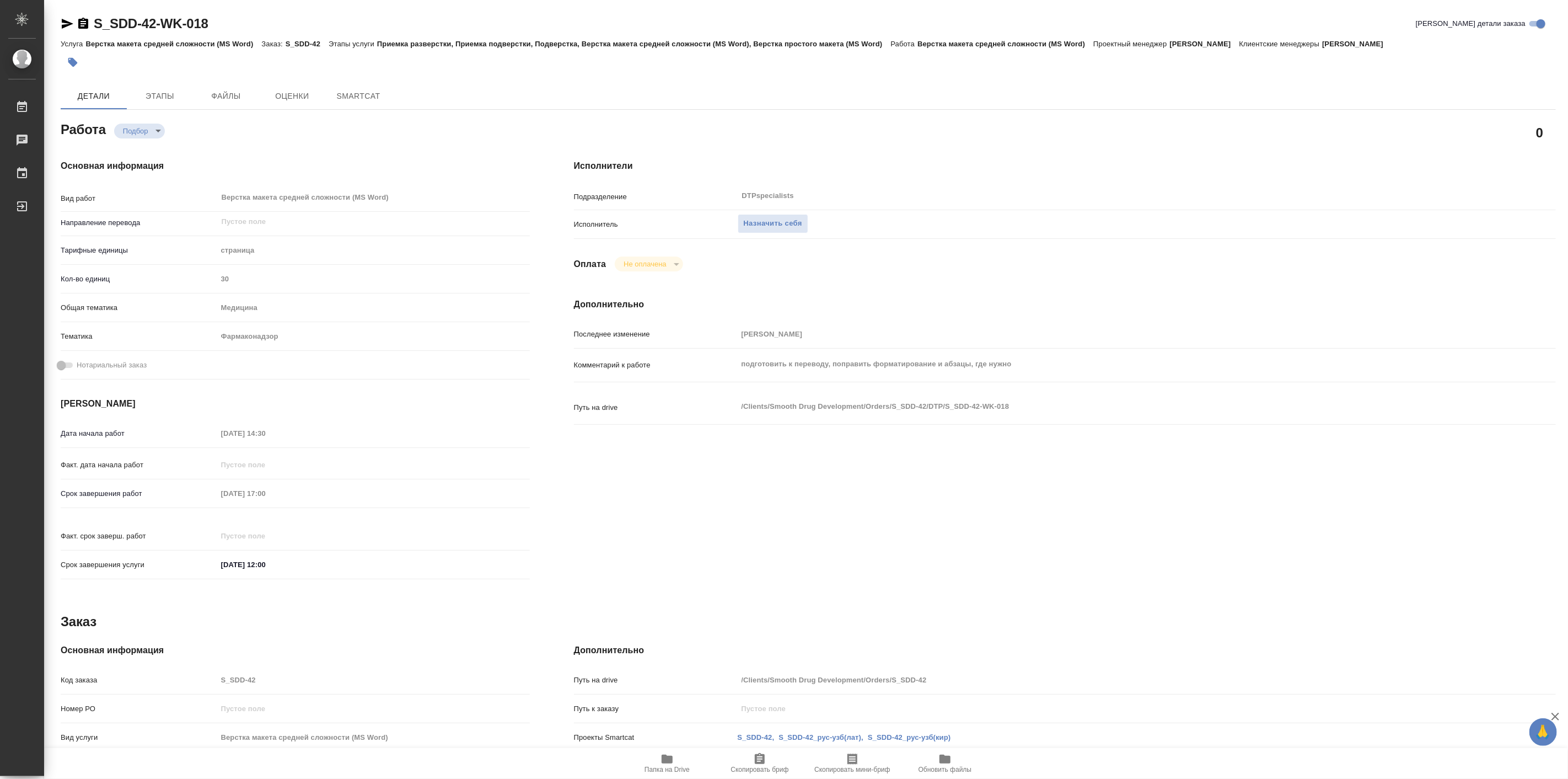
type textarea "x"
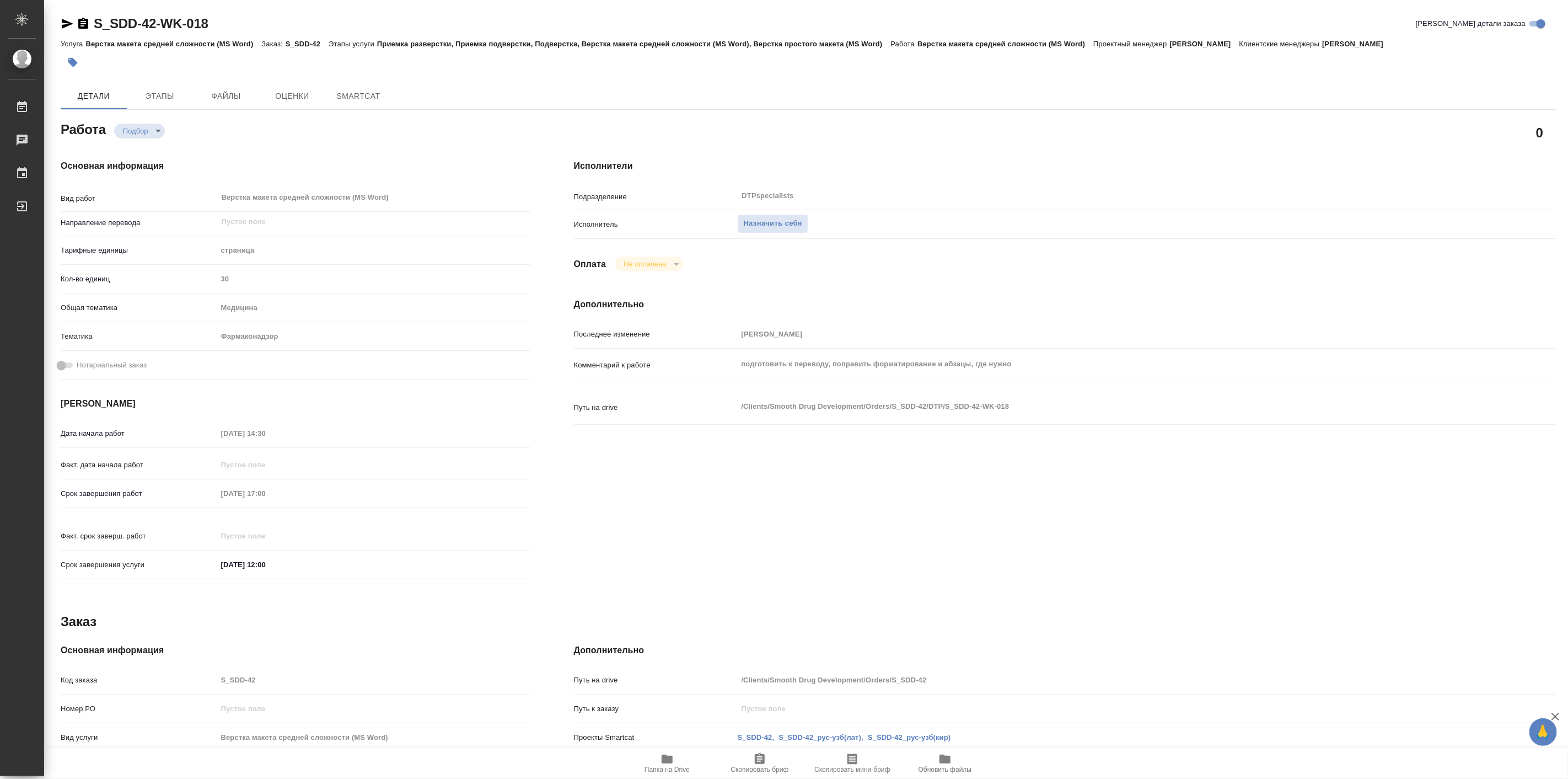
type textarea "x"
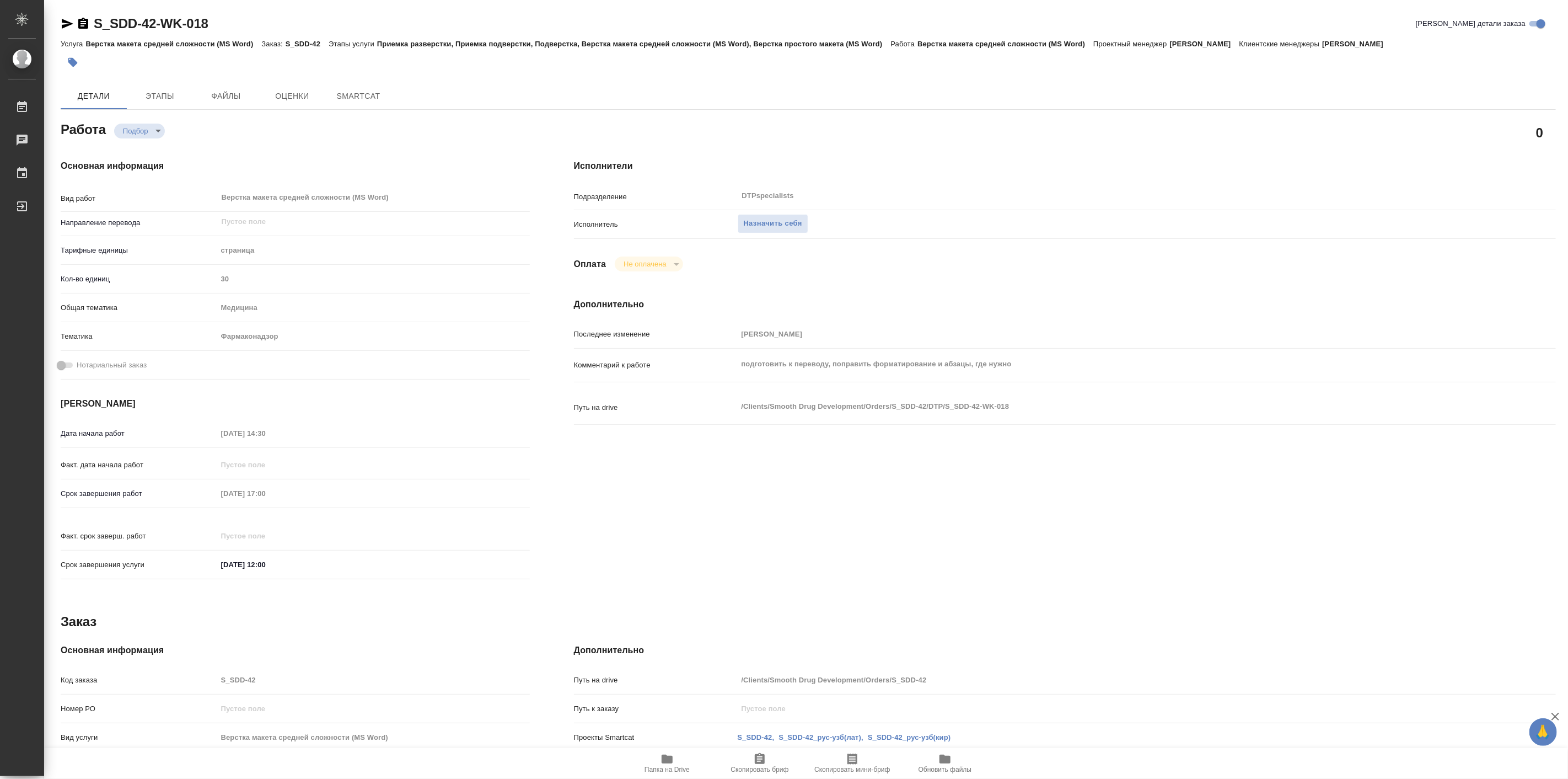
type textarea "x"
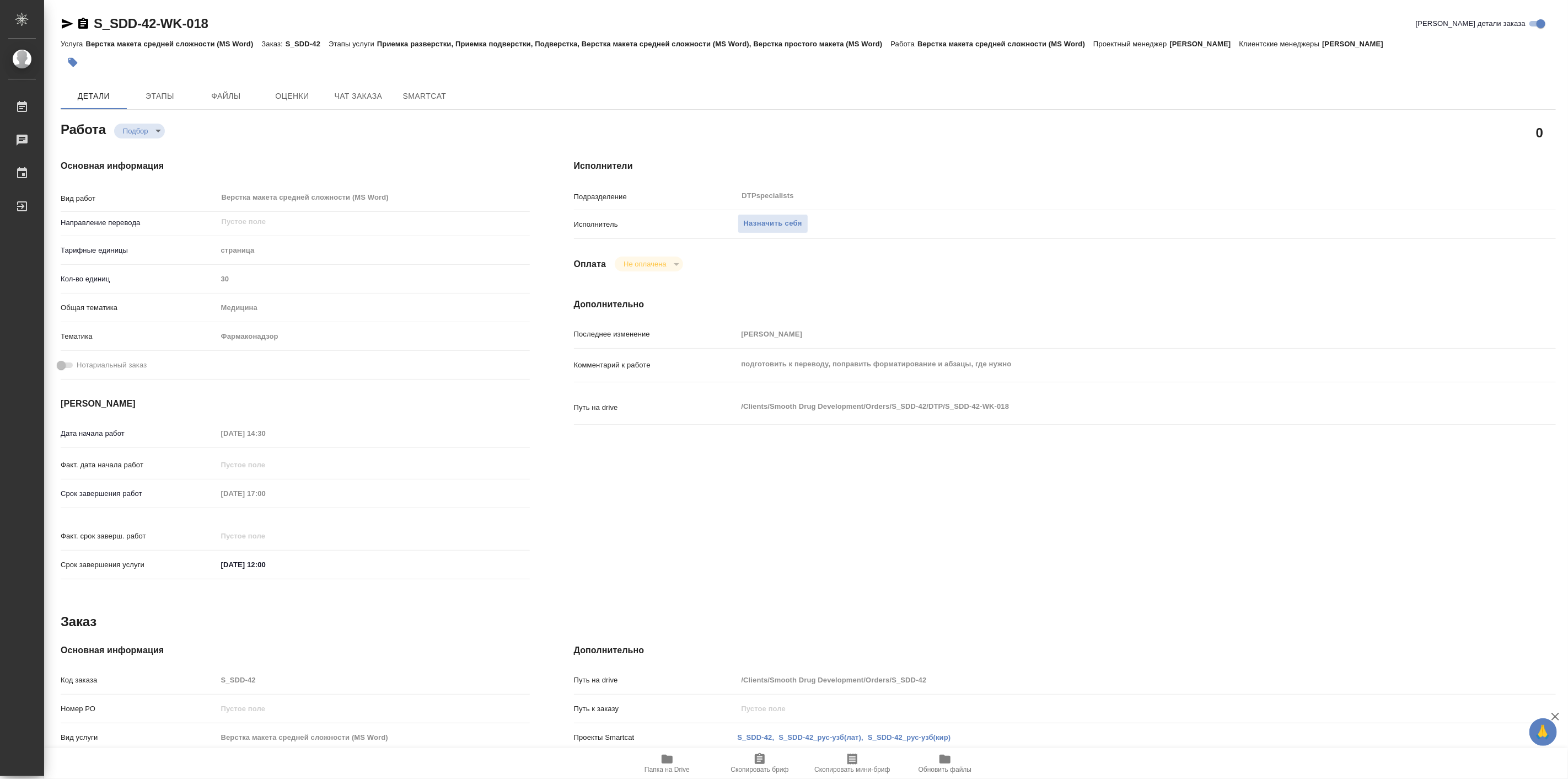
type textarea "x"
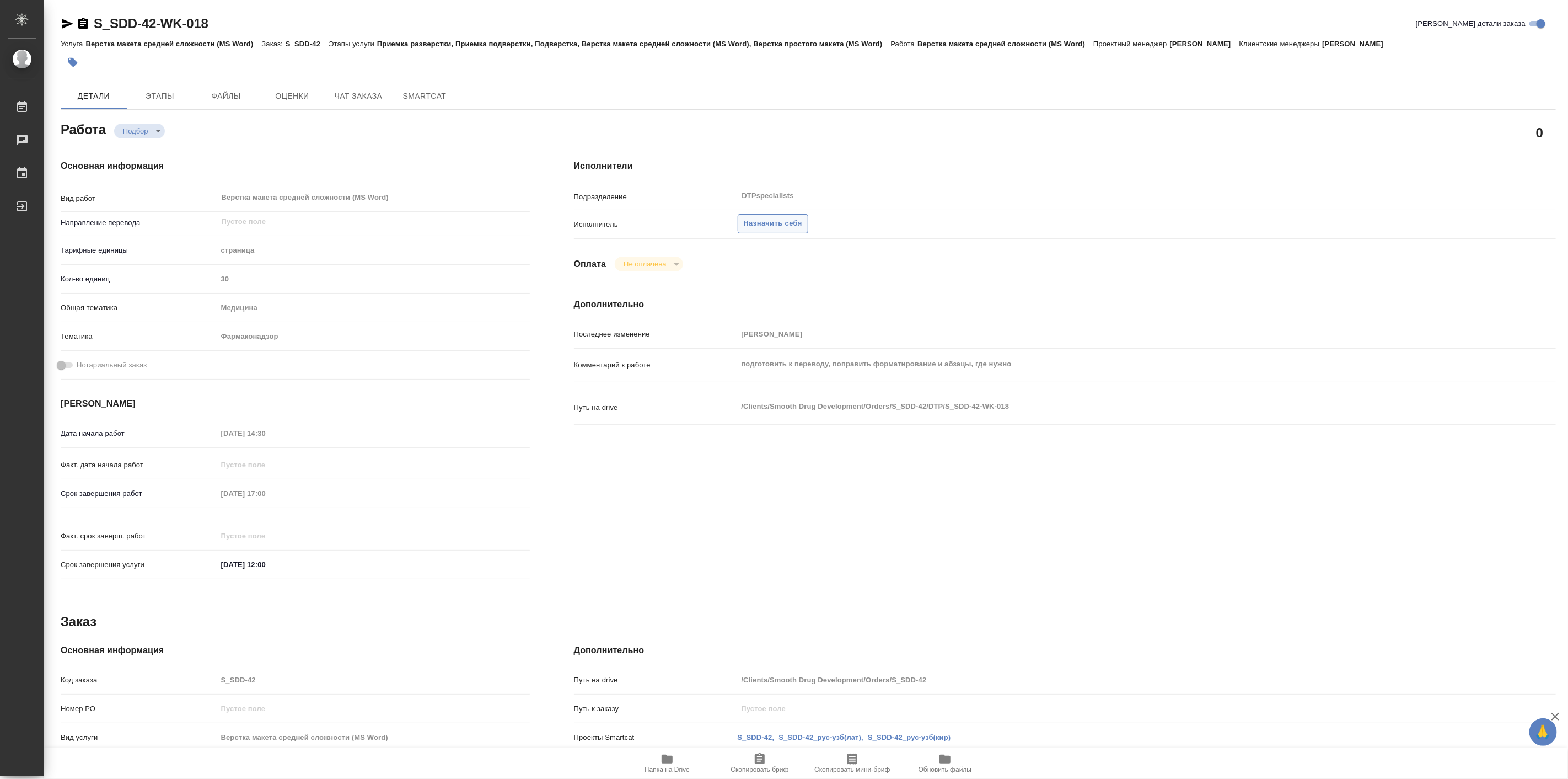
type textarea "x"
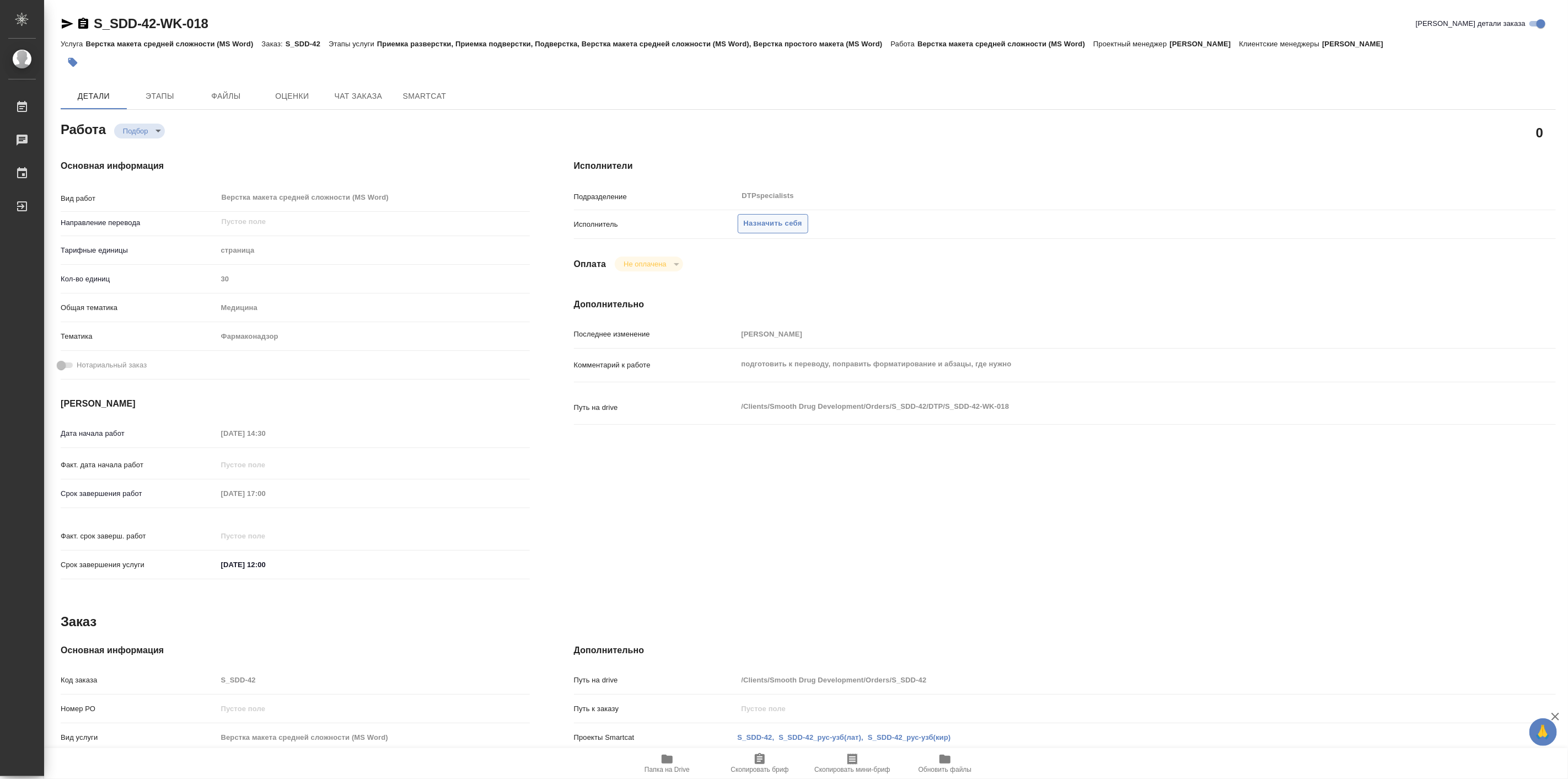
type textarea "x"
click at [784, 215] on button "Назначить себя" at bounding box center [773, 224] width 70 height 19
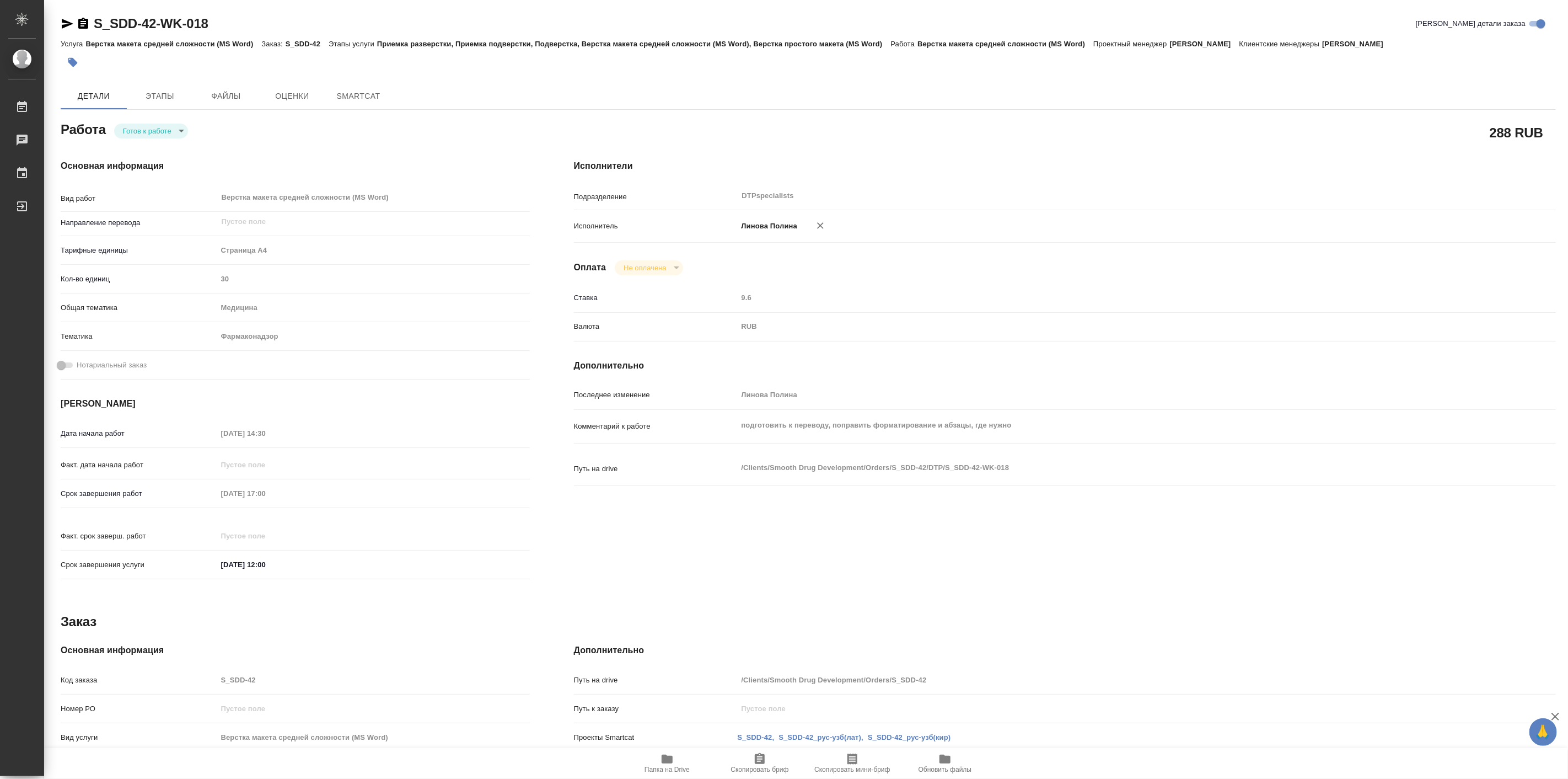
type textarea "x"
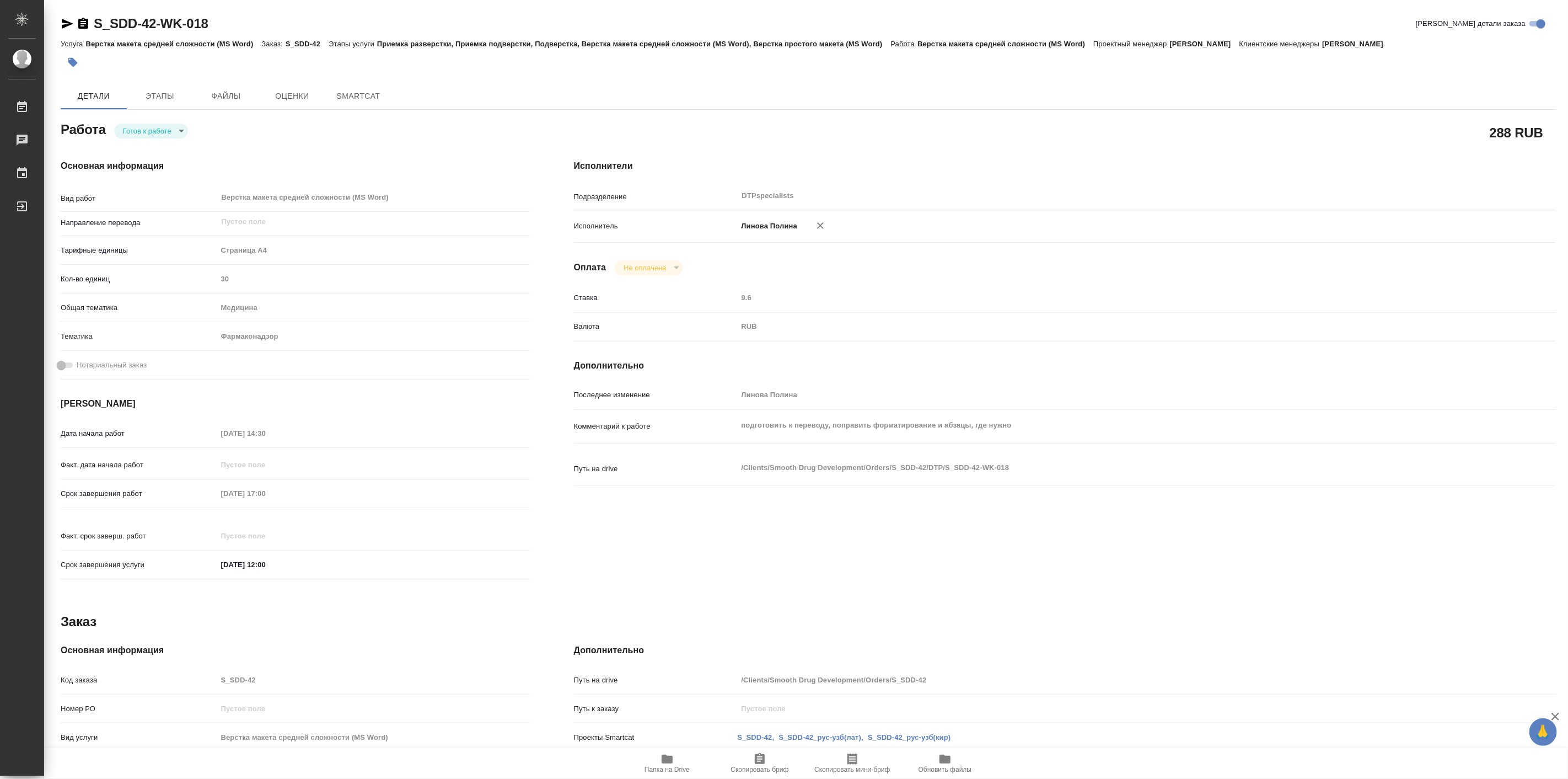
type textarea "x"
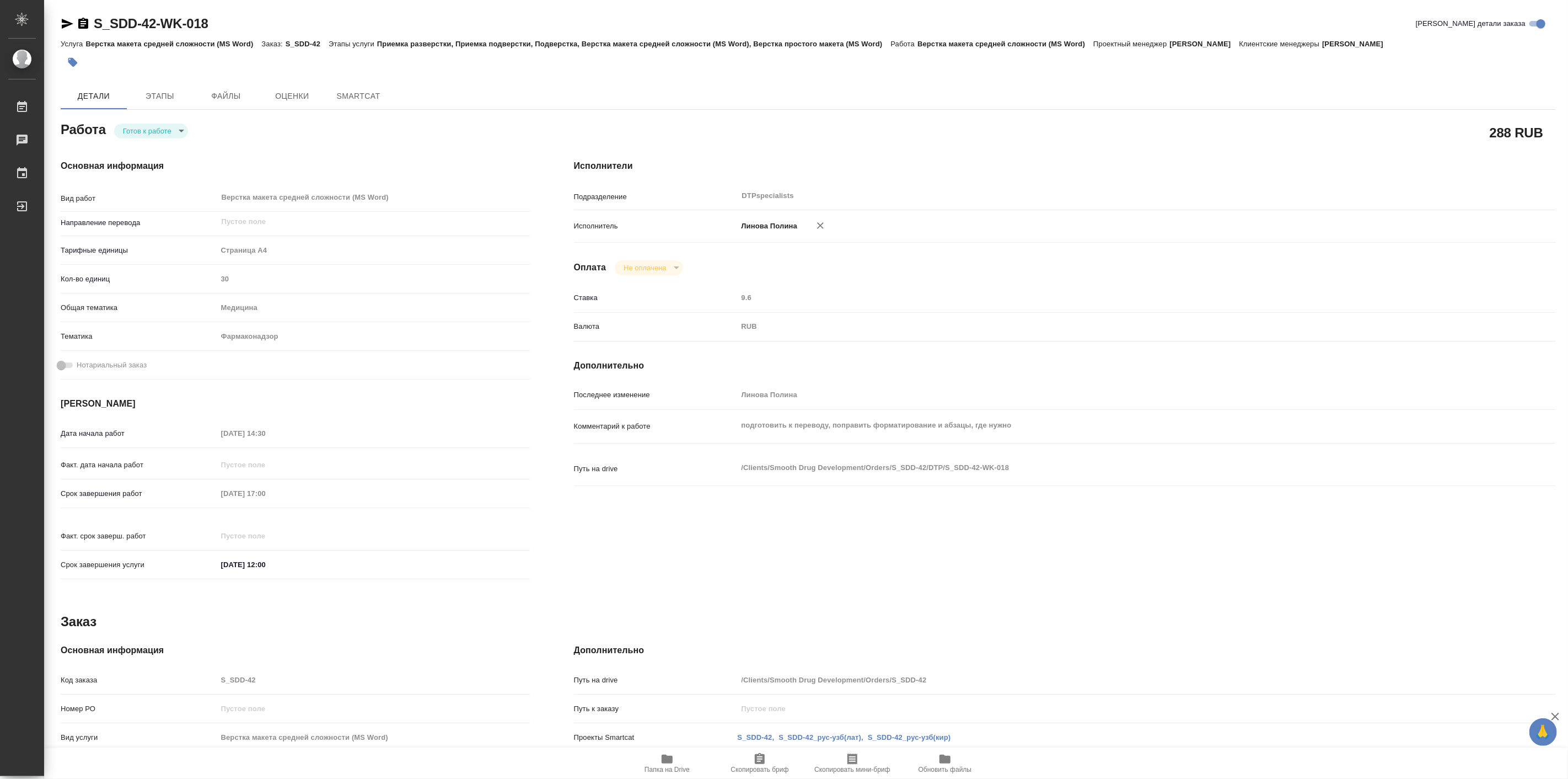
type textarea "x"
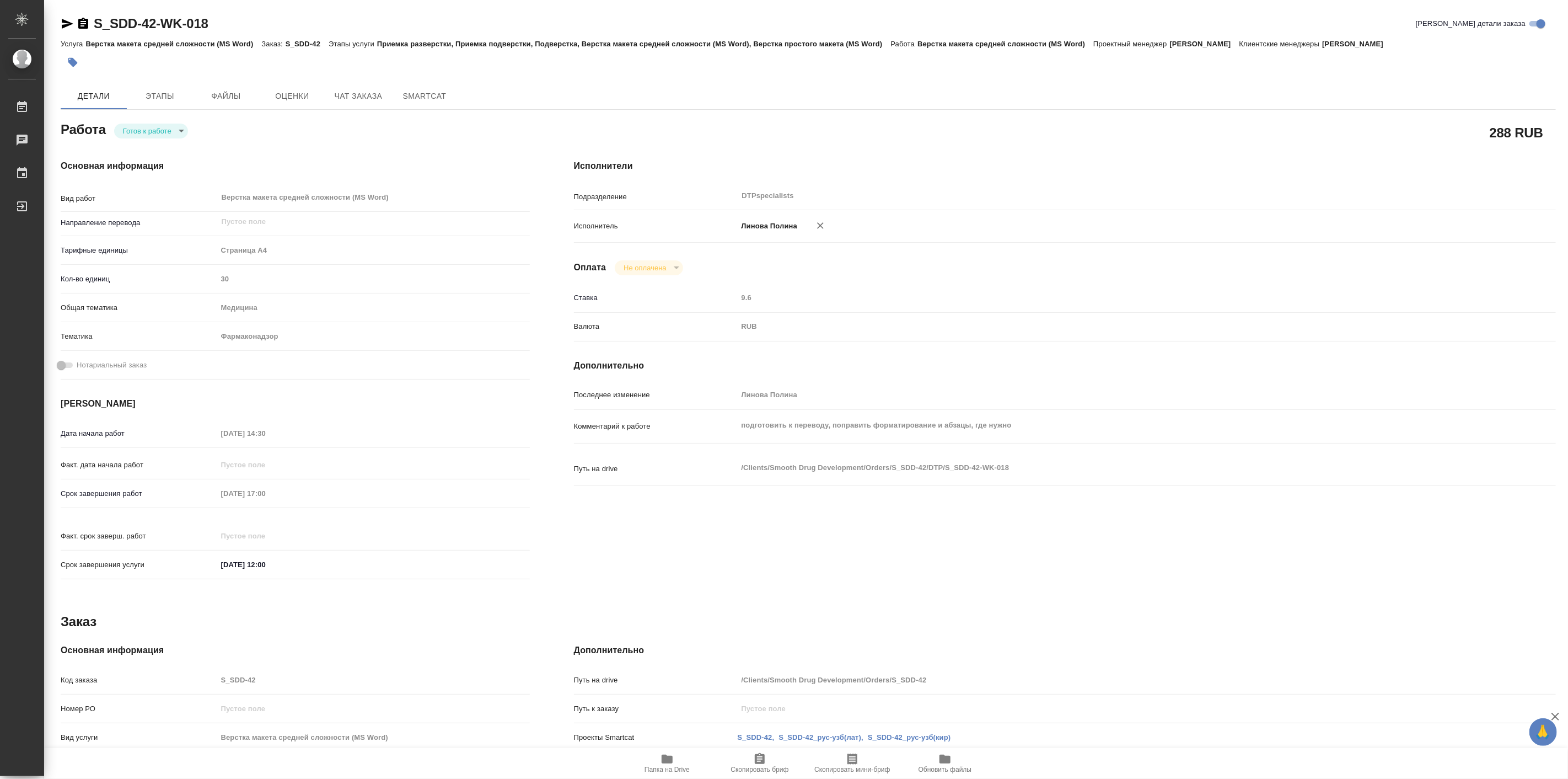
type textarea "x"
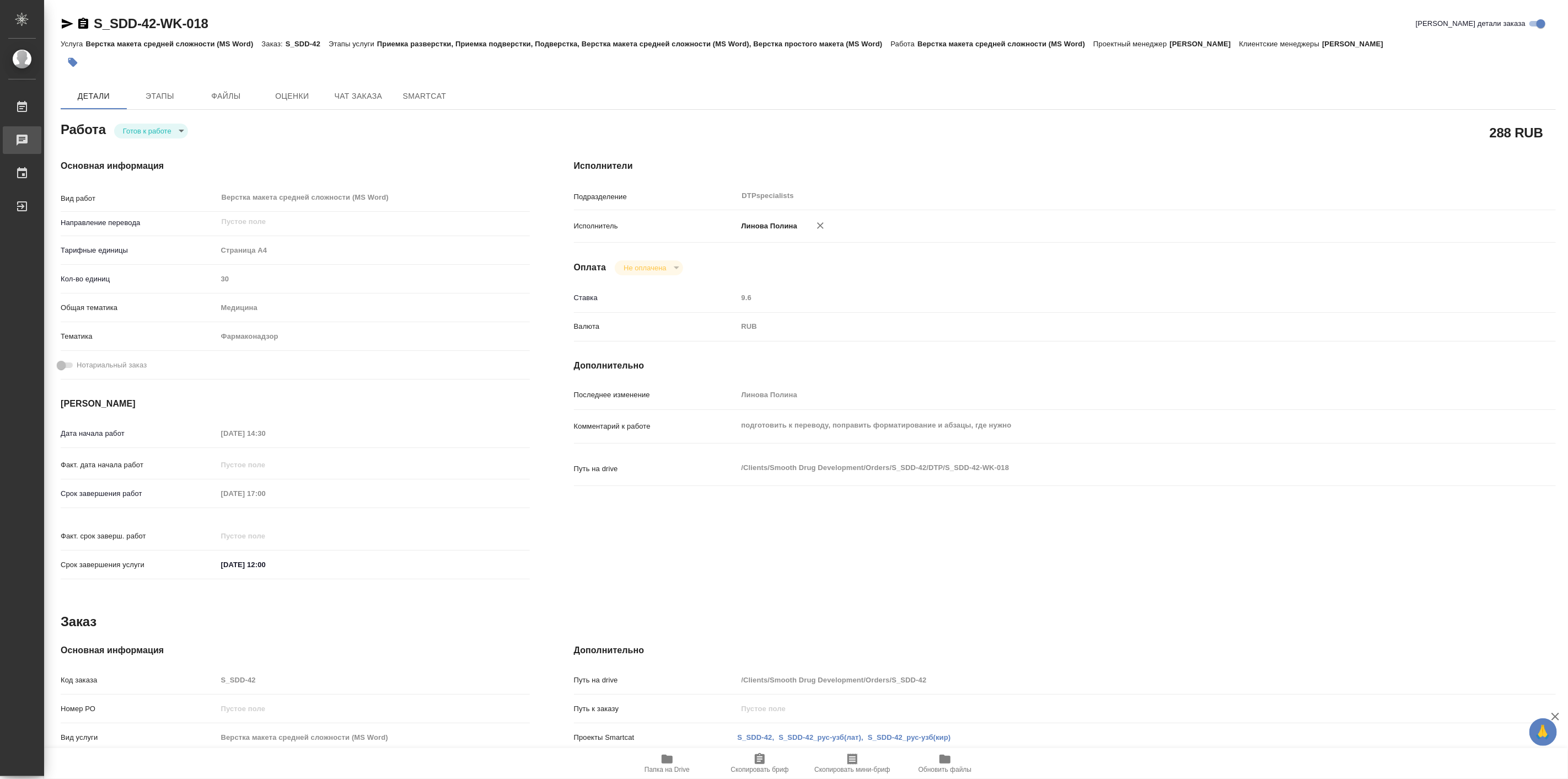
type textarea "x"
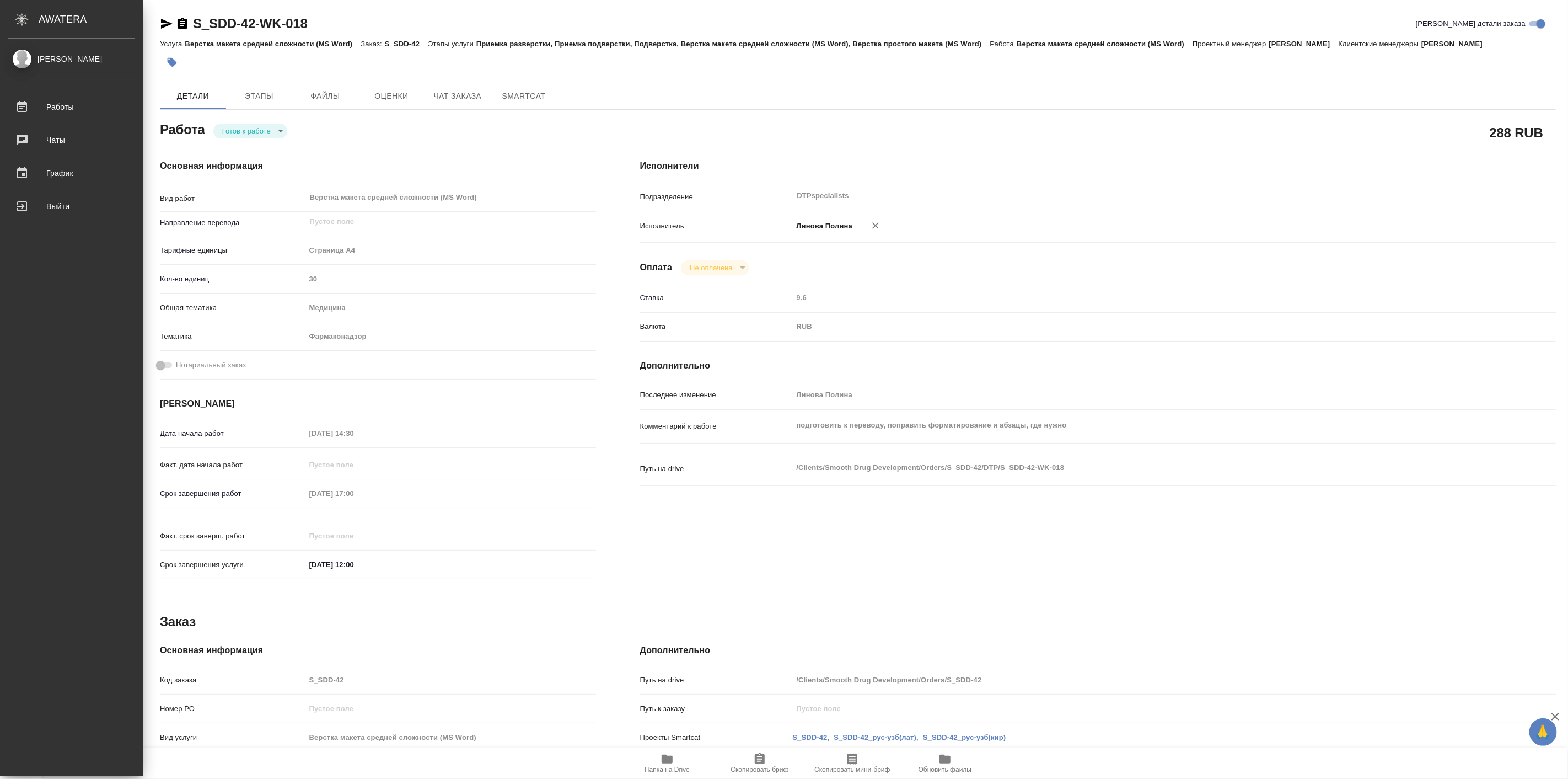
type textarea "x"
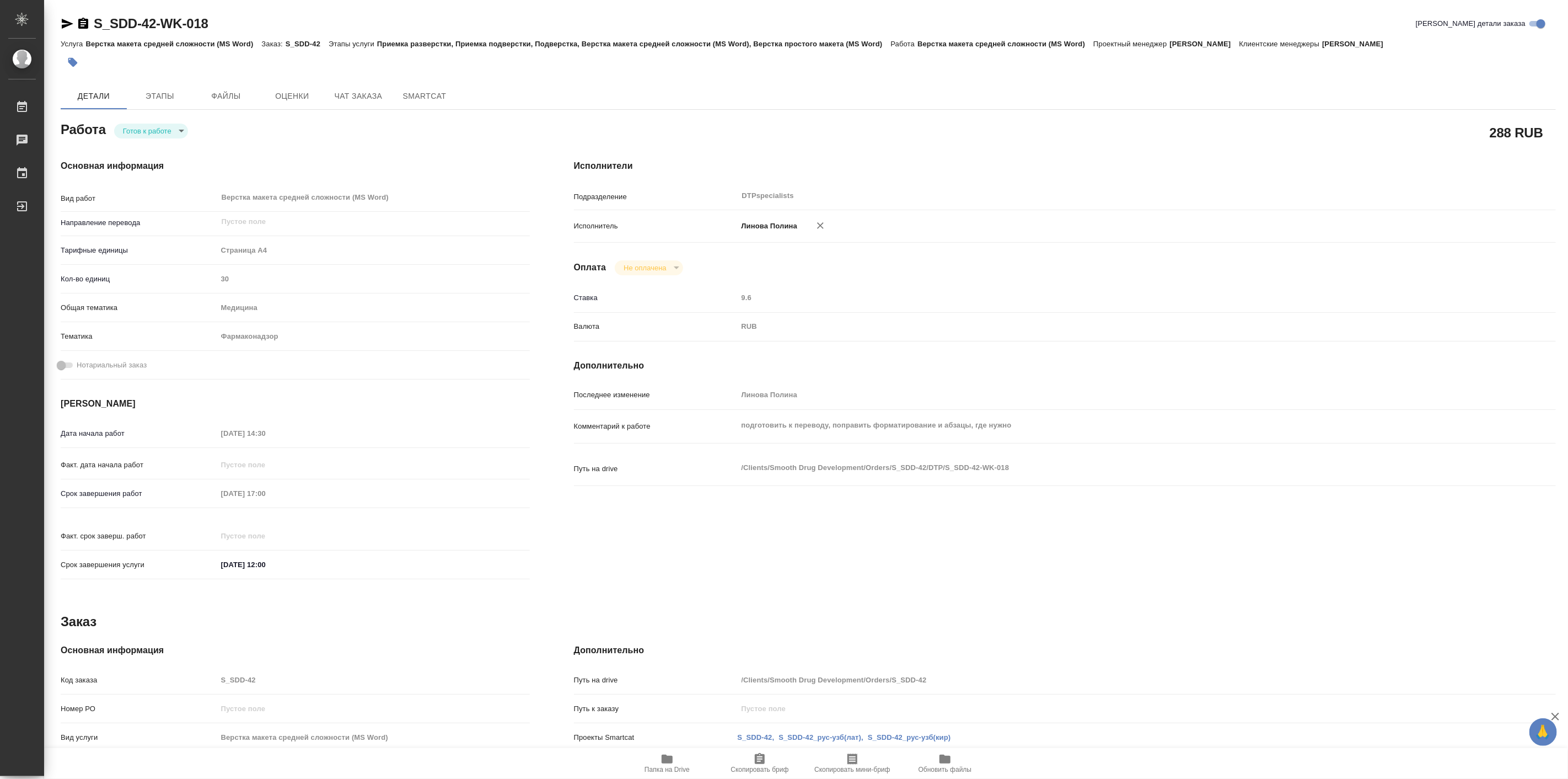
type textarea "x"
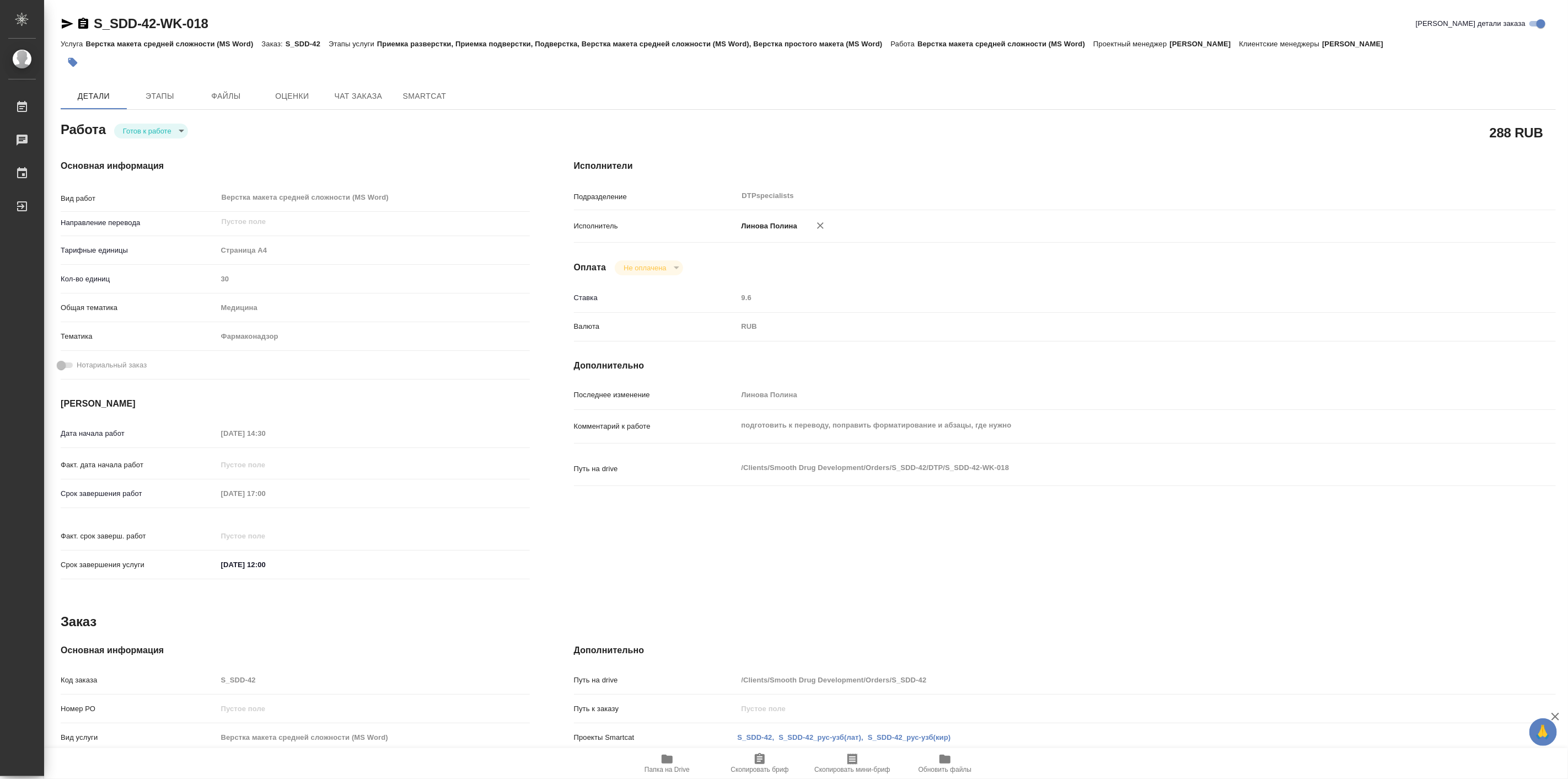
click at [155, 135] on body "🙏 .cls-1 fill:#fff; AWATERA [PERSON_NAME] Работы Чаты График Выйти S_SDD-42-WK-…" at bounding box center [784, 389] width 1568 height 779
type textarea "x"
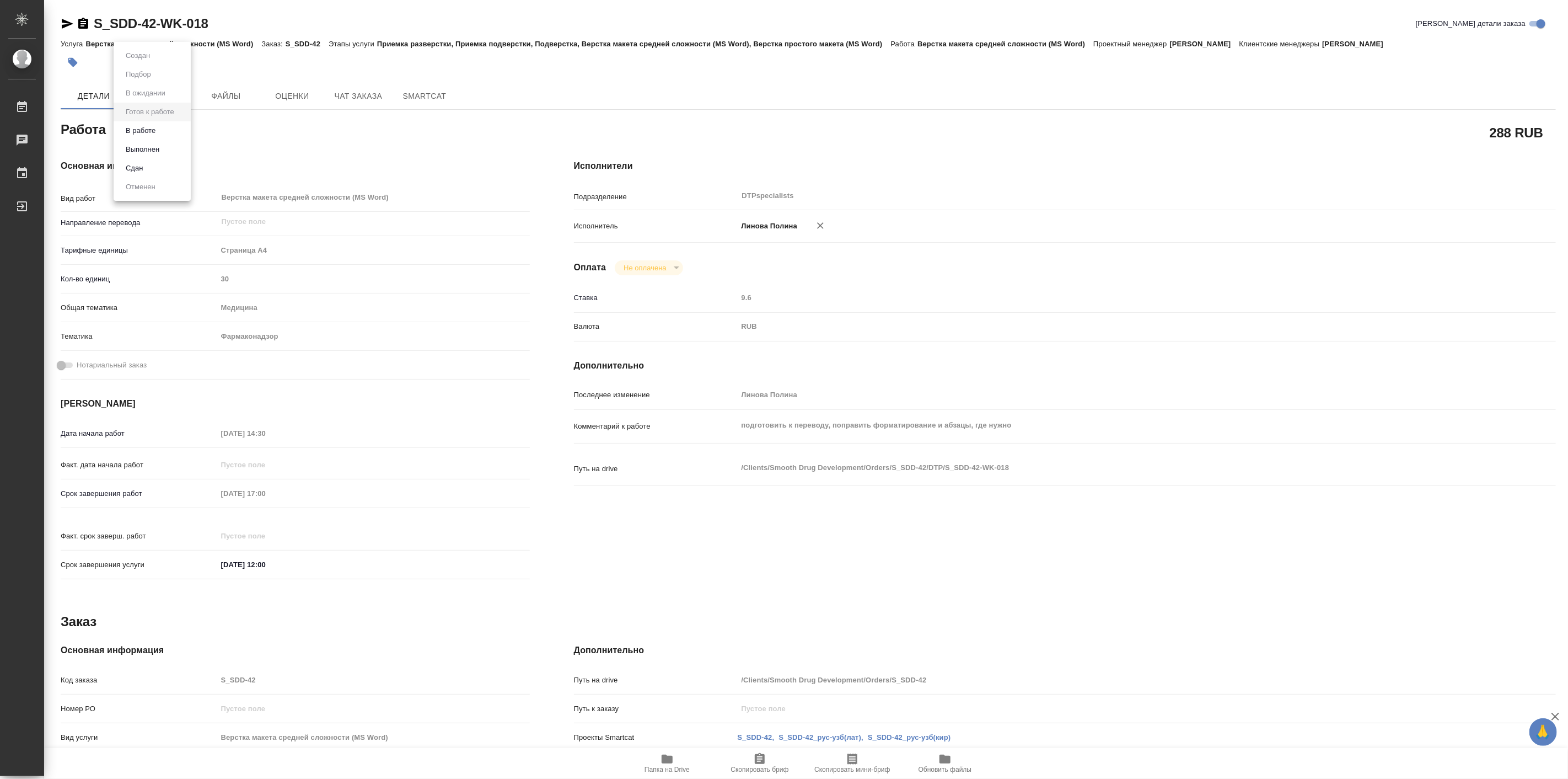
type textarea "x"
click at [162, 131] on li "В работе" at bounding box center [152, 131] width 77 height 19
type textarea "x"
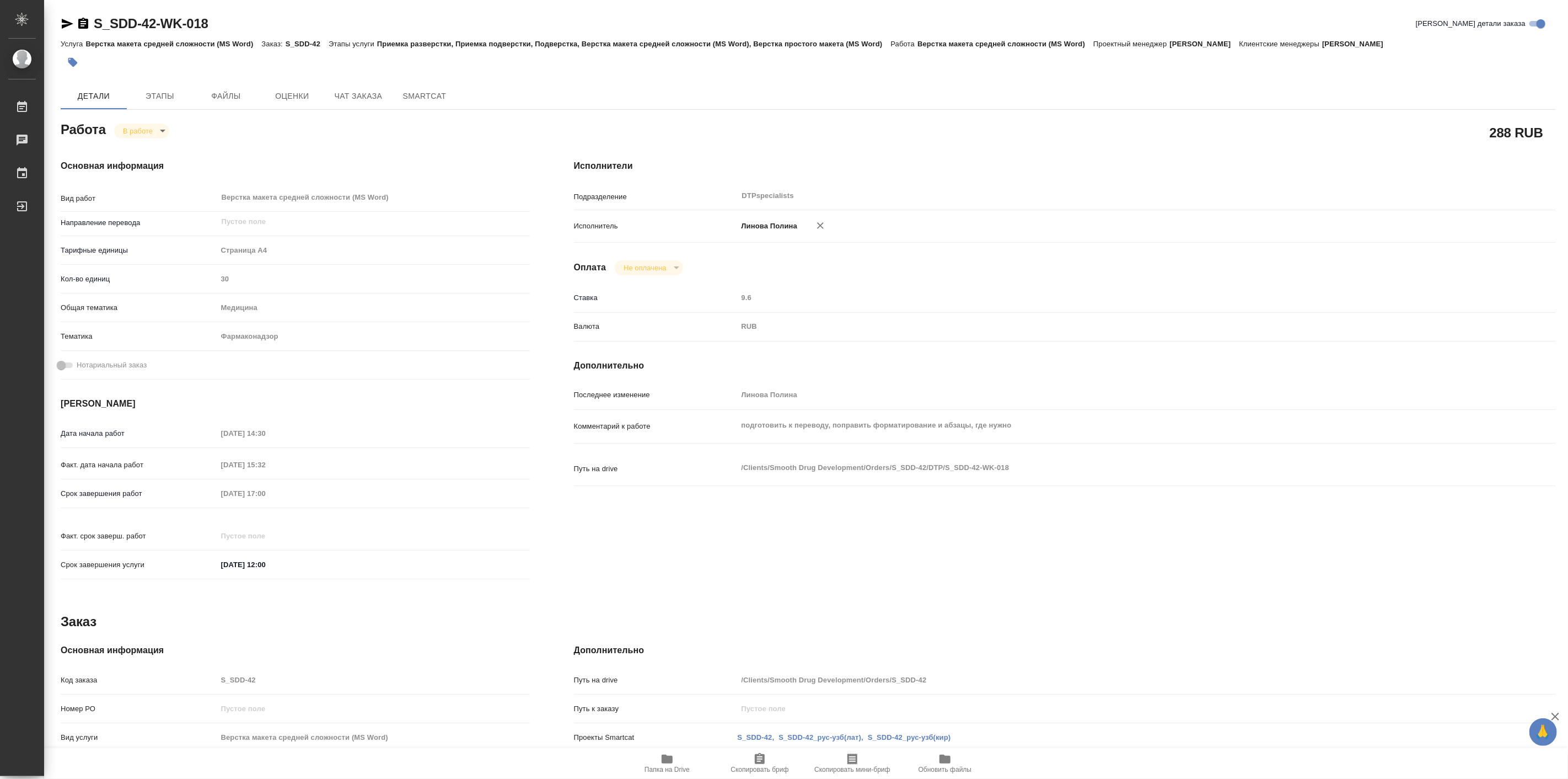
type textarea "x"
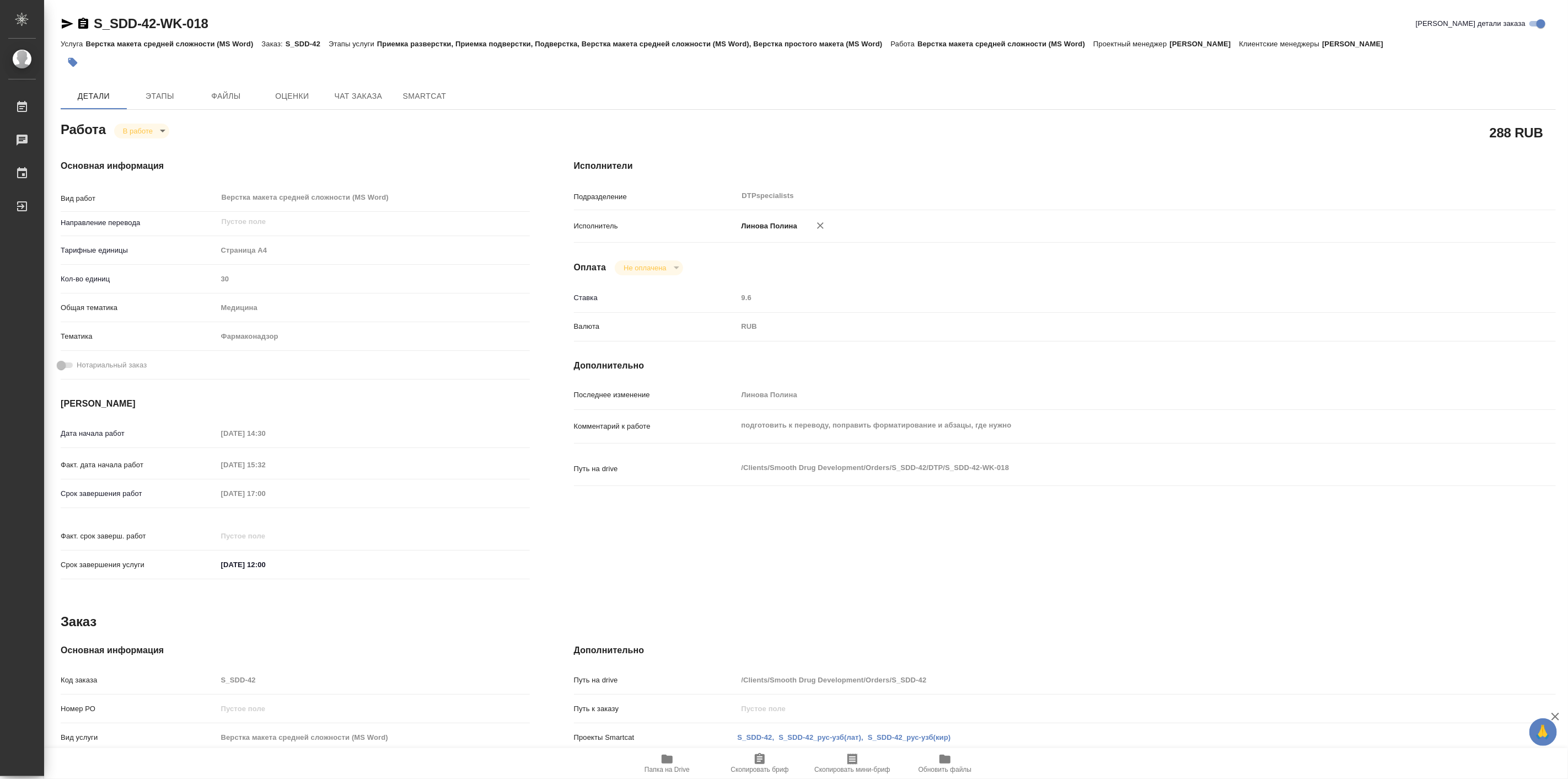
type textarea "x"
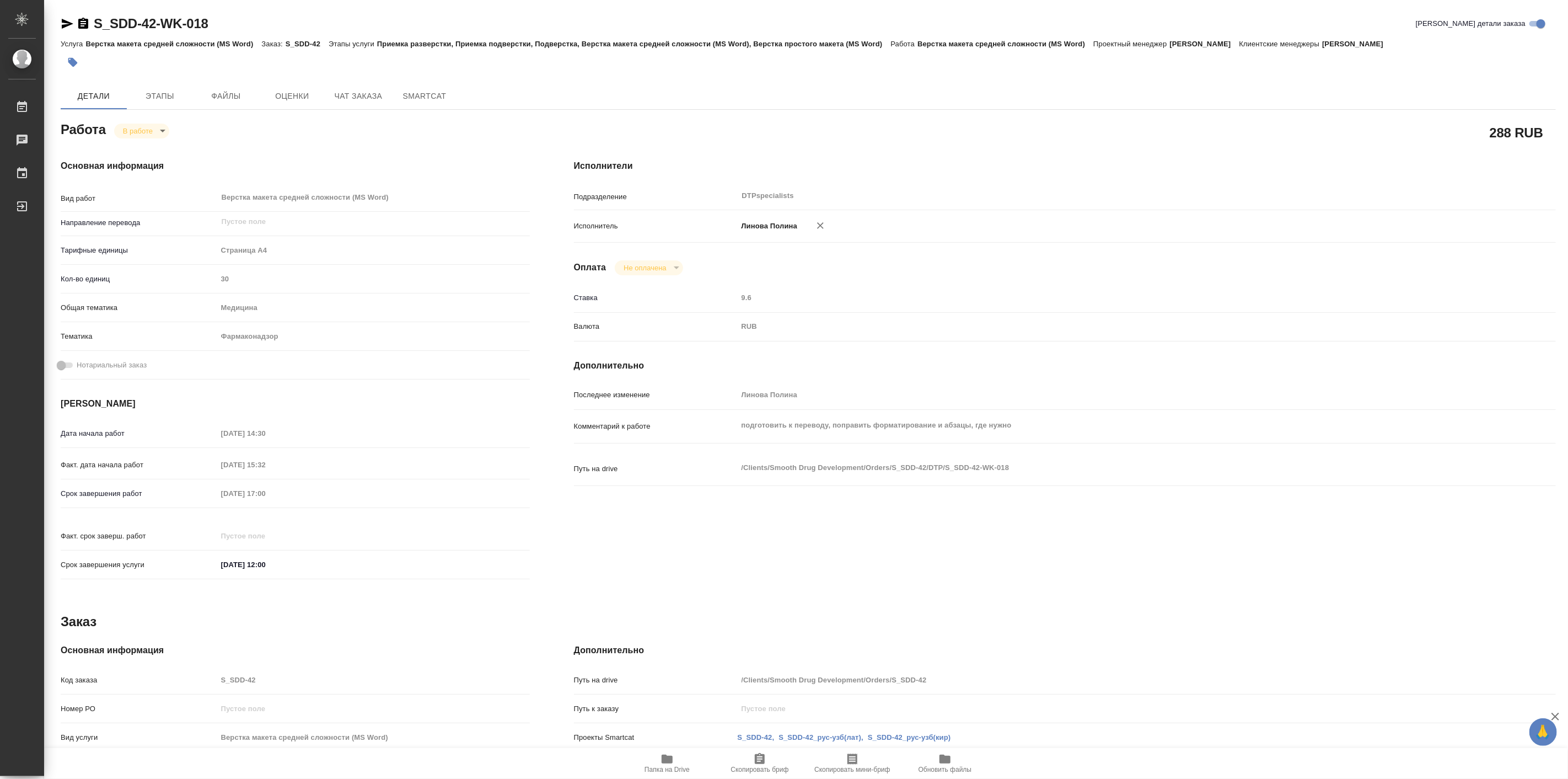
type textarea "x"
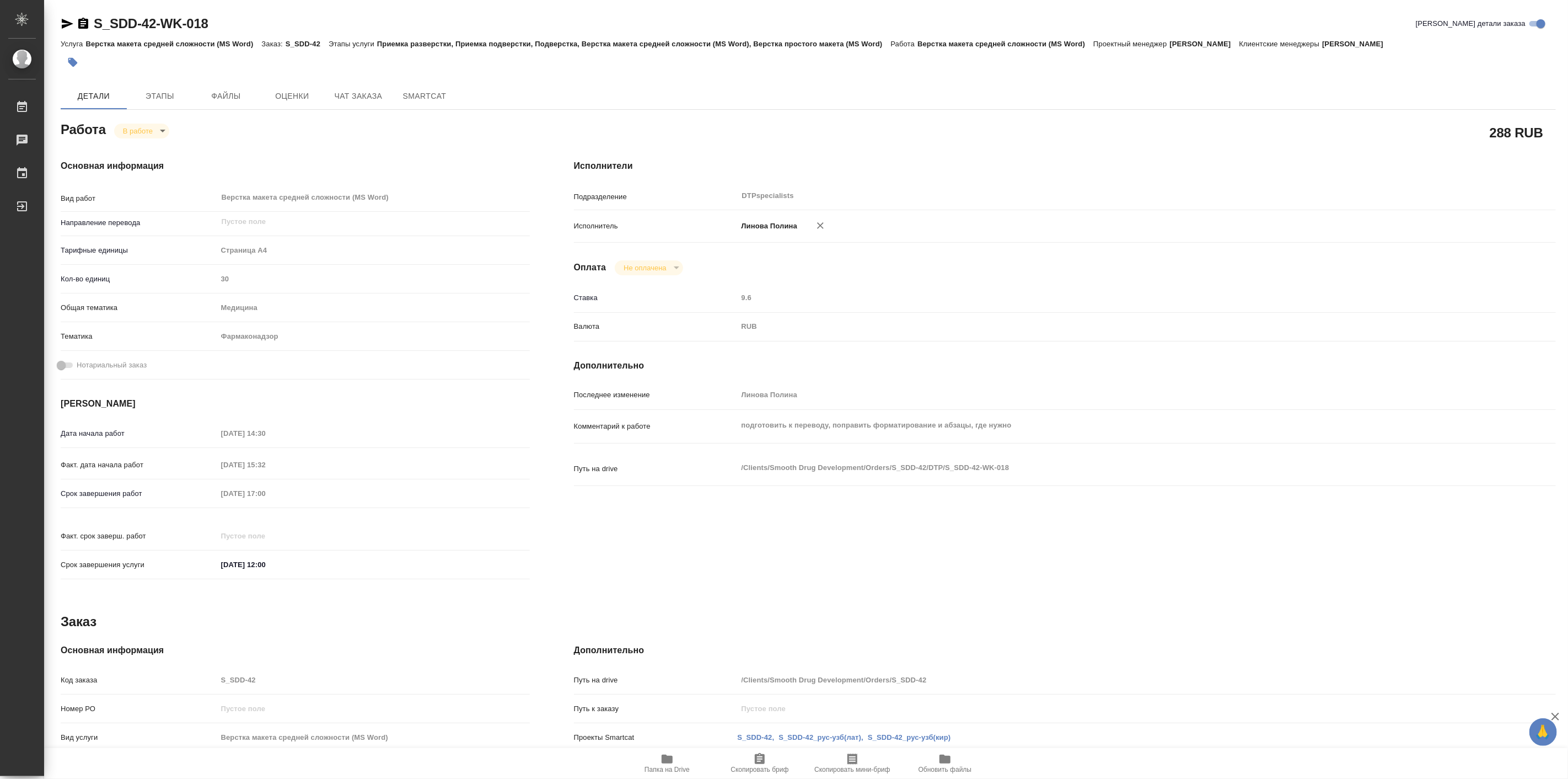
type textarea "x"
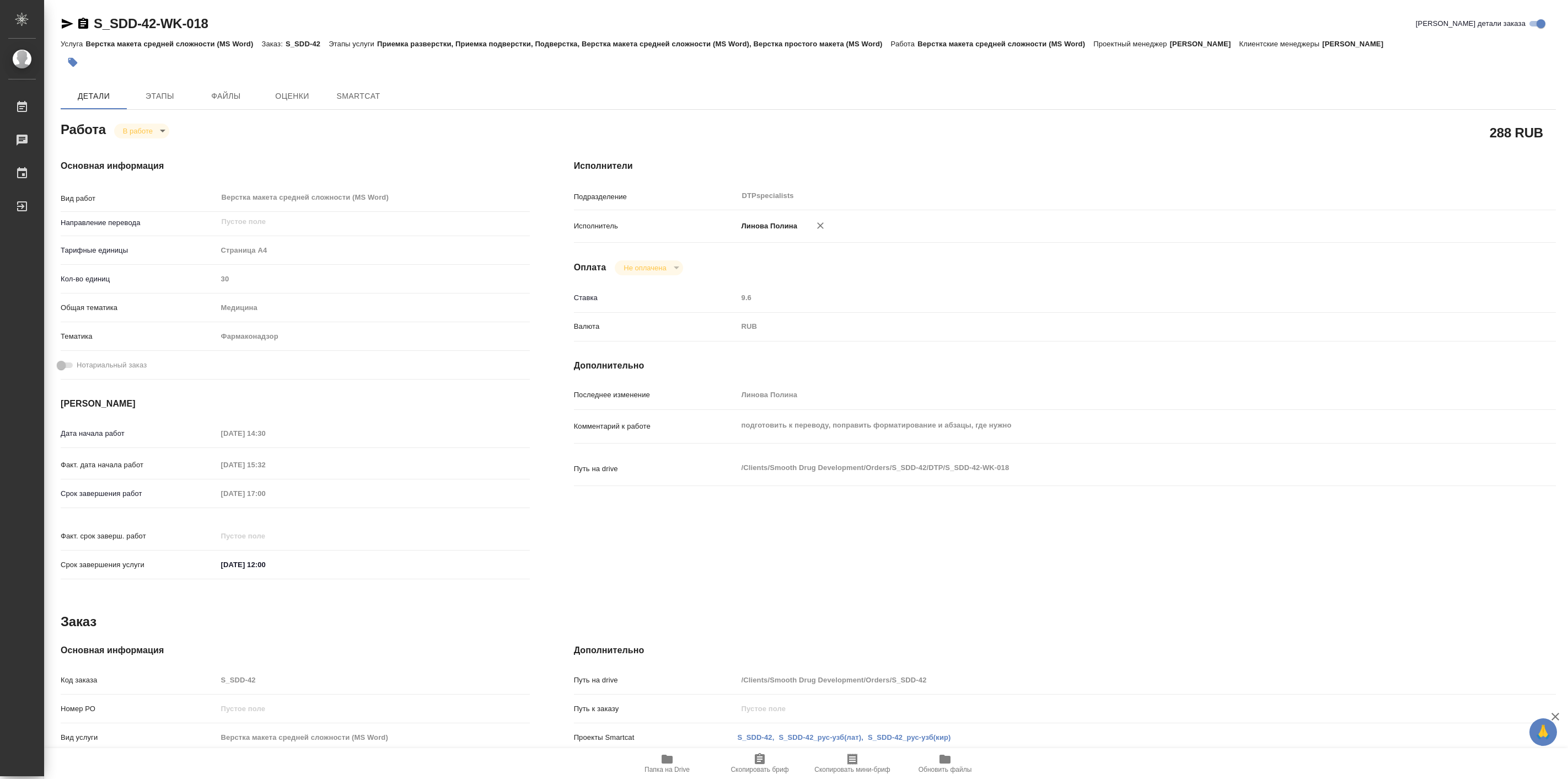
type textarea "x"
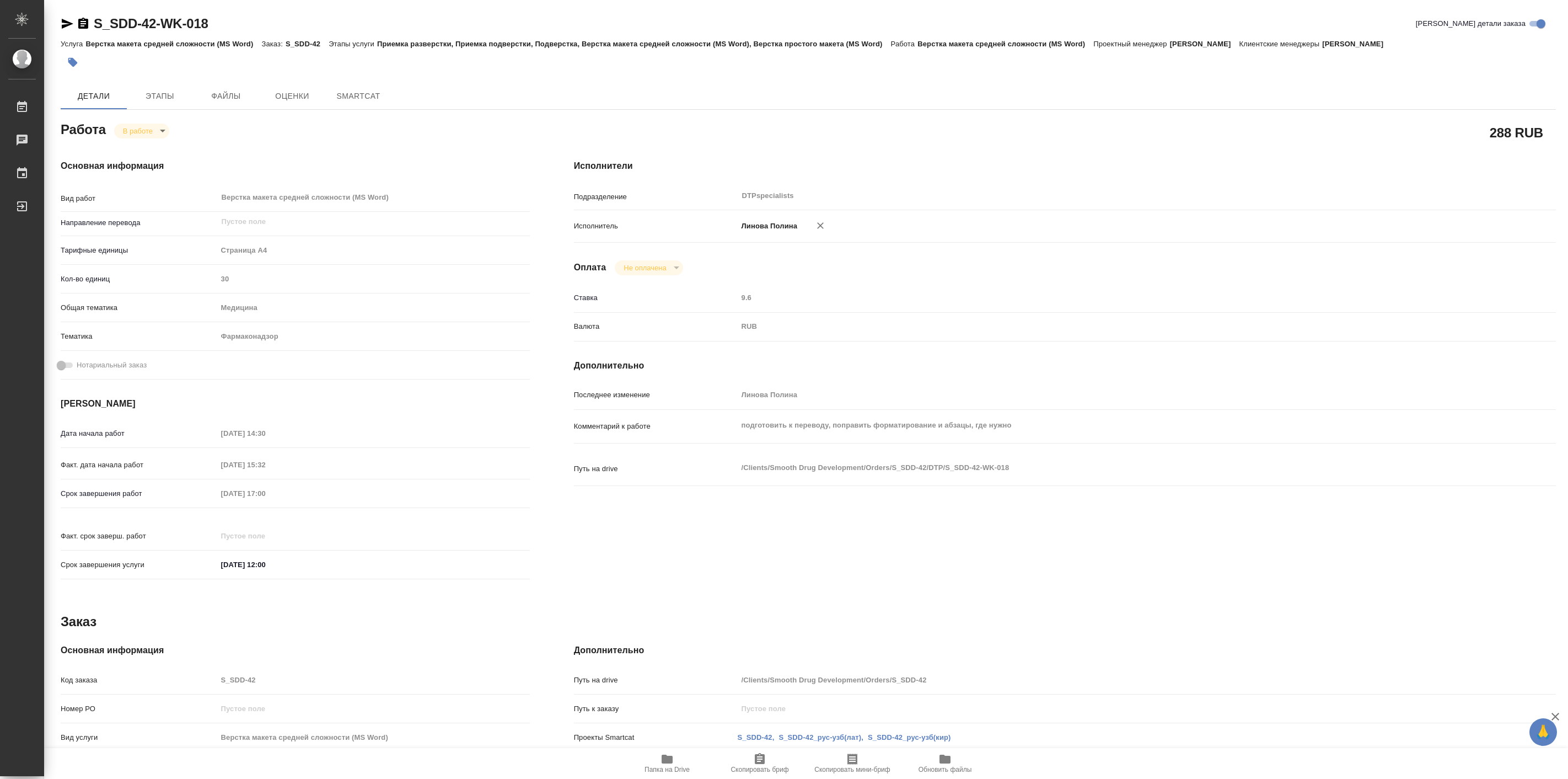
type textarea "x"
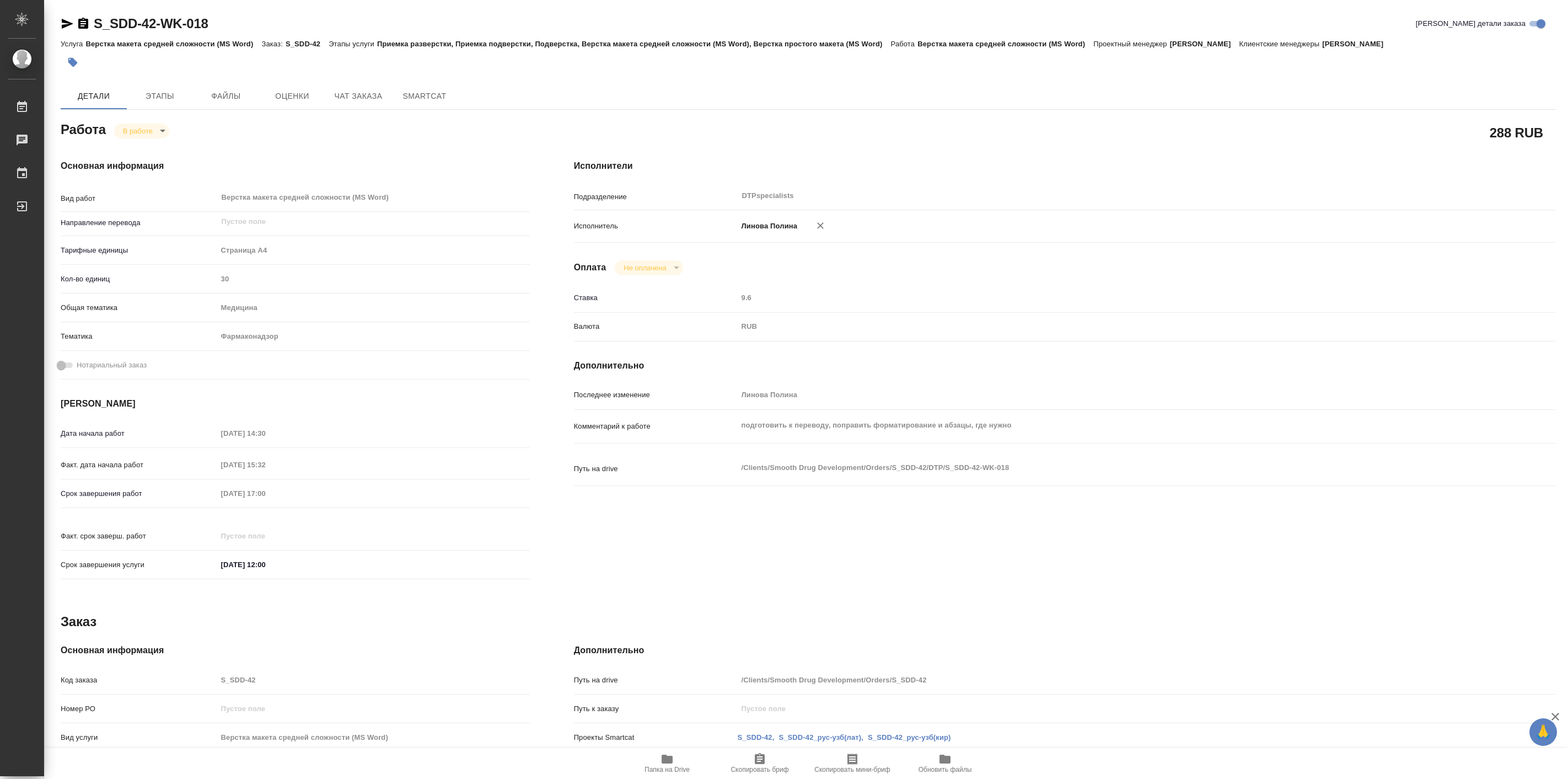
type textarea "x"
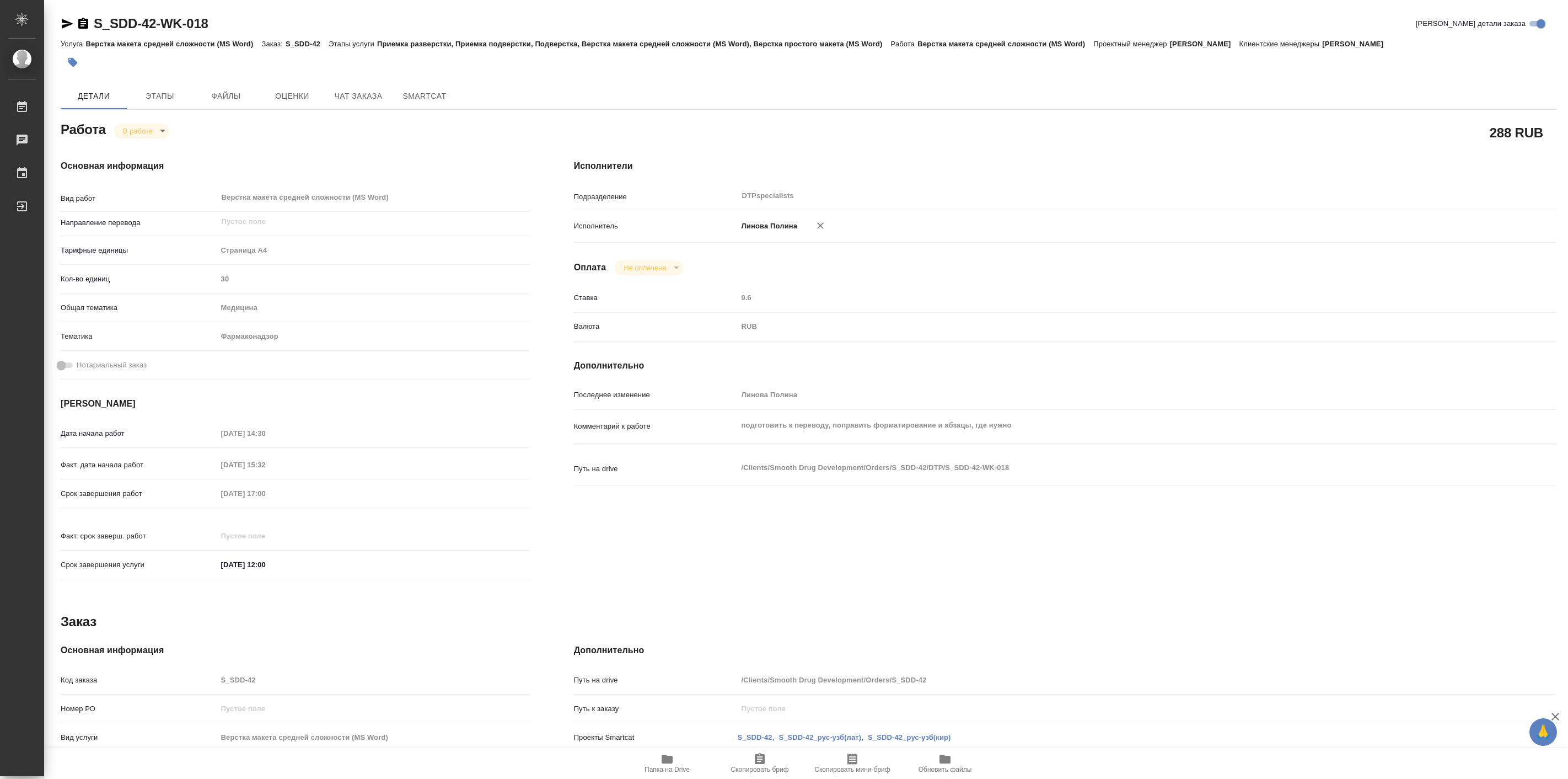
type textarea "x"
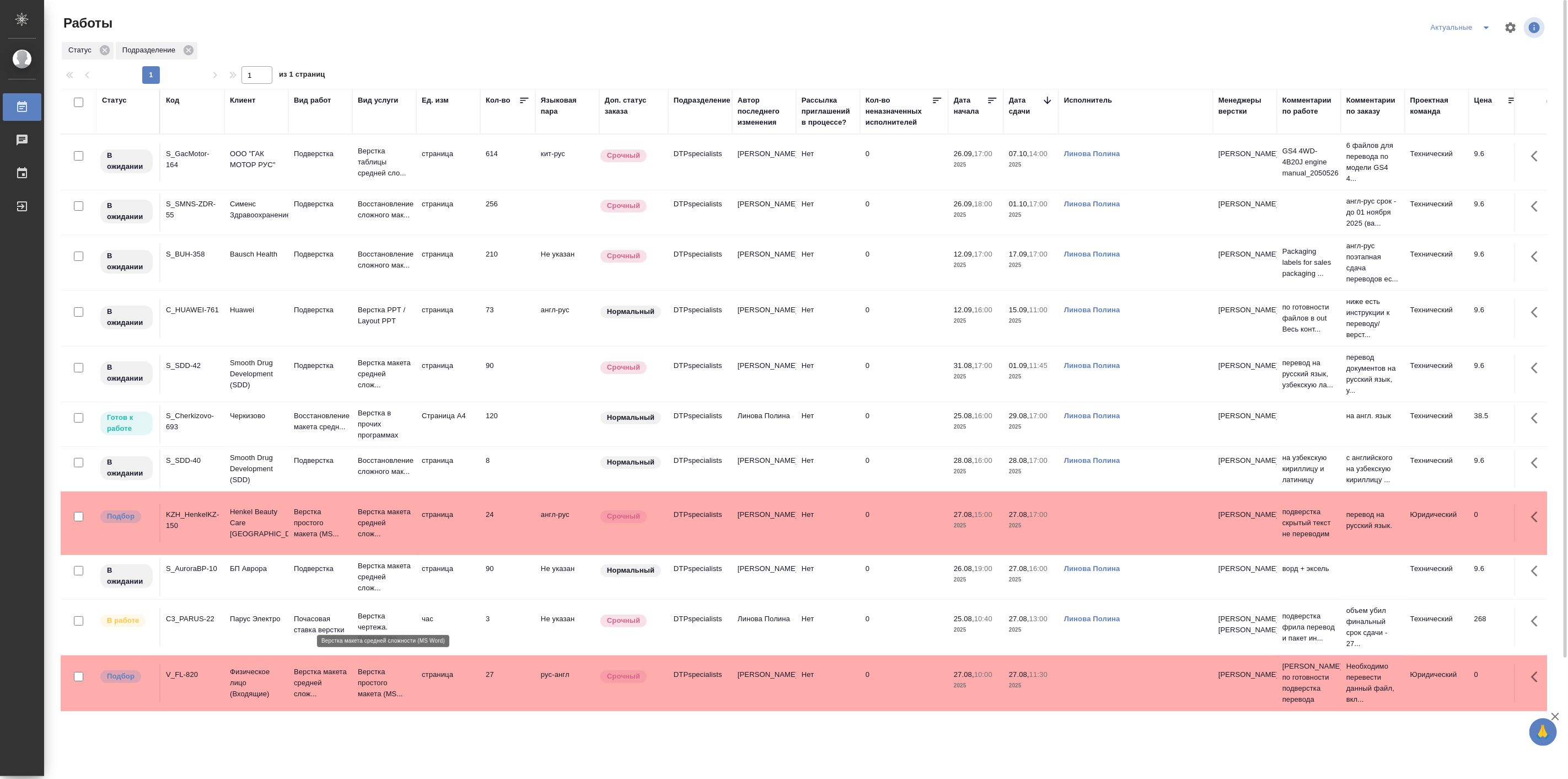
scroll to position [143, 0]
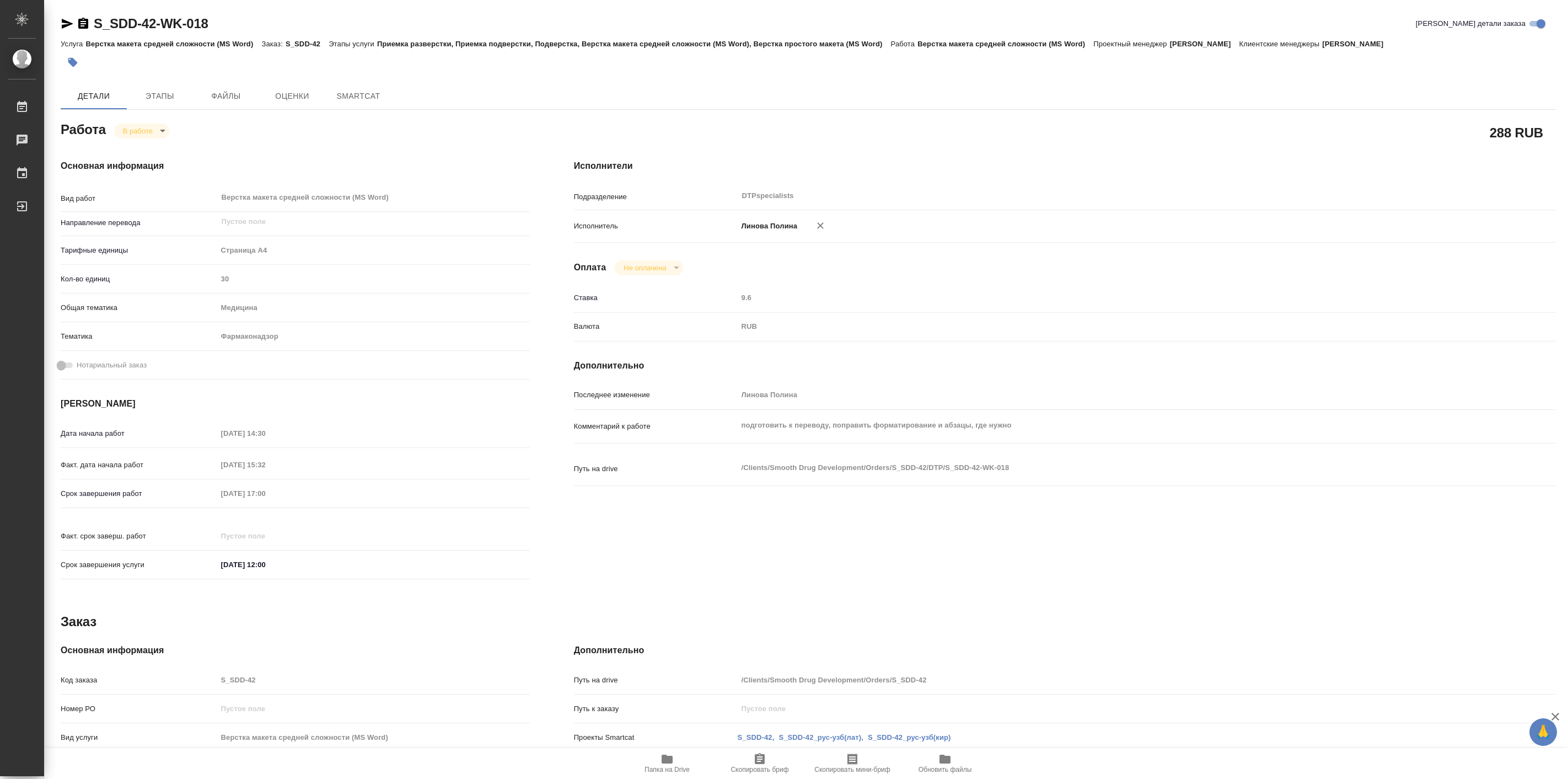
type textarea "x"
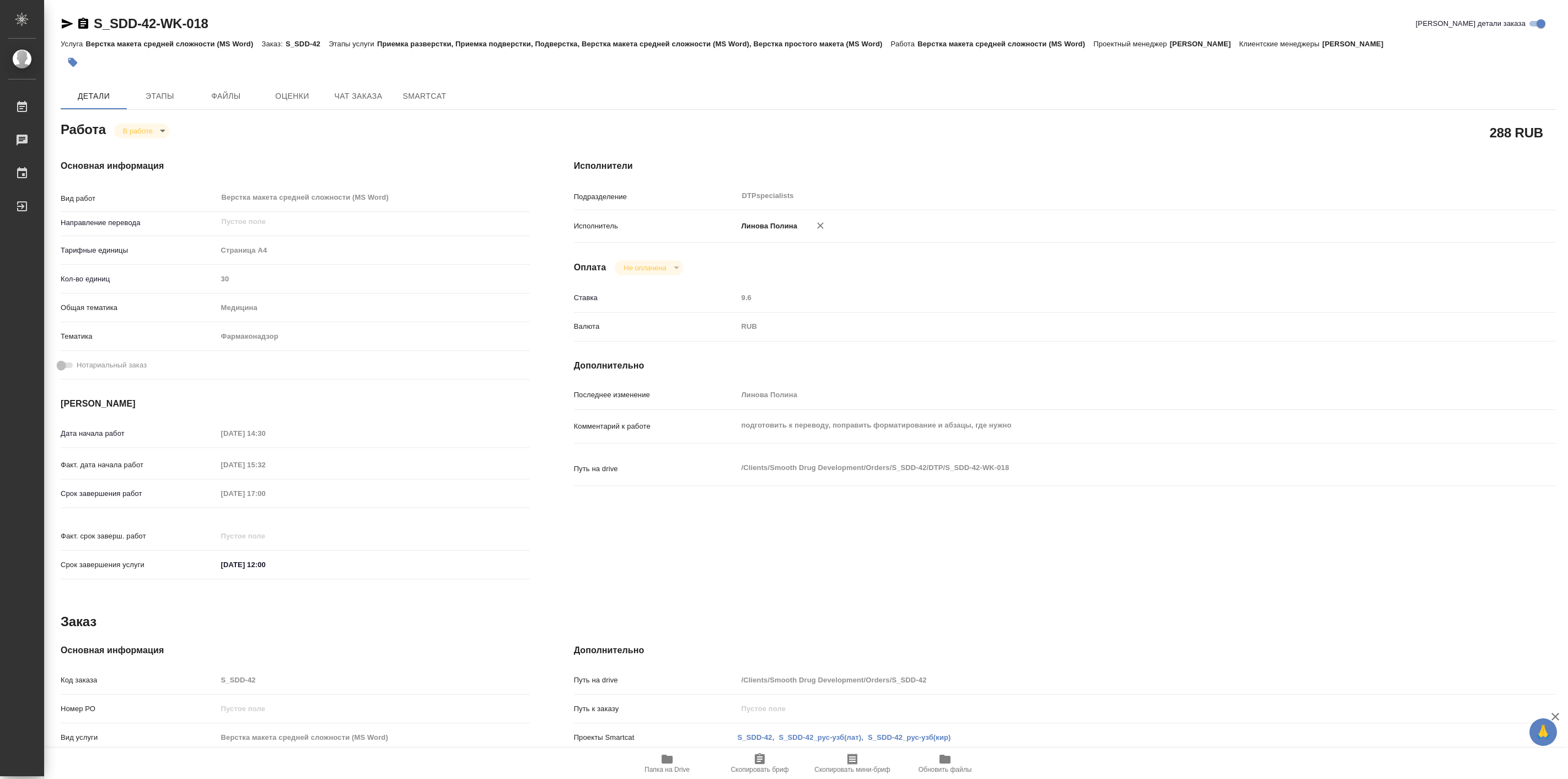
type textarea "x"
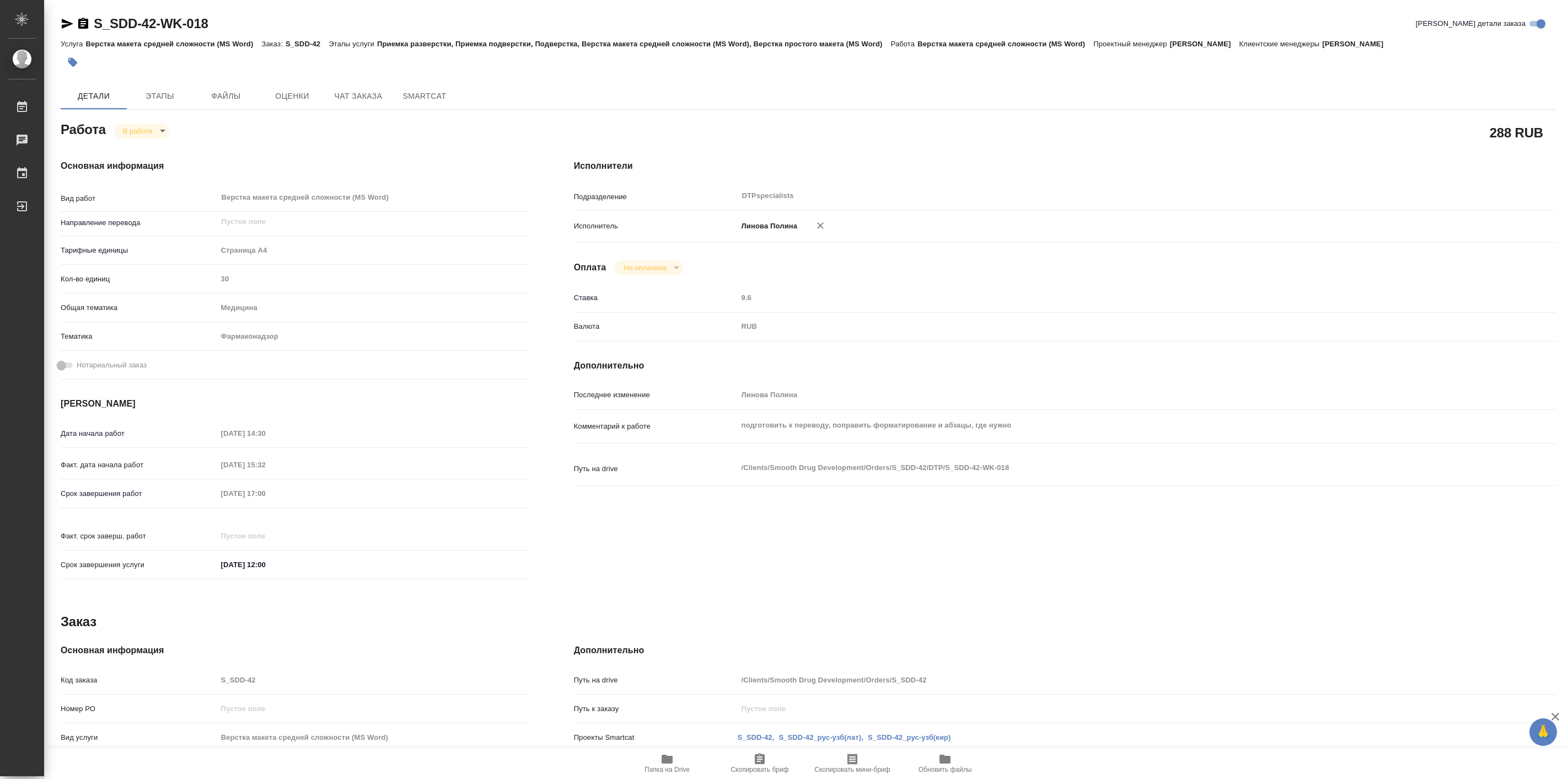
type textarea "x"
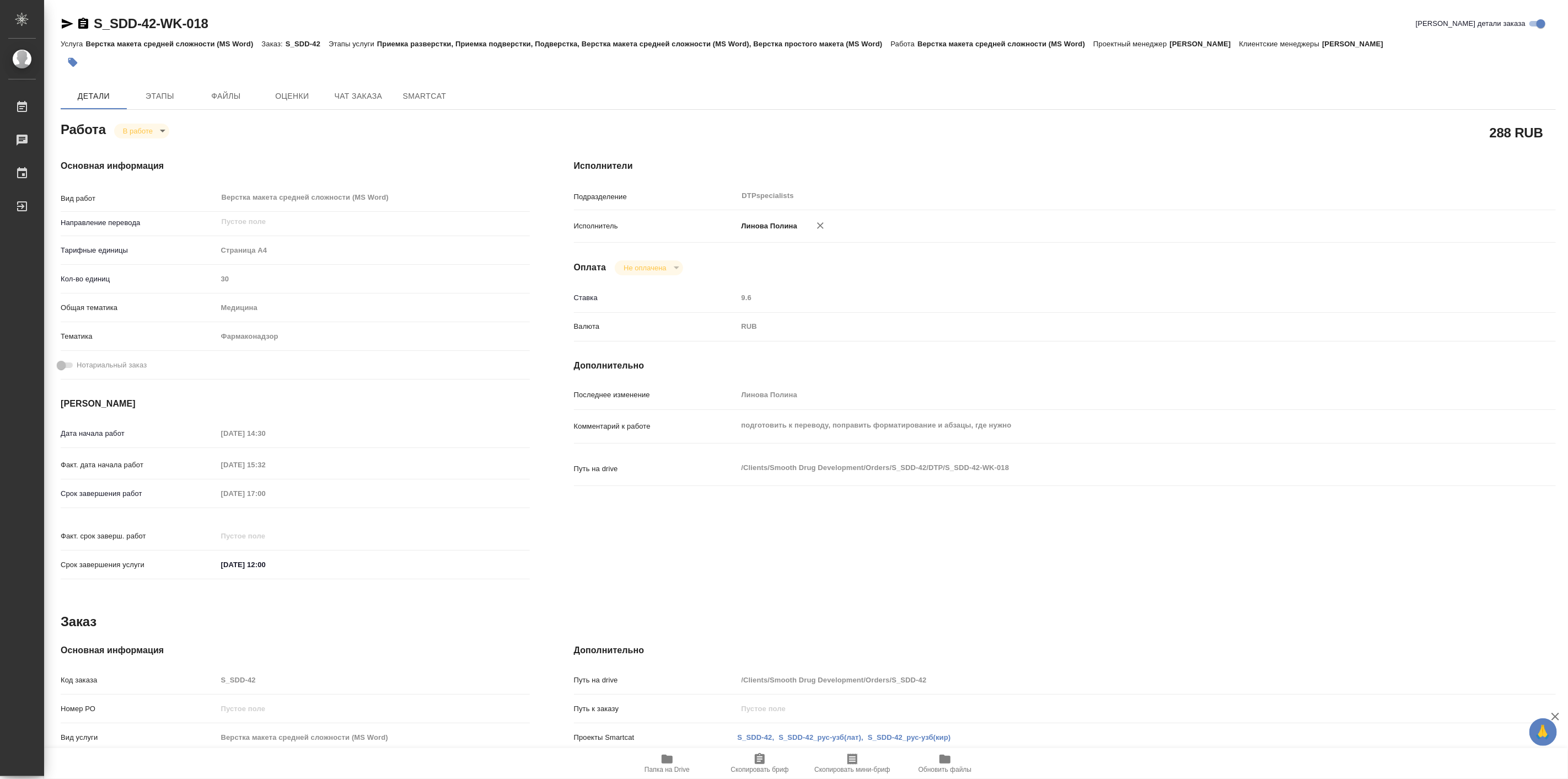
type textarea "x"
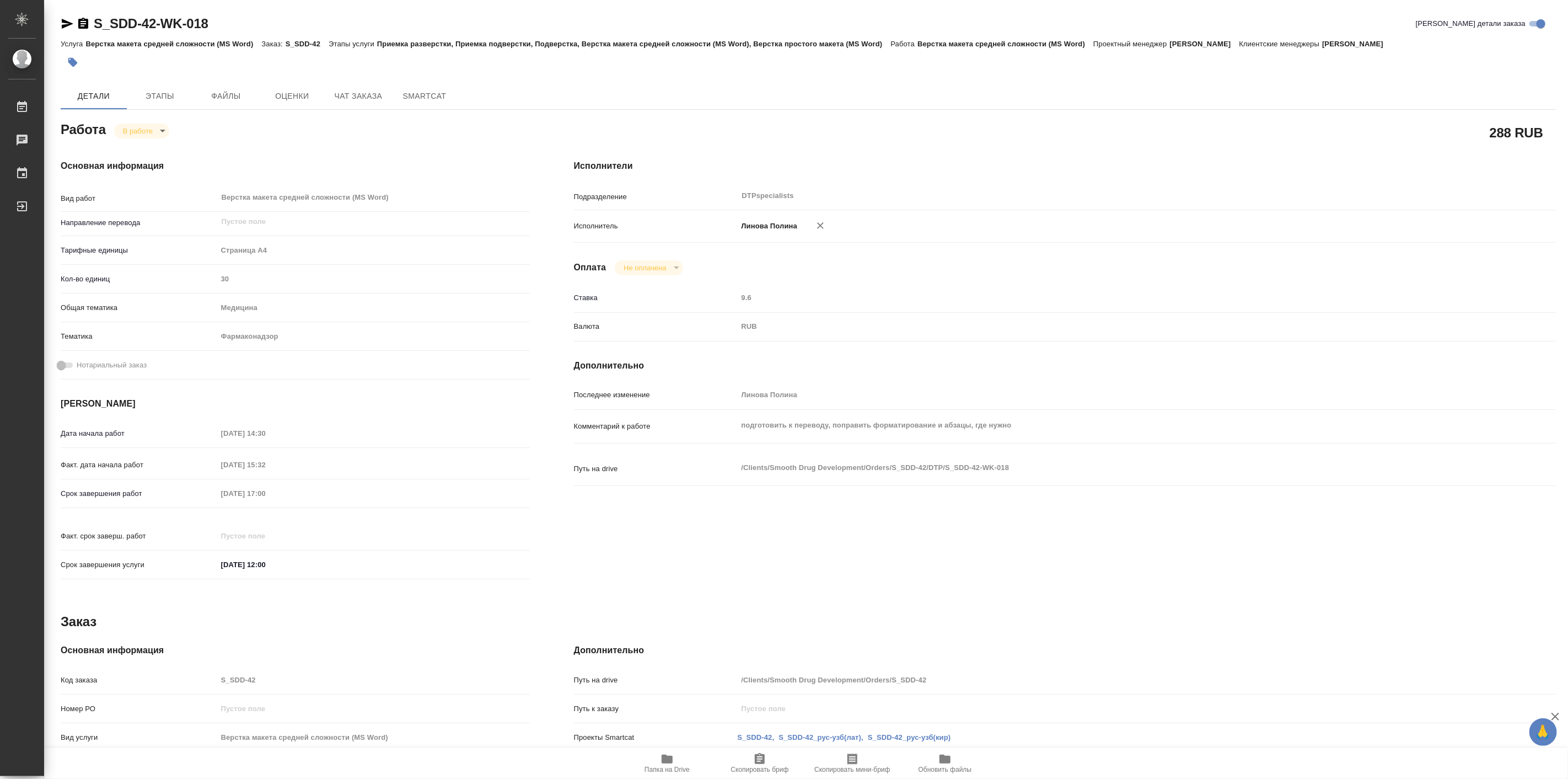
click at [160, 140] on div "Основная информация Вид работ Верстка макета средней сложности (MS Word) x ​ На…" at bounding box center [295, 373] width 513 height 471
click at [146, 133] on body "🙏 .cls-1 fill:#fff; AWATERA Linova Polina Работы 0 Чаты График Выйти S_SDD-42-W…" at bounding box center [784, 389] width 1568 height 779
click at [157, 147] on button "Выполнен" at bounding box center [142, 149] width 40 height 12
type textarea "x"
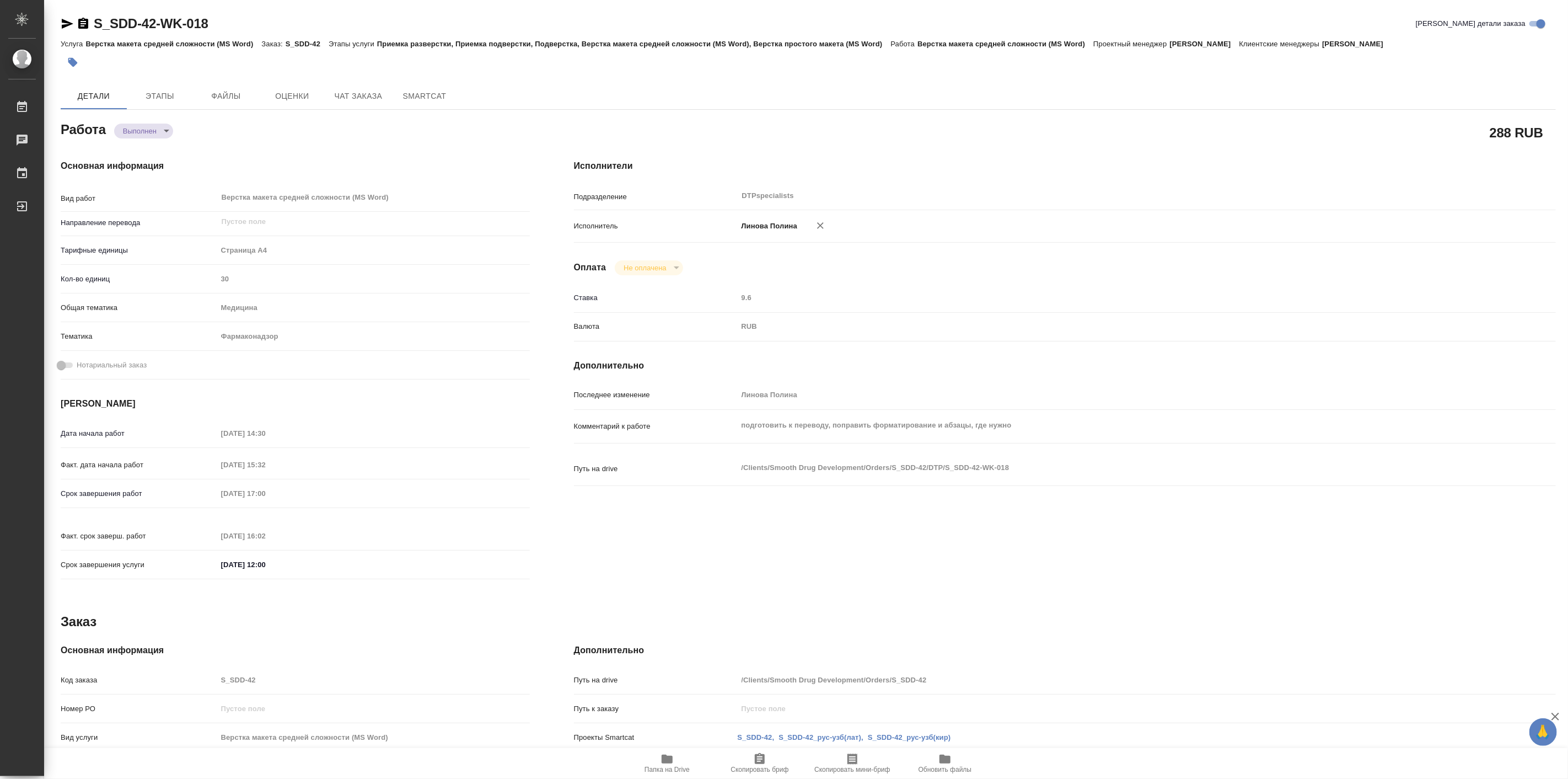
type textarea "x"
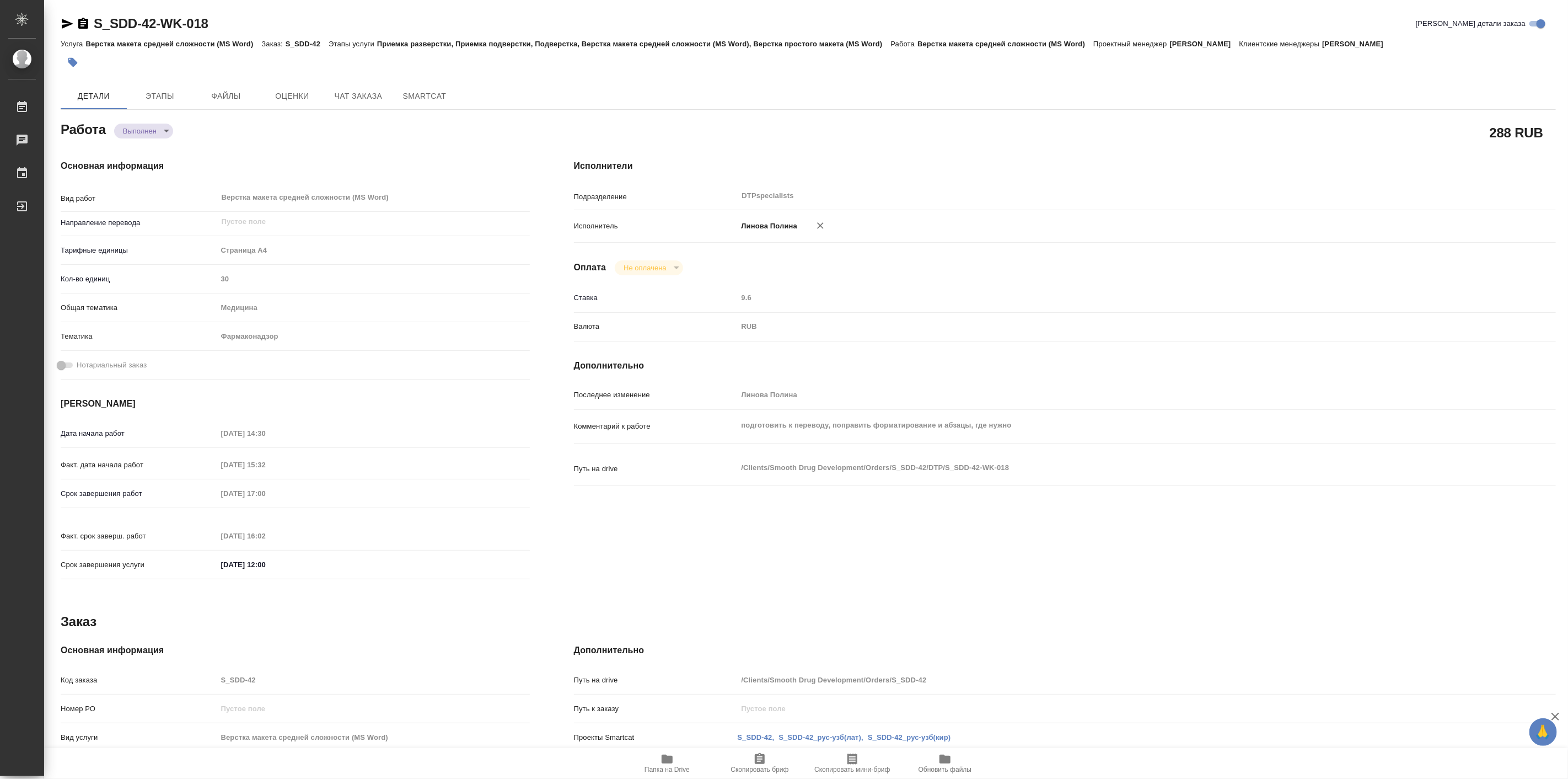
type textarea "x"
